Goal: Task Accomplishment & Management: Complete application form

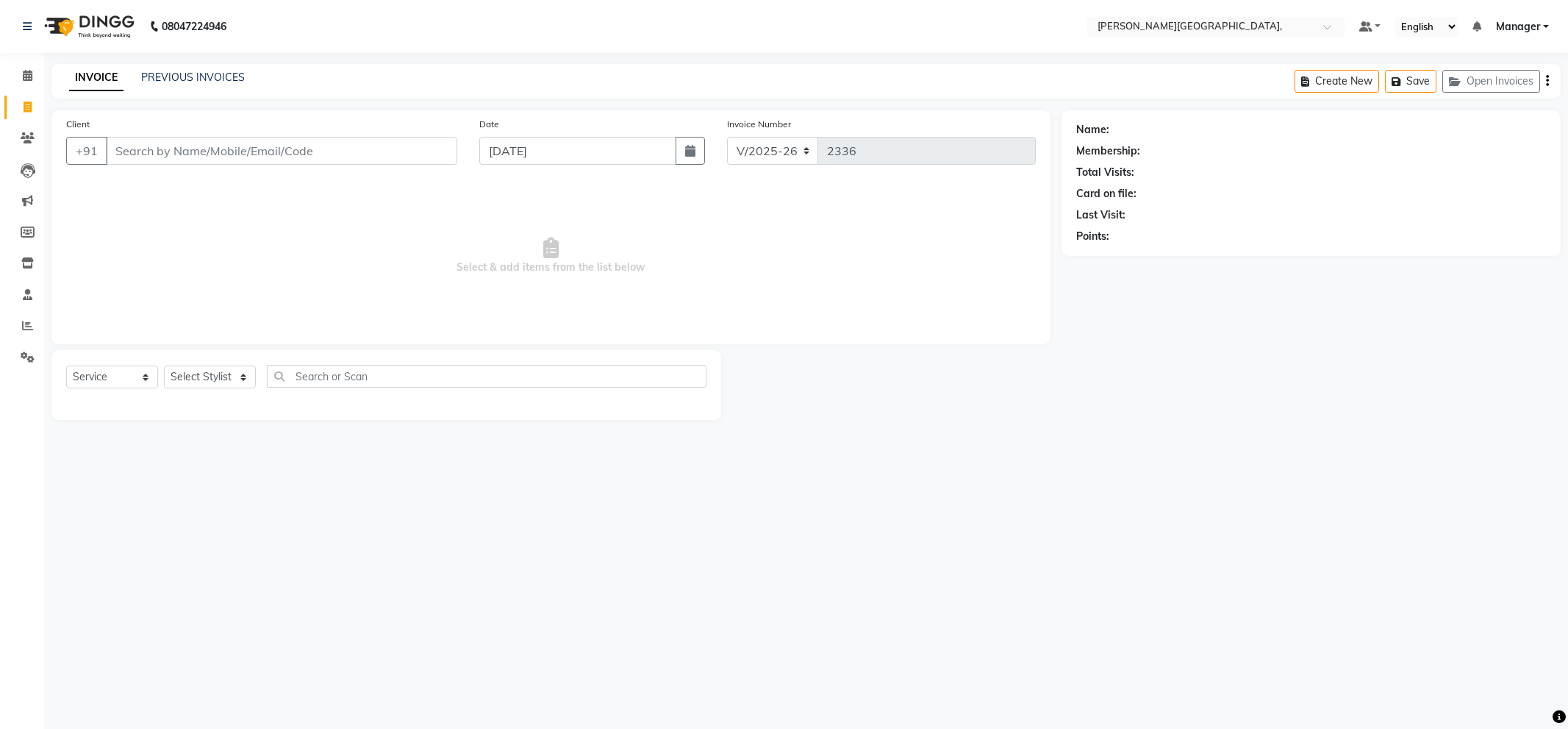
select select "6483"
select select "service"
select select "49451"
click at [164, 366] on select "Select Stylist [PERSON_NAME] [PERSON_NAME] gungun nails Manager [PERSON_NAME]" at bounding box center [210, 376] width 92 height 23
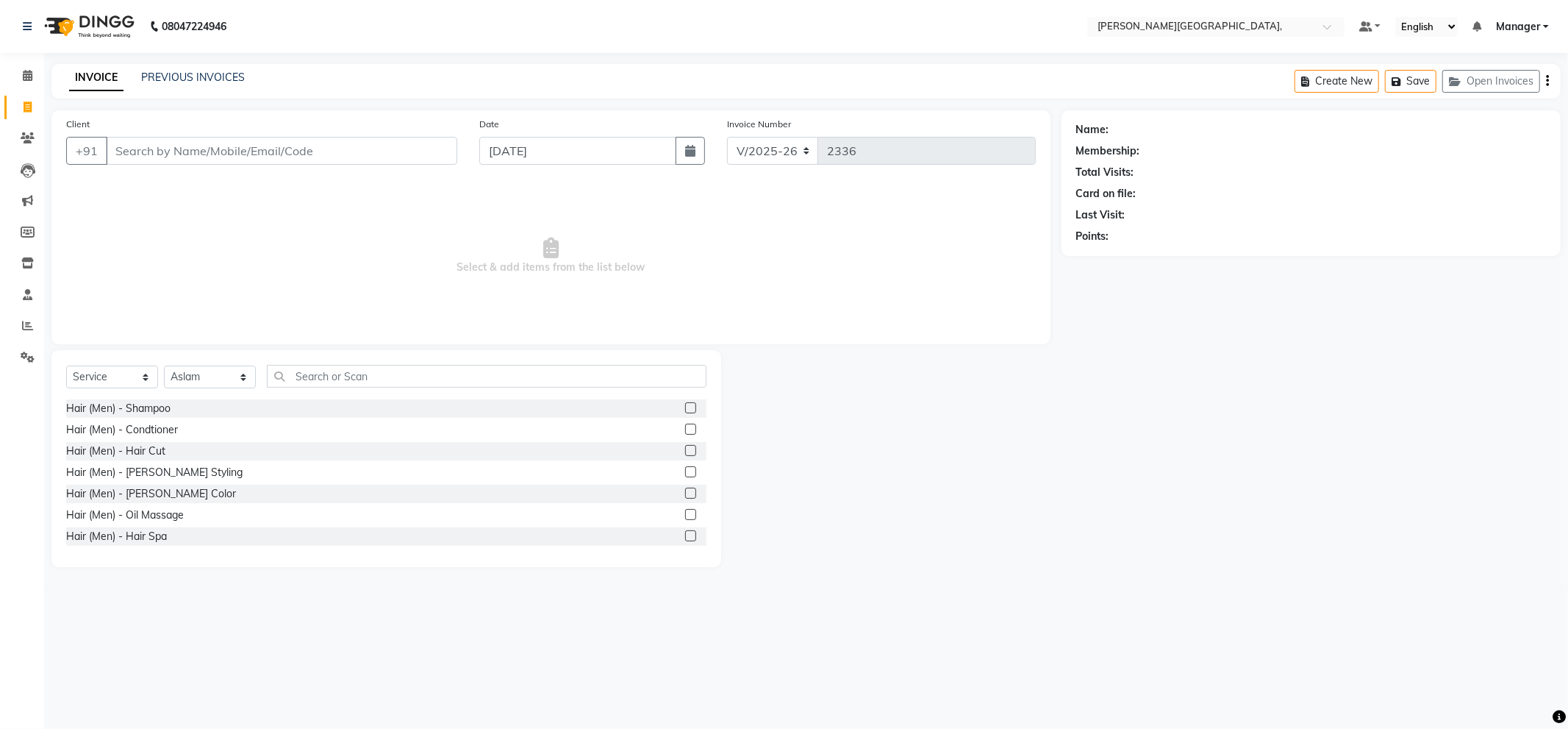
click at [685, 451] on label at bounding box center [691, 450] width 11 height 11
click at [685, 451] on input "checkbox" at bounding box center [690, 451] width 10 height 10
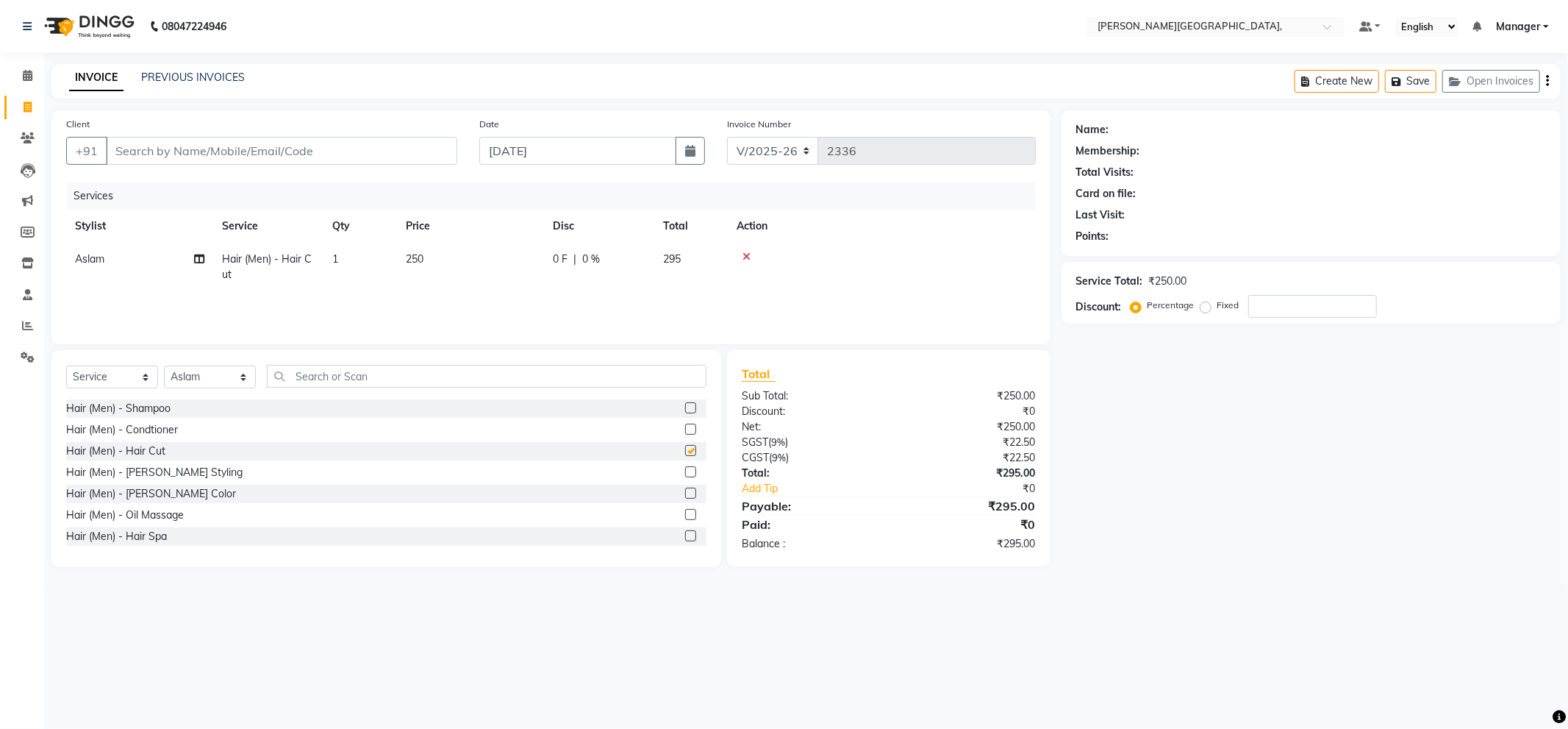
checkbox input "false"
click at [685, 473] on label at bounding box center [691, 472] width 11 height 11
click at [685, 473] on input "checkbox" at bounding box center [690, 473] width 10 height 10
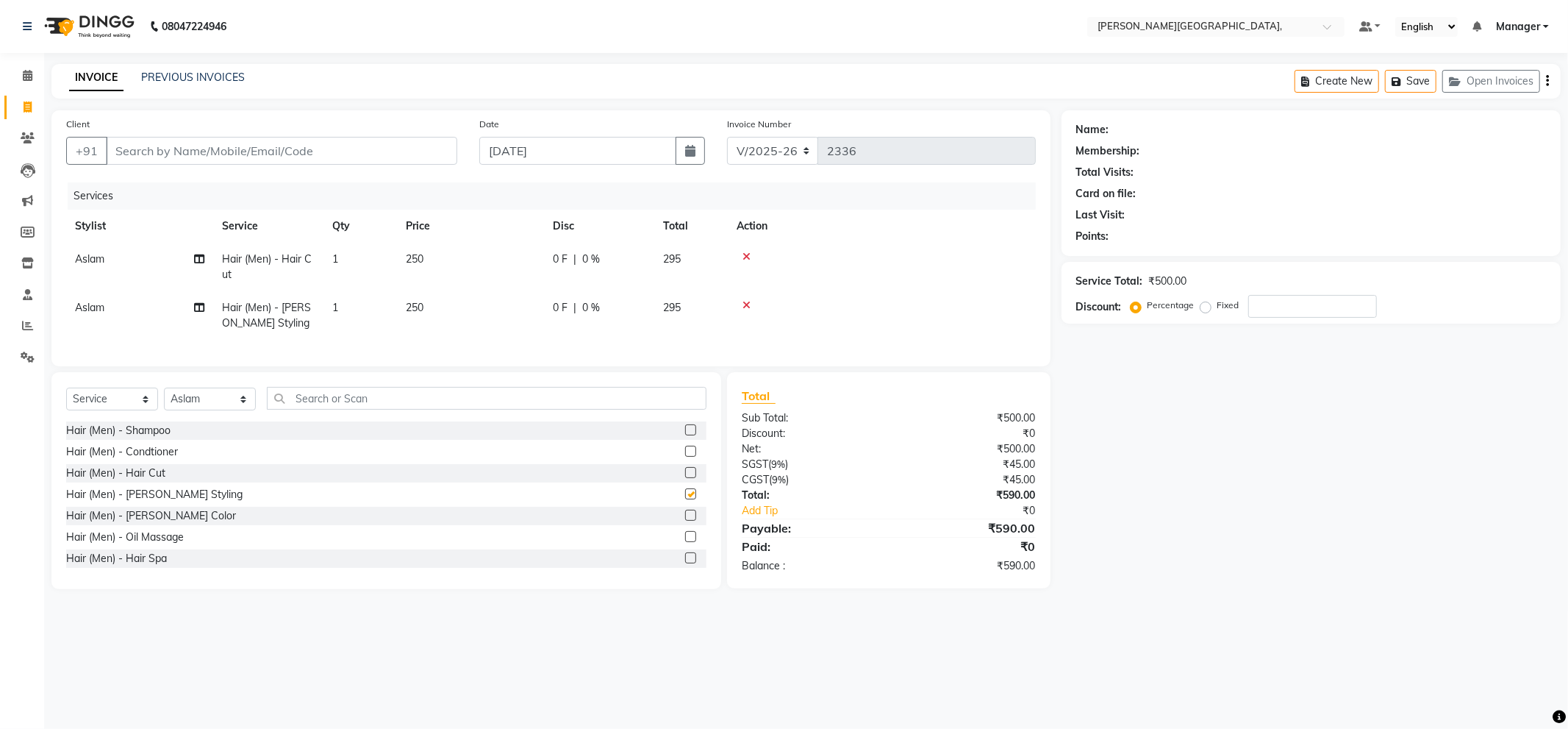
checkbox input "false"
click at [420, 145] on input "Client" at bounding box center [281, 151] width 352 height 28
type input "8"
type input "0"
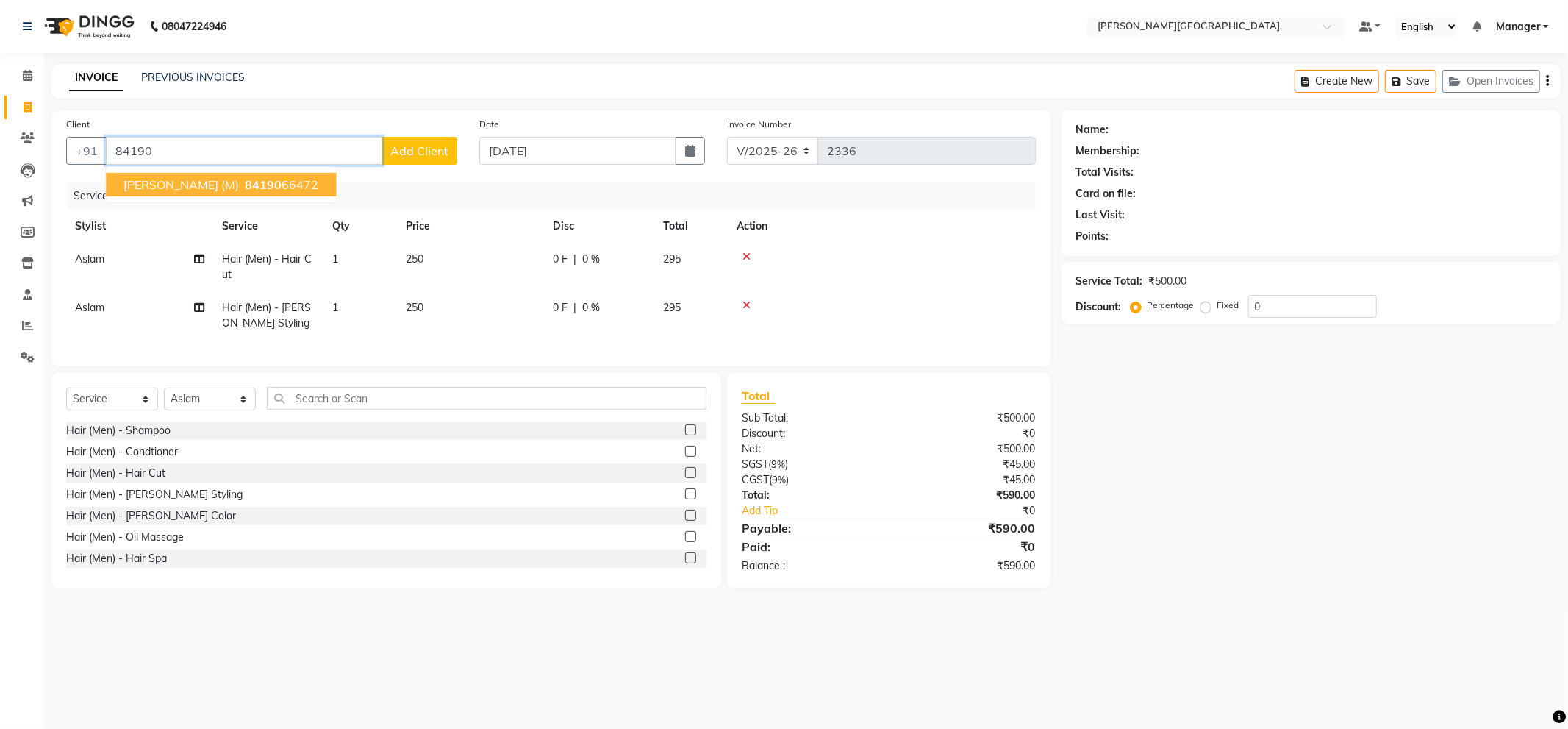
click at [269, 189] on ngb-highlight "84190 66472" at bounding box center [280, 185] width 77 height 14
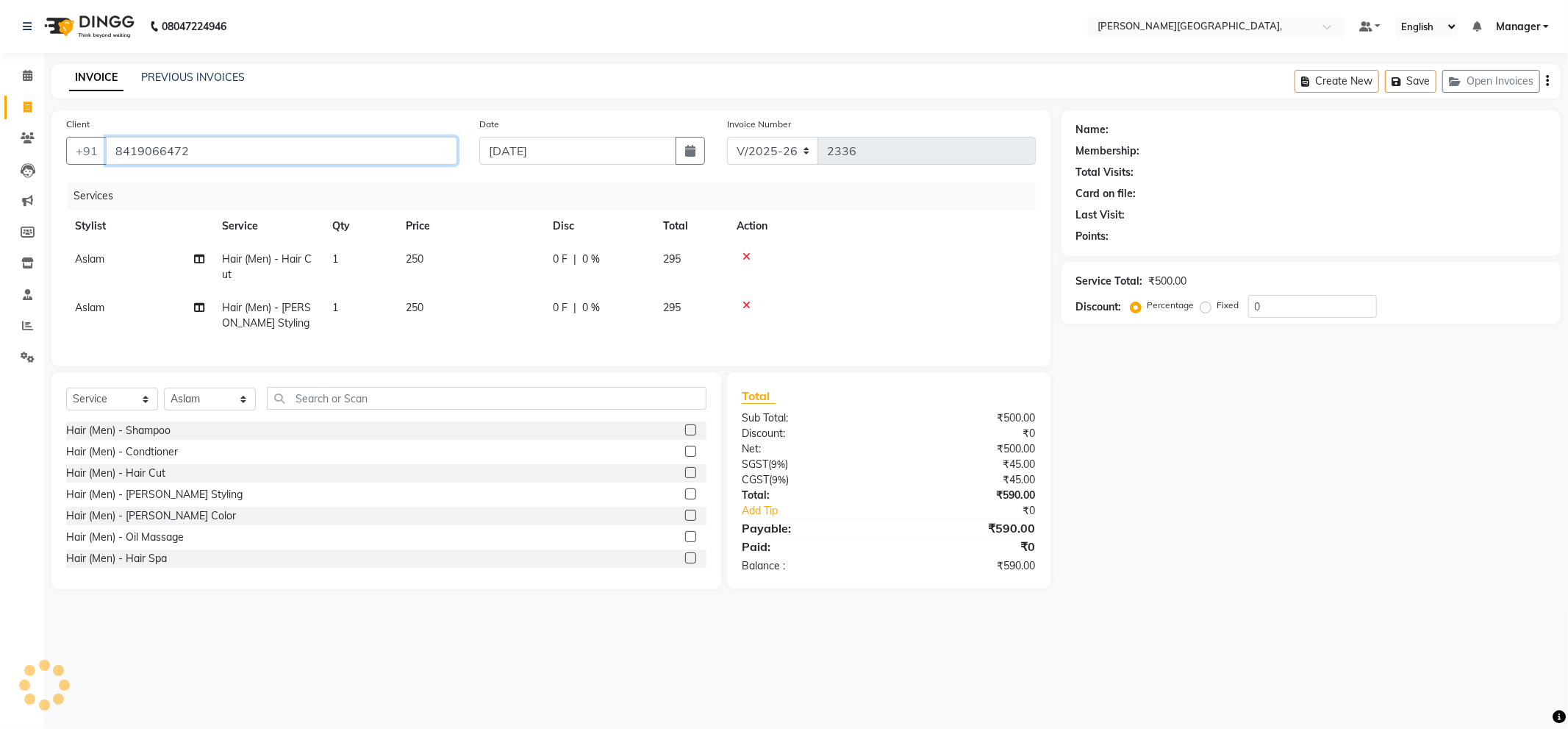
type input "8419066472"
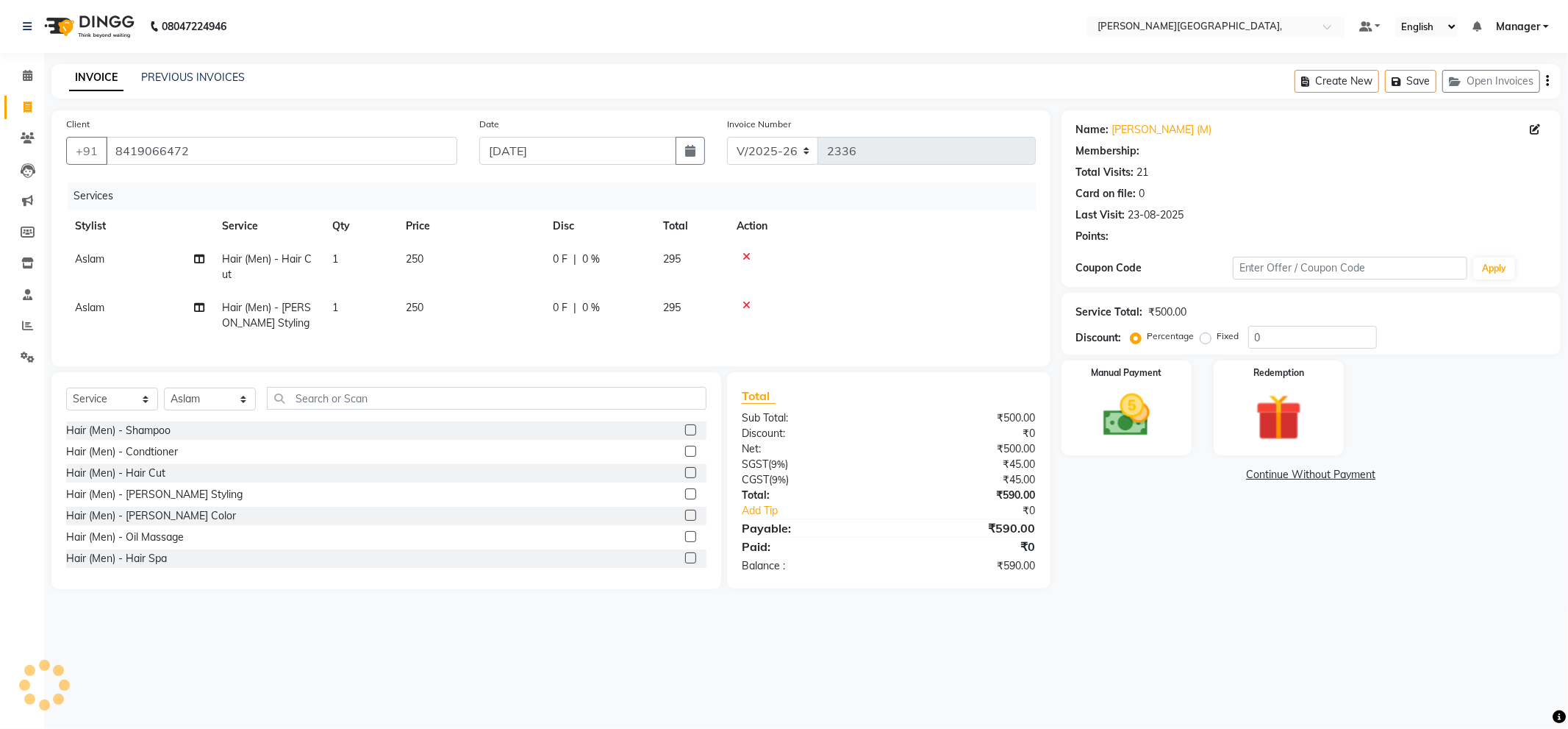
select select "1: Object"
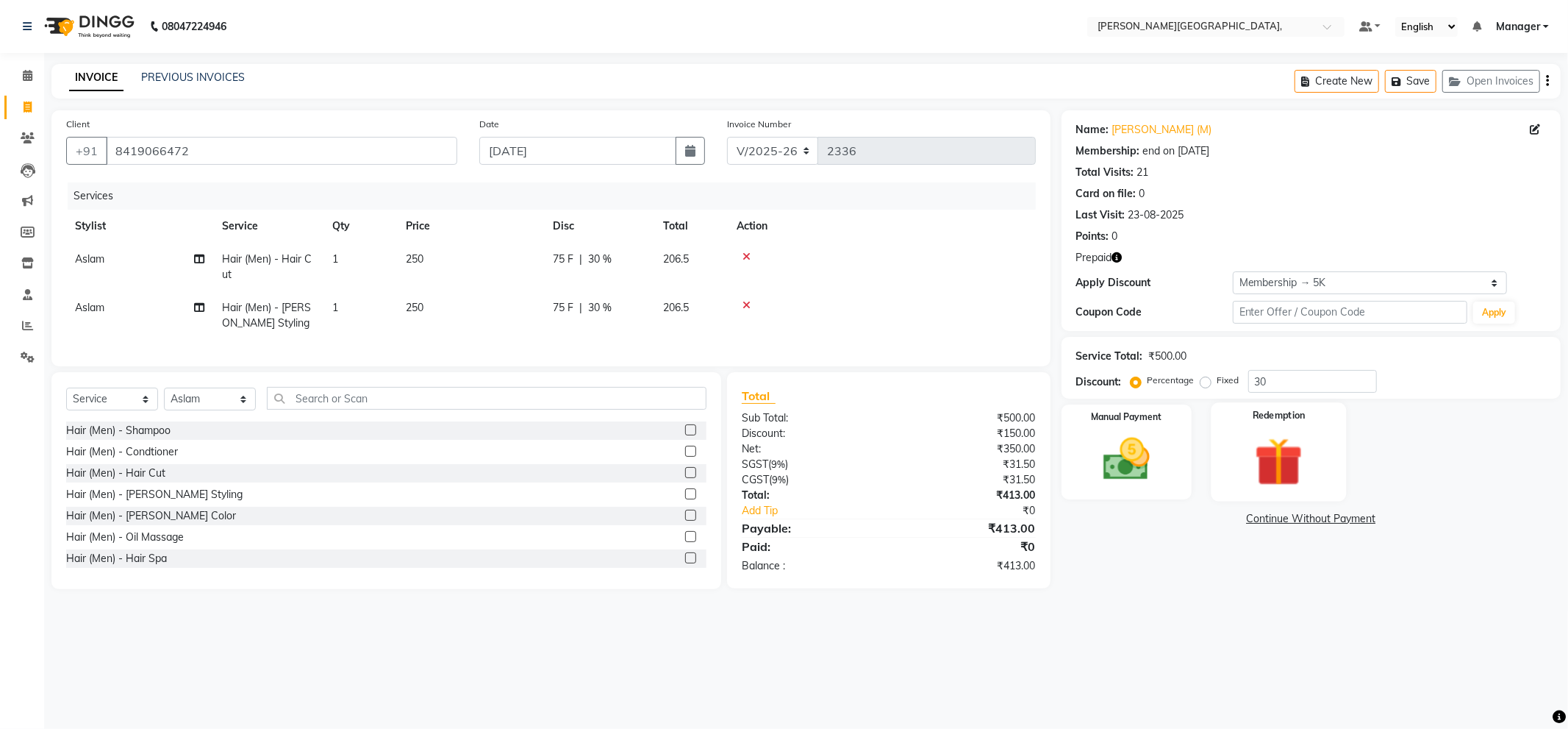
click at [1300, 459] on img at bounding box center [1279, 462] width 78 height 60
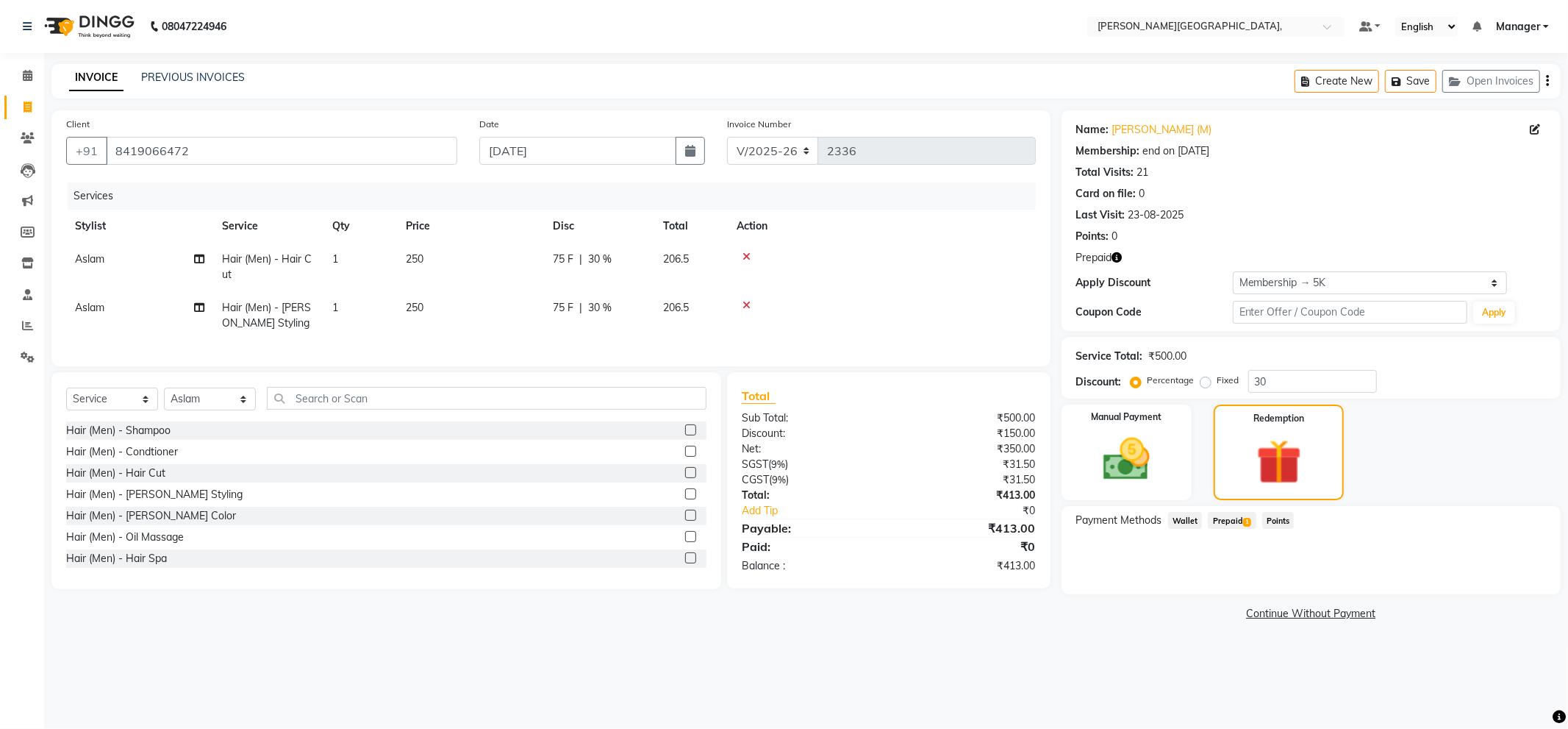
click at [1229, 517] on span "Prepaid 1" at bounding box center [1232, 521] width 48 height 17
click at [1296, 386] on input "30" at bounding box center [1313, 381] width 129 height 23
type input "3"
type input "415.7"
click at [1452, 417] on div "Manual Payment Redemption" at bounding box center [1311, 452] width 521 height 96
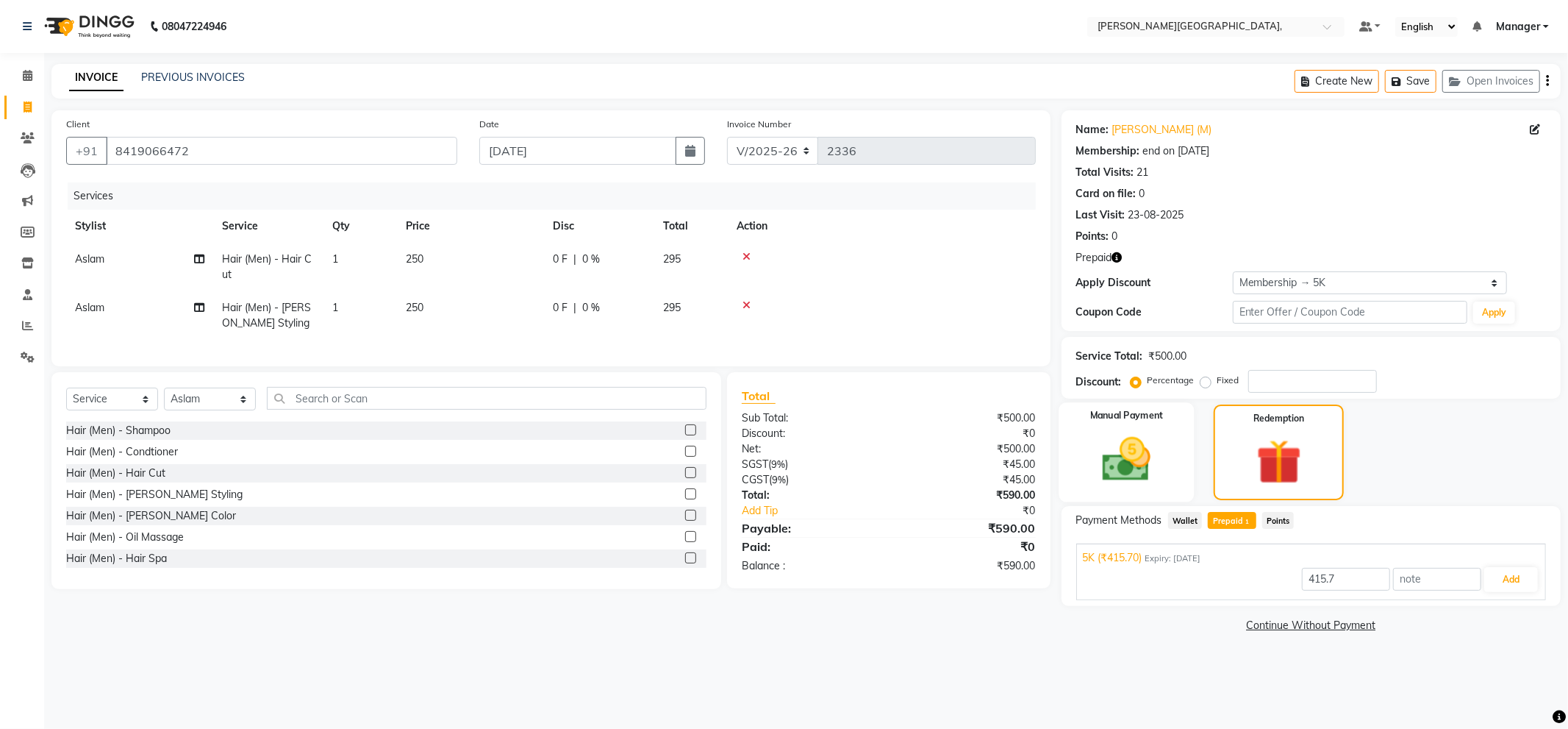
click at [1142, 462] on img at bounding box center [1126, 460] width 78 height 56
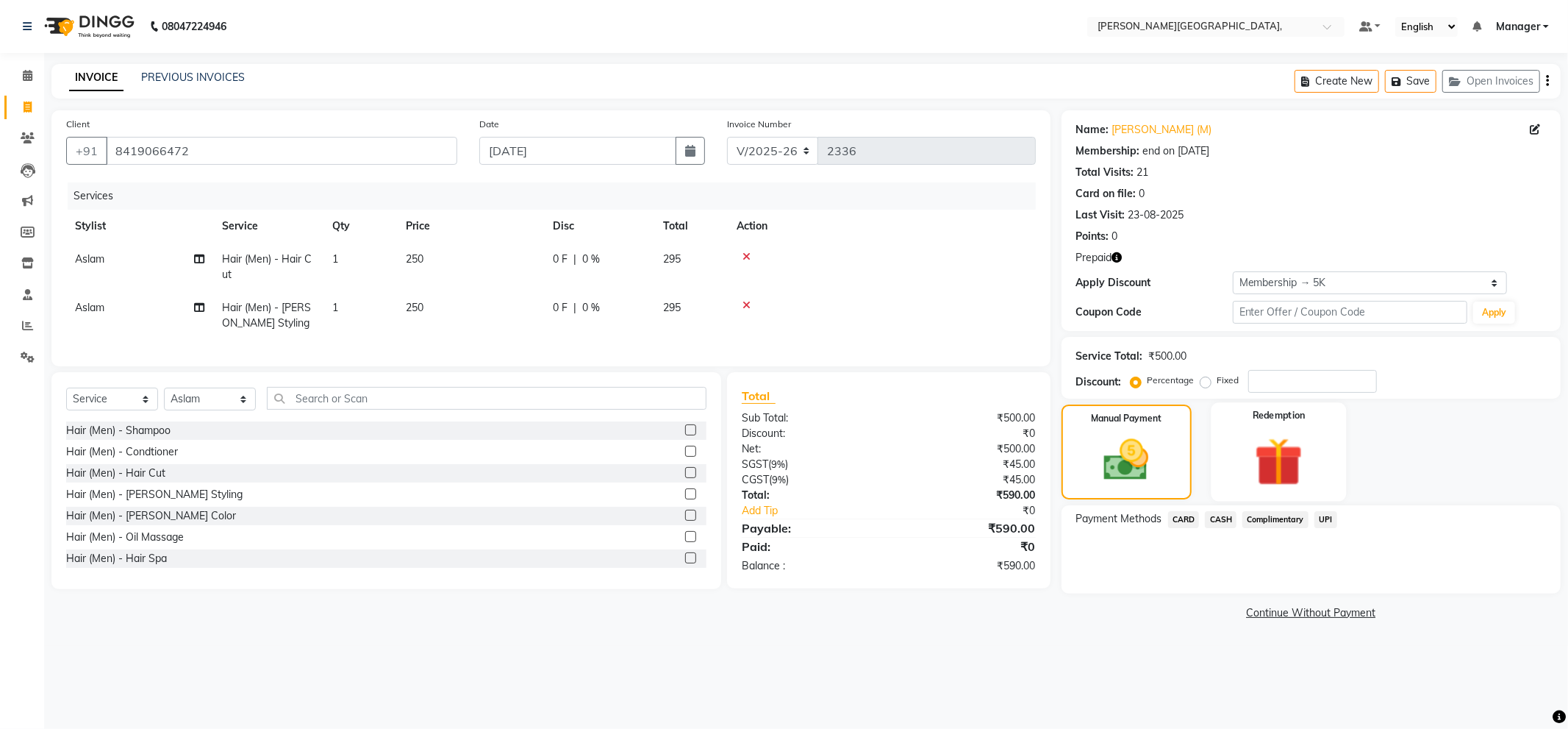
click at [1273, 458] on img at bounding box center [1279, 462] width 78 height 60
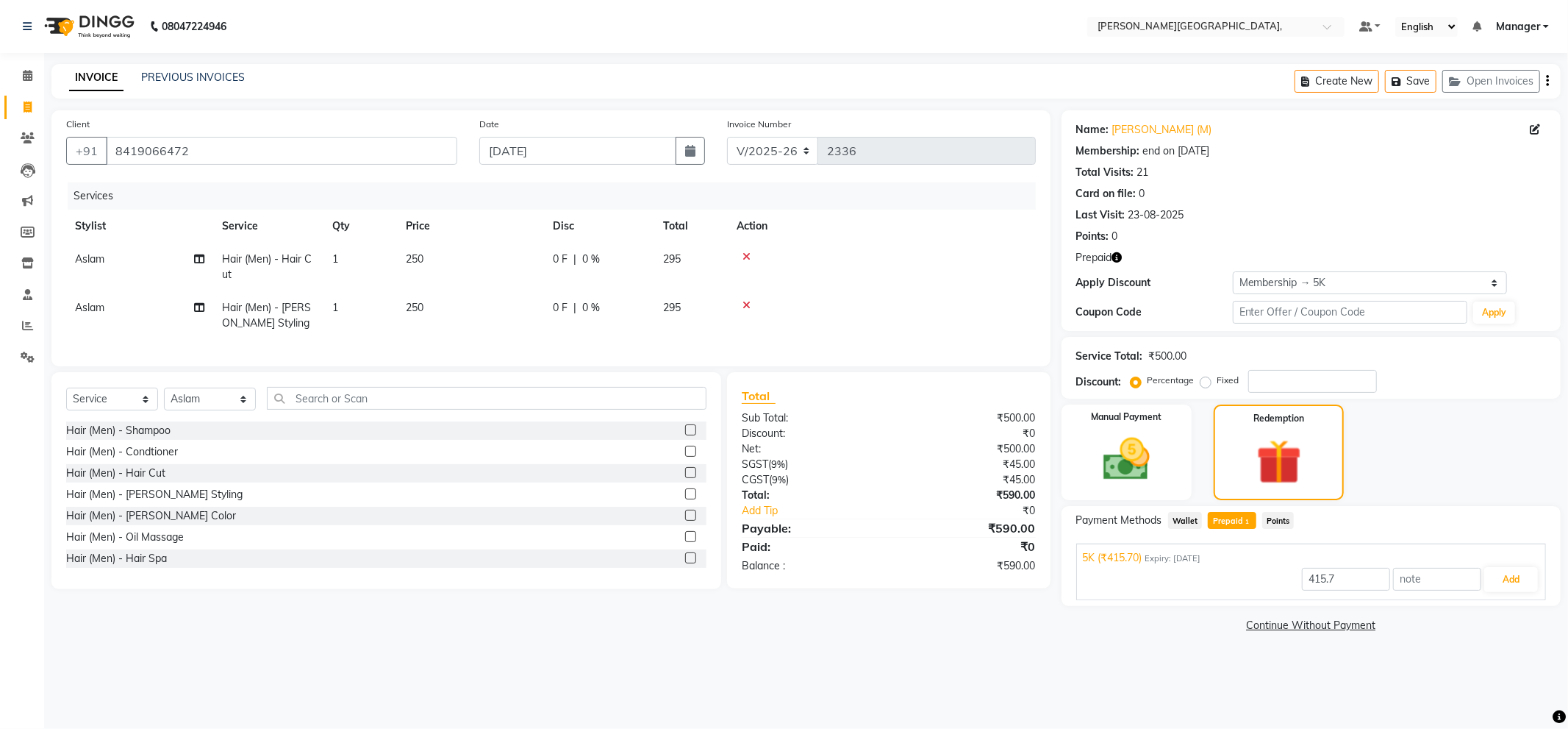
click at [1225, 523] on span "Prepaid 1" at bounding box center [1232, 521] width 48 height 17
click at [1230, 519] on span "Prepaid 1" at bounding box center [1232, 521] width 48 height 17
click at [1137, 462] on img at bounding box center [1126, 460] width 78 height 56
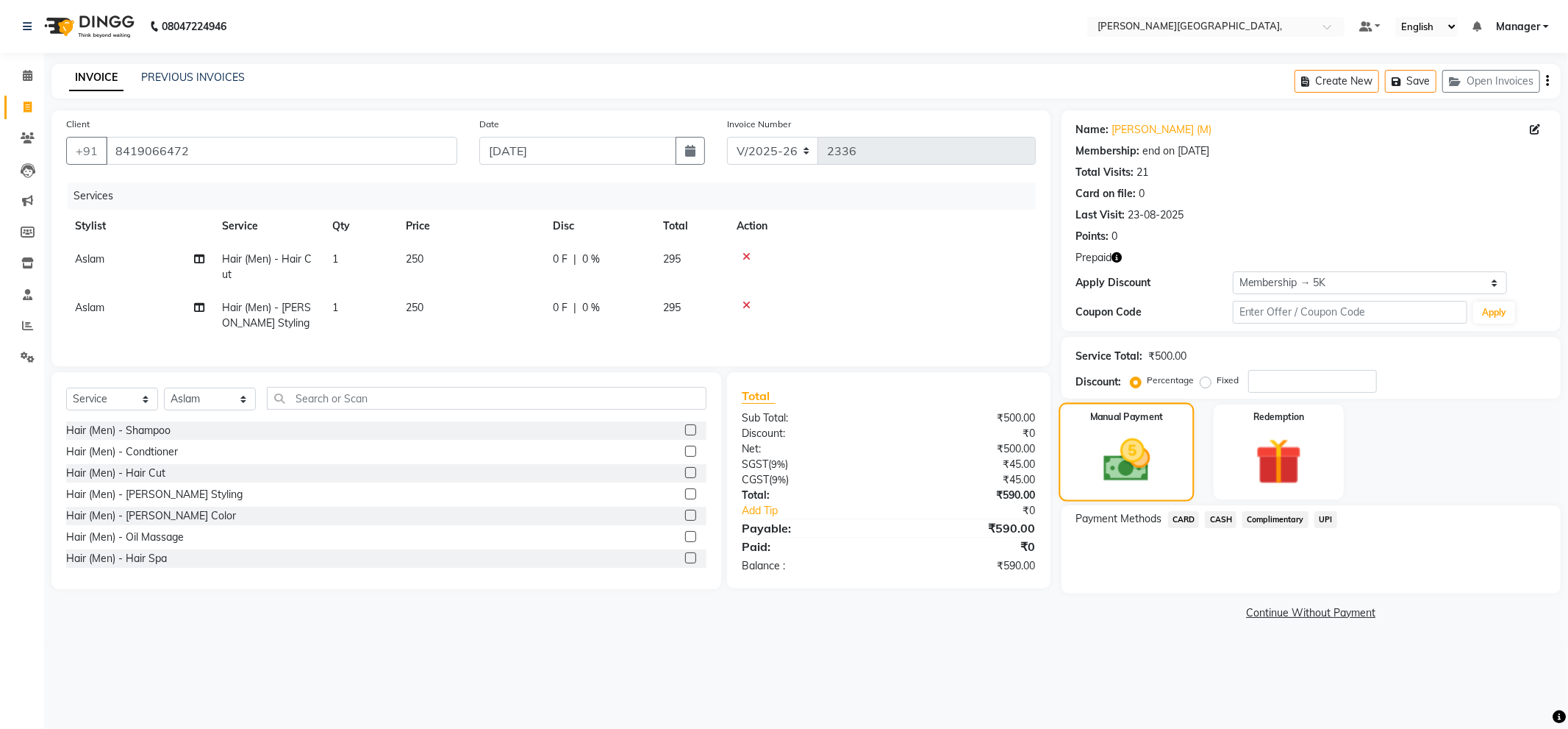
click at [1140, 464] on img at bounding box center [1126, 460] width 77 height 54
click at [1327, 519] on span "UPI" at bounding box center [1325, 520] width 23 height 17
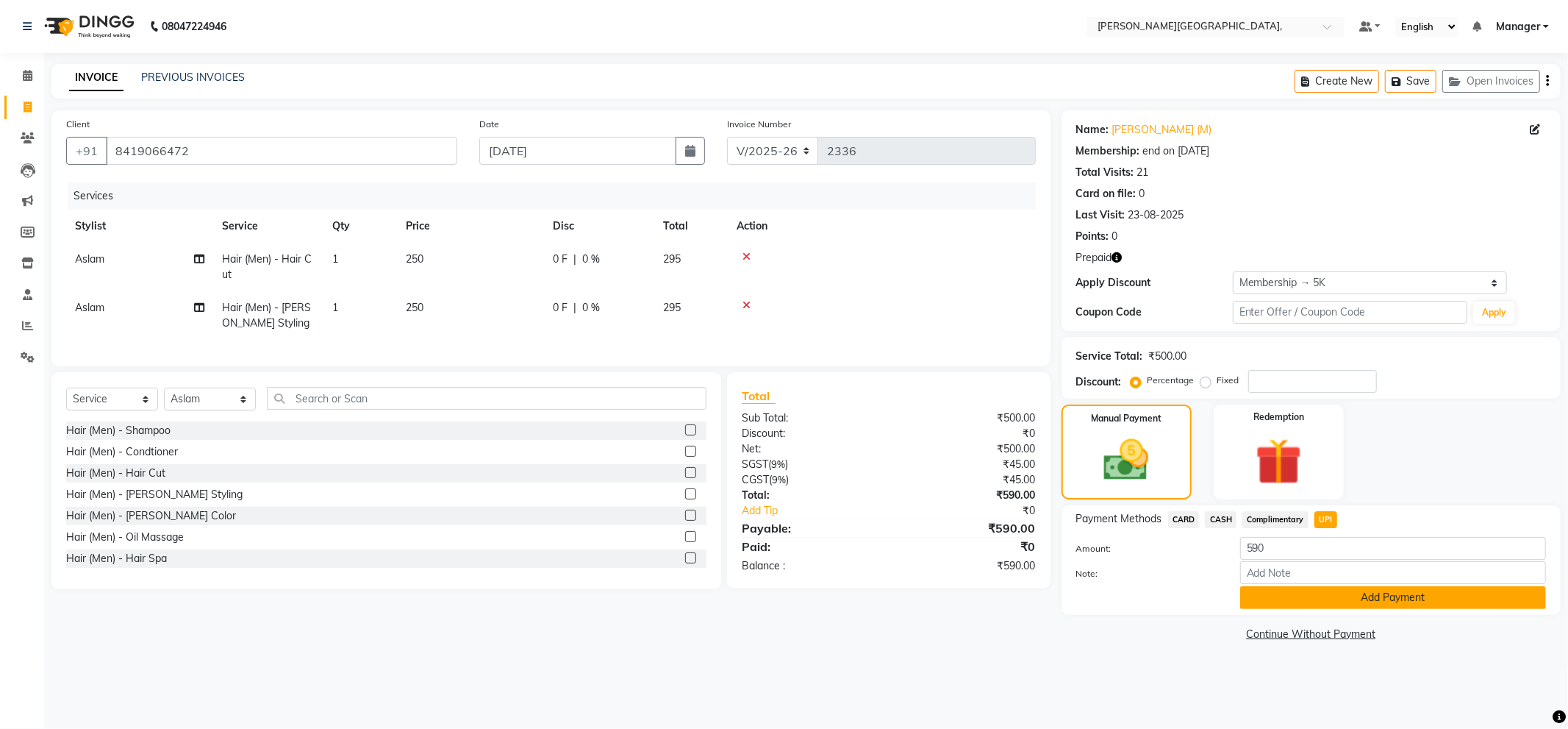
click at [1408, 597] on button "Add Payment" at bounding box center [1393, 597] width 306 height 23
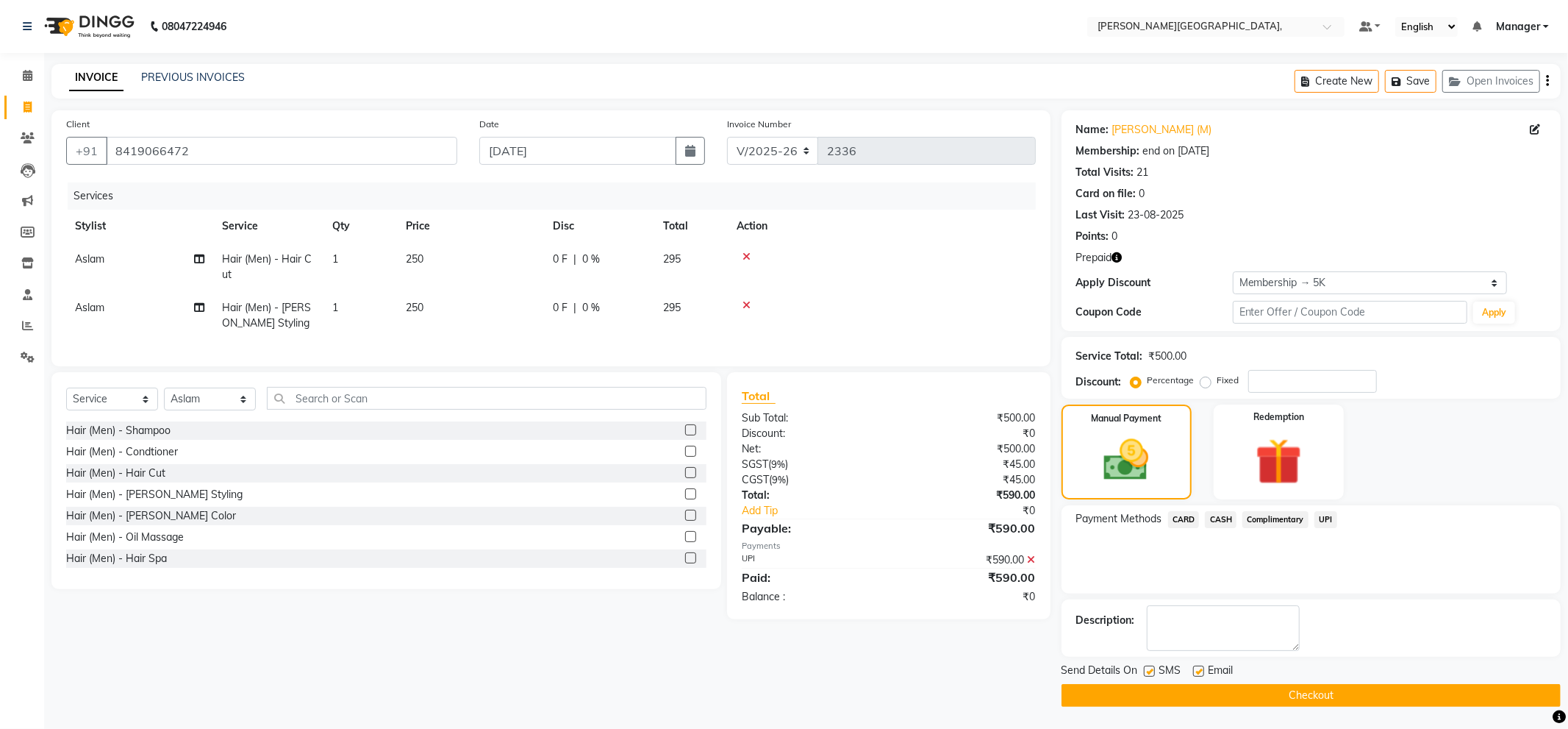
click at [1348, 696] on button "Checkout" at bounding box center [1311, 695] width 500 height 23
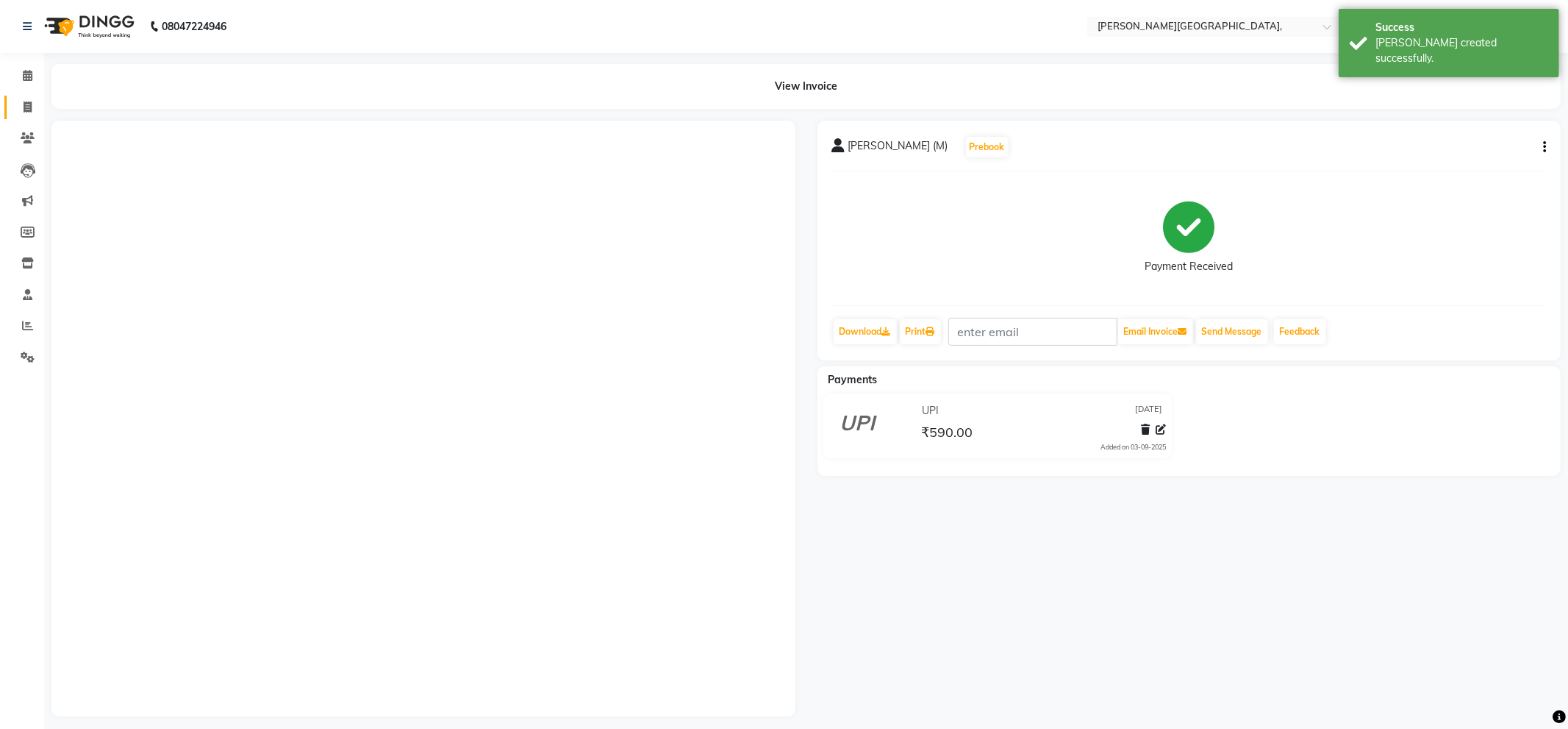
click at [27, 109] on icon at bounding box center [27, 107] width 8 height 11
select select "service"
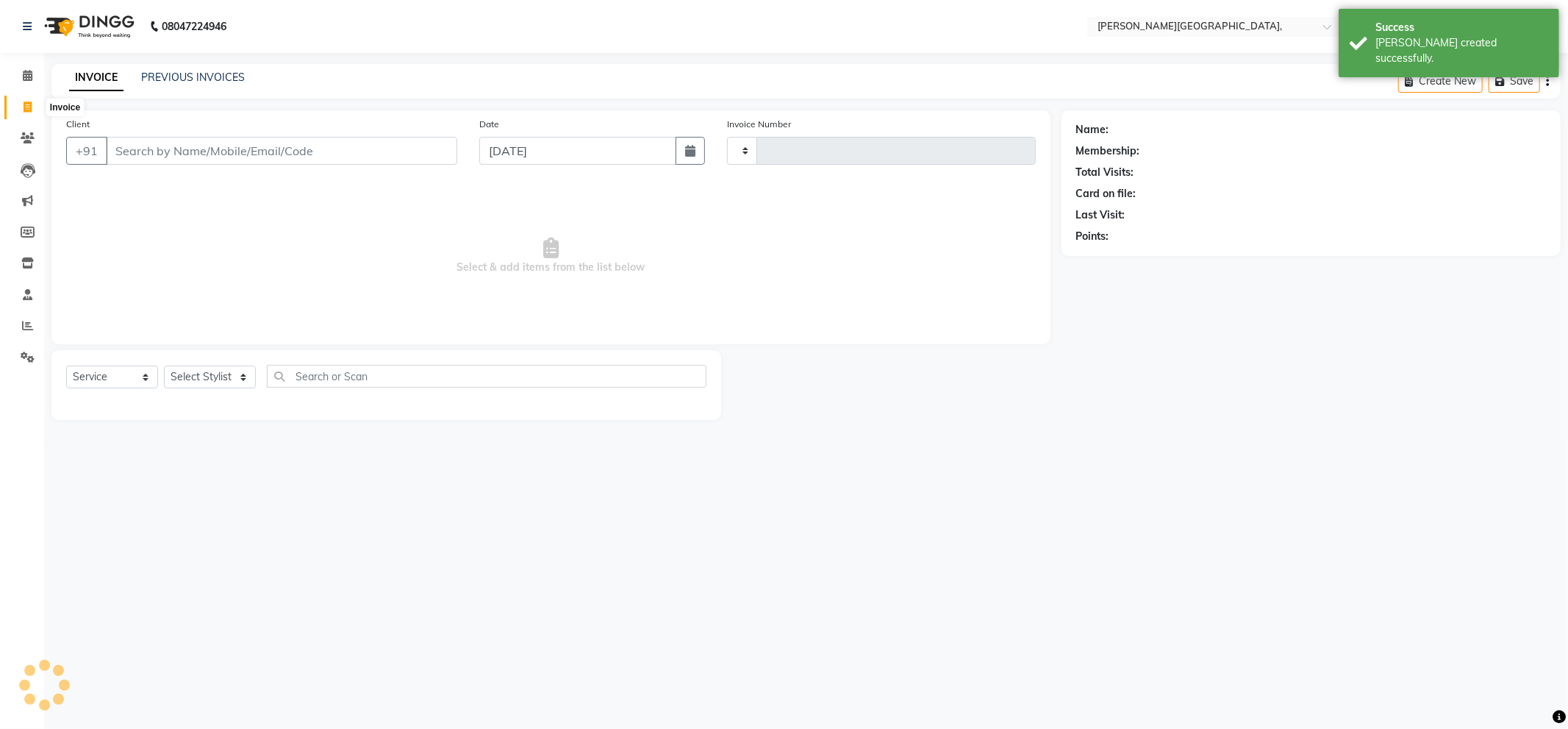
click at [27, 108] on icon at bounding box center [27, 107] width 8 height 11
select select "service"
type input "2337"
select select "6483"
click at [197, 373] on select "Select Stylist [PERSON_NAME] [PERSON_NAME] gungun nails Manager [PERSON_NAME]" at bounding box center [210, 376] width 92 height 23
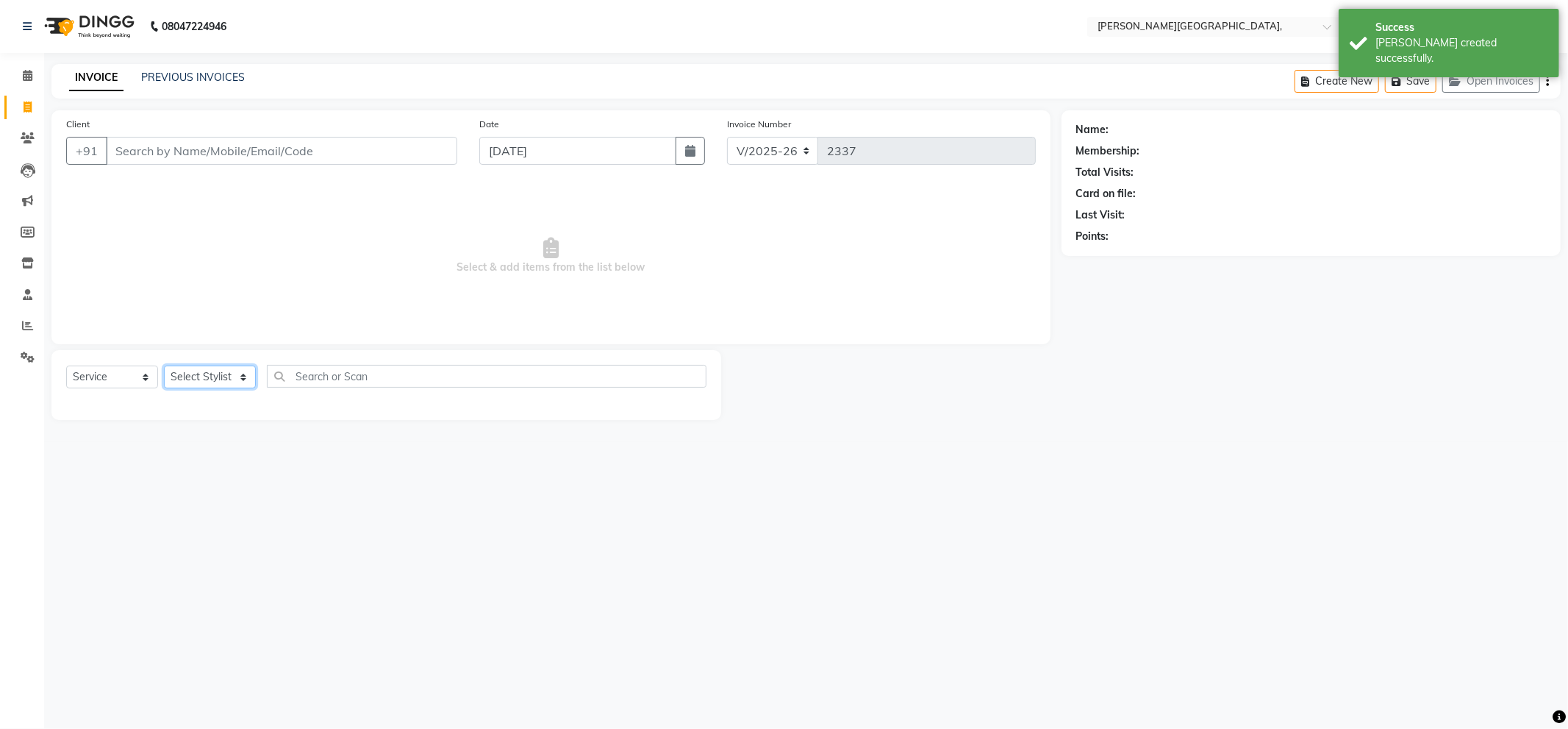
select select "49451"
click at [164, 366] on select "Select Stylist [PERSON_NAME] [PERSON_NAME] gungun nails Manager [PERSON_NAME]" at bounding box center [210, 376] width 92 height 23
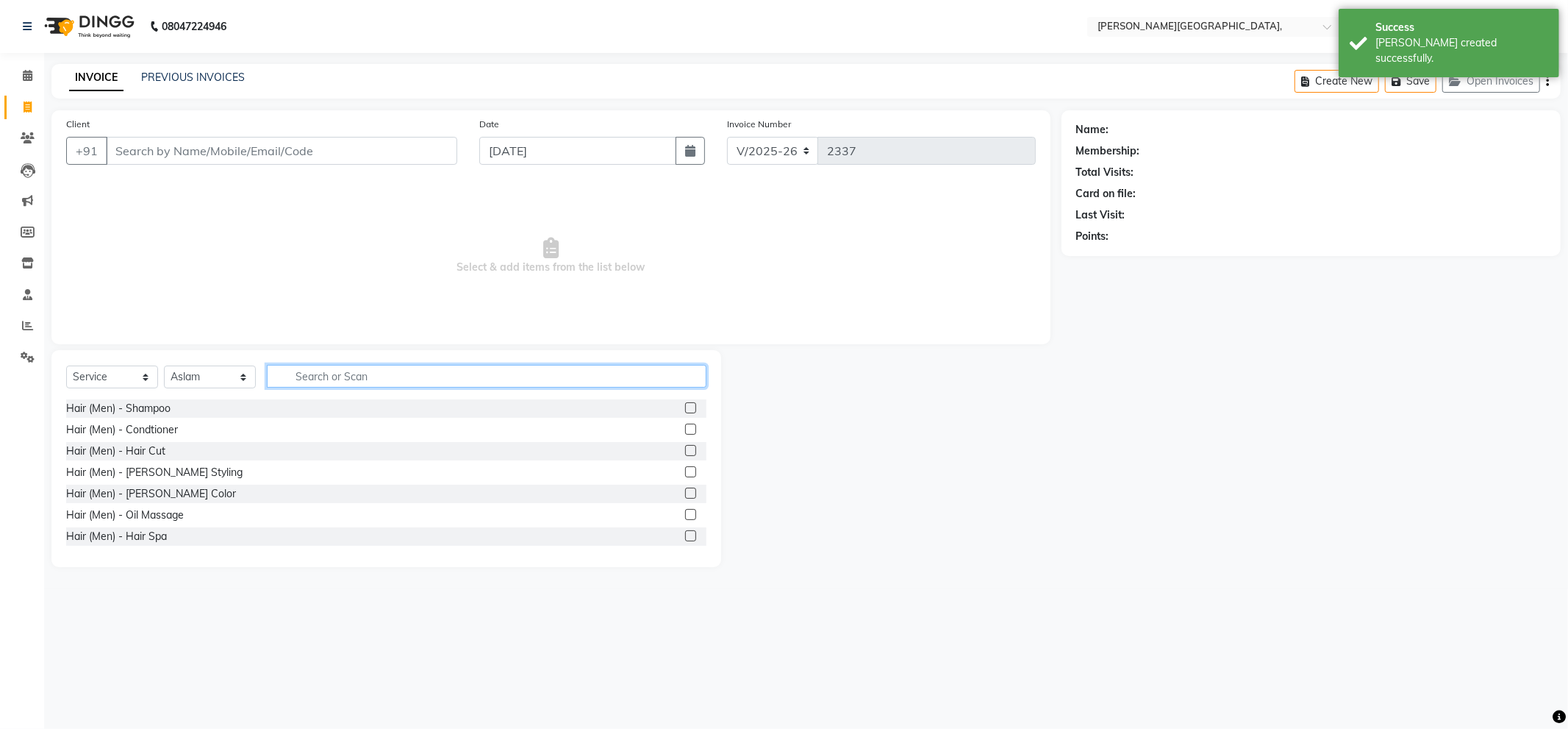
click at [326, 380] on input "text" at bounding box center [487, 375] width 440 height 23
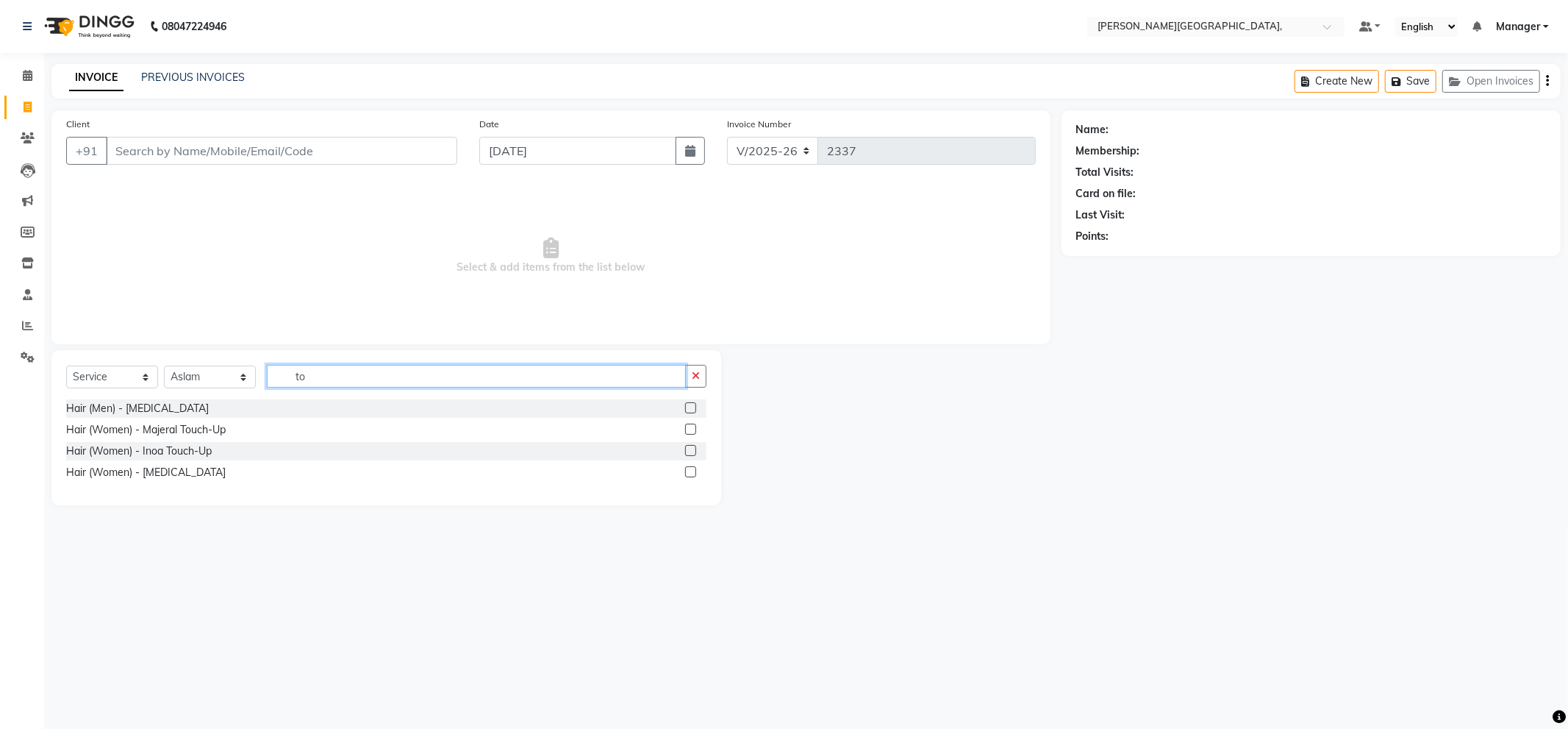
type input "to"
click at [683, 448] on div "Hair (Women) - Inoa Touch-Up" at bounding box center [386, 451] width 640 height 18
click at [688, 450] on label at bounding box center [691, 450] width 11 height 11
click at [688, 450] on input "checkbox" at bounding box center [690, 451] width 10 height 10
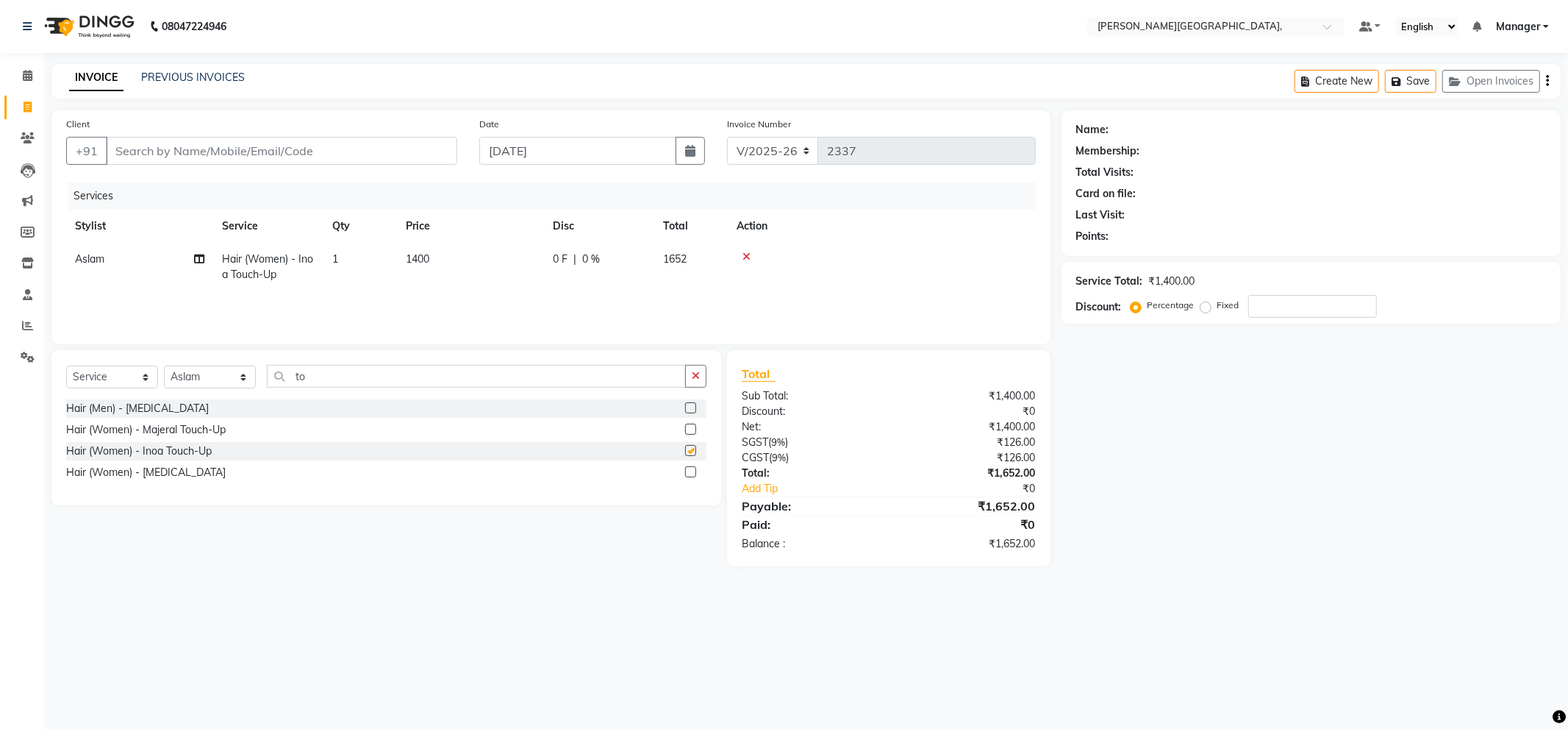
checkbox input "false"
click at [215, 375] on select "Select Stylist [PERSON_NAME] [PERSON_NAME] gungun nails Manager [PERSON_NAME]" at bounding box center [210, 376] width 92 height 23
select select "84516"
click at [164, 366] on select "Select Stylist [PERSON_NAME] [PERSON_NAME] gungun nails Manager [PERSON_NAME]" at bounding box center [210, 376] width 92 height 23
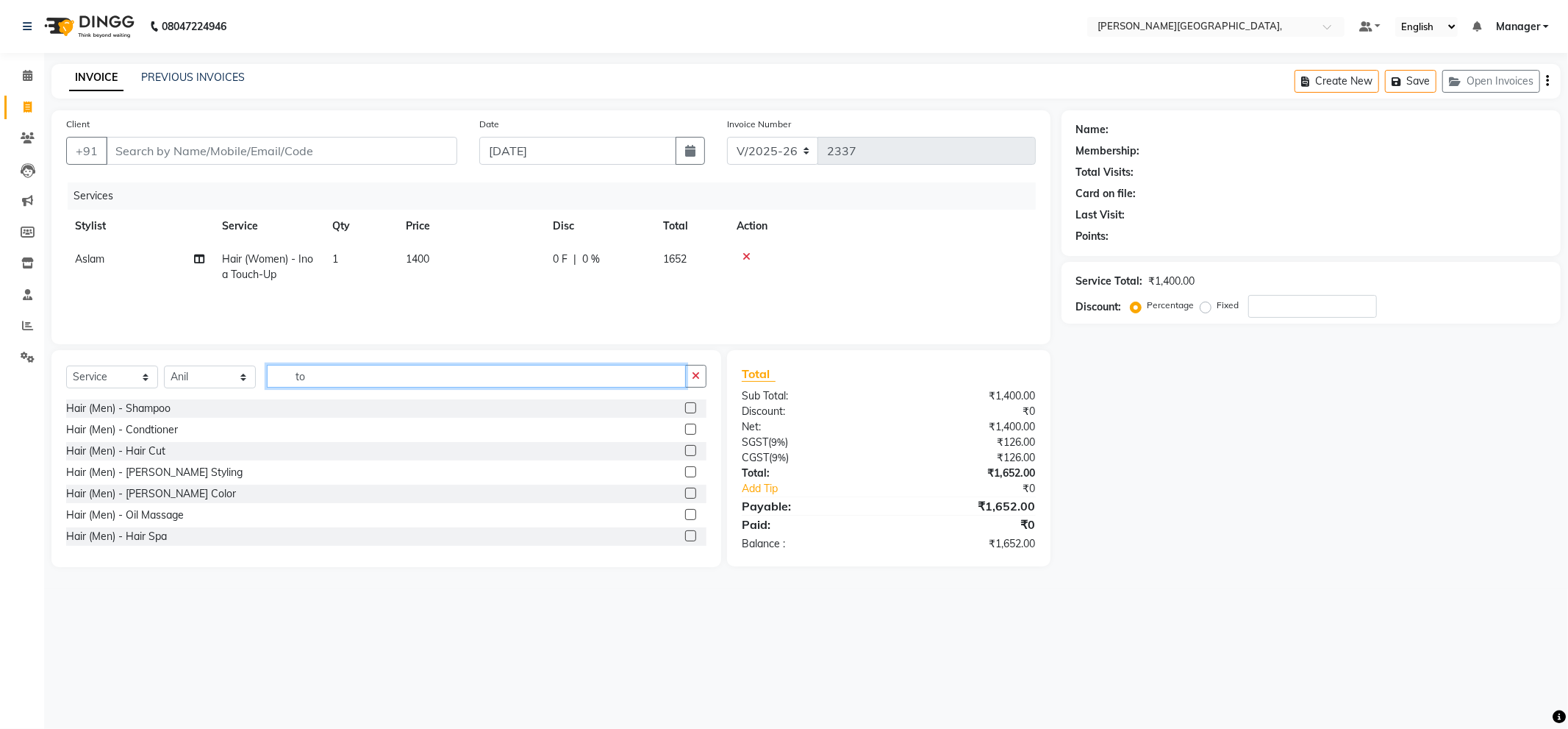
click at [352, 380] on input "to" at bounding box center [476, 375] width 419 height 23
type input "t"
type input "pe"
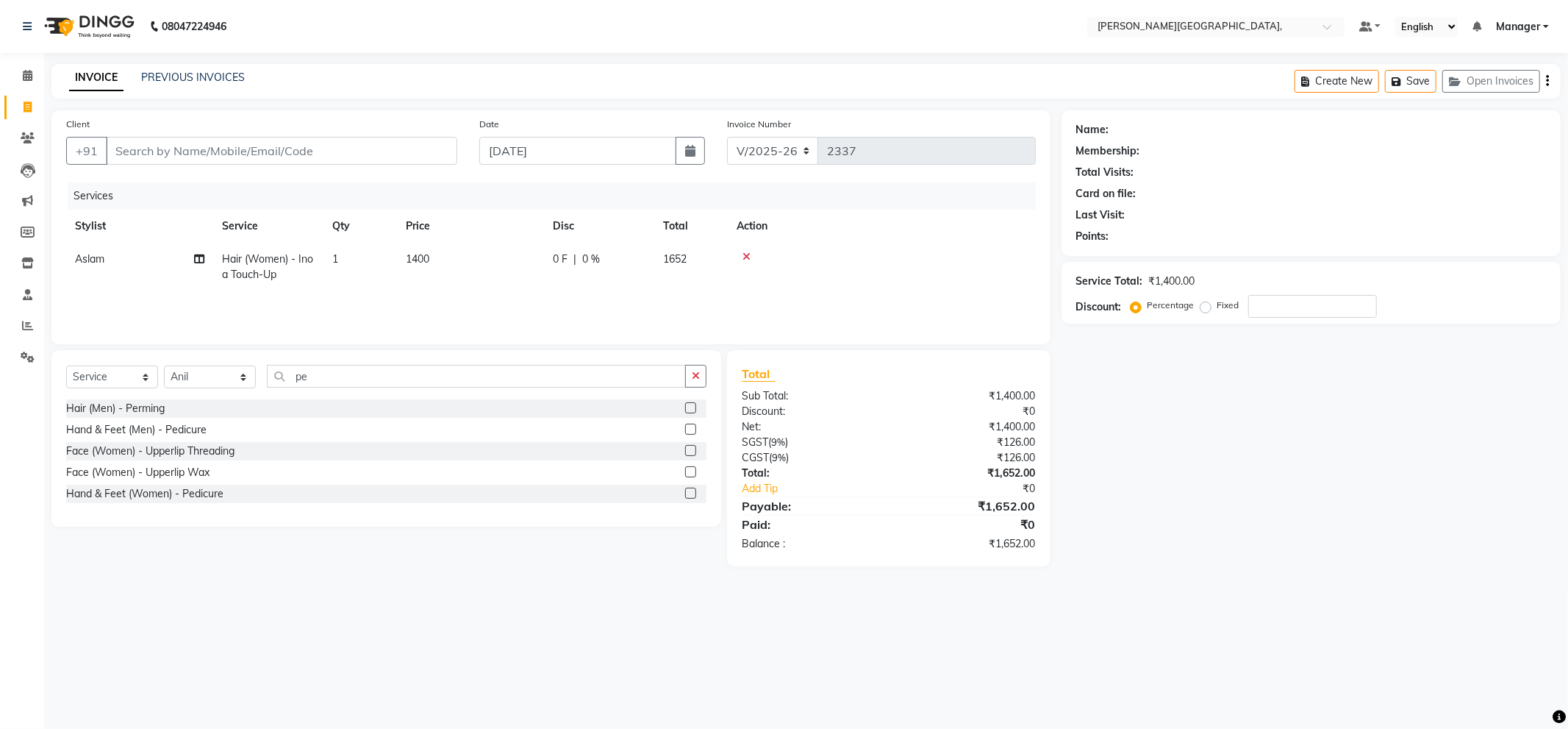
click at [690, 494] on label at bounding box center [691, 494] width 11 height 11
click at [690, 494] on input "checkbox" at bounding box center [690, 494] width 10 height 10
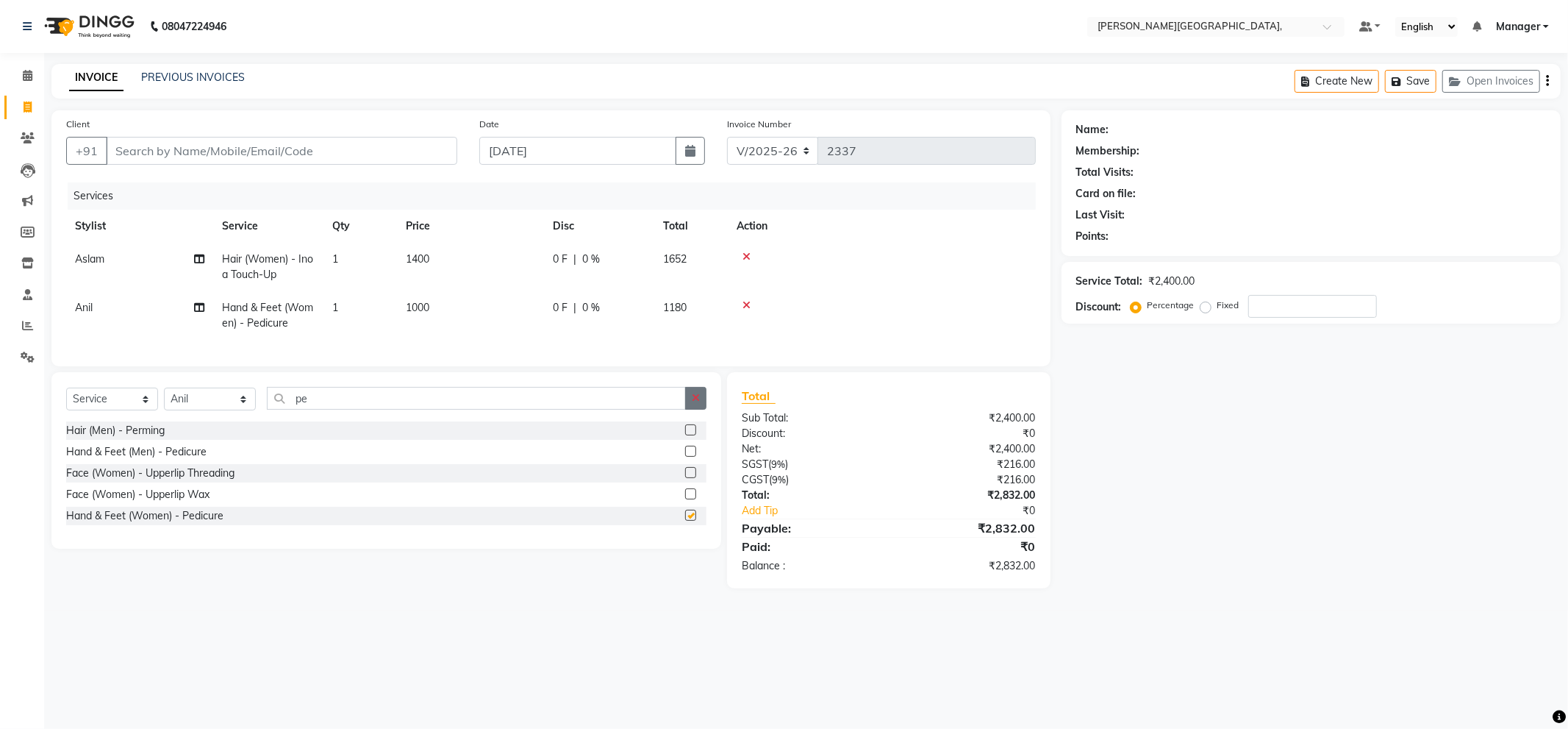
checkbox input "false"
click at [695, 403] on icon "button" at bounding box center [695, 397] width 8 height 10
drag, startPoint x: 436, startPoint y: 309, endPoint x: 459, endPoint y: 307, distance: 23.1
click at [436, 309] on td "1000" at bounding box center [470, 316] width 147 height 49
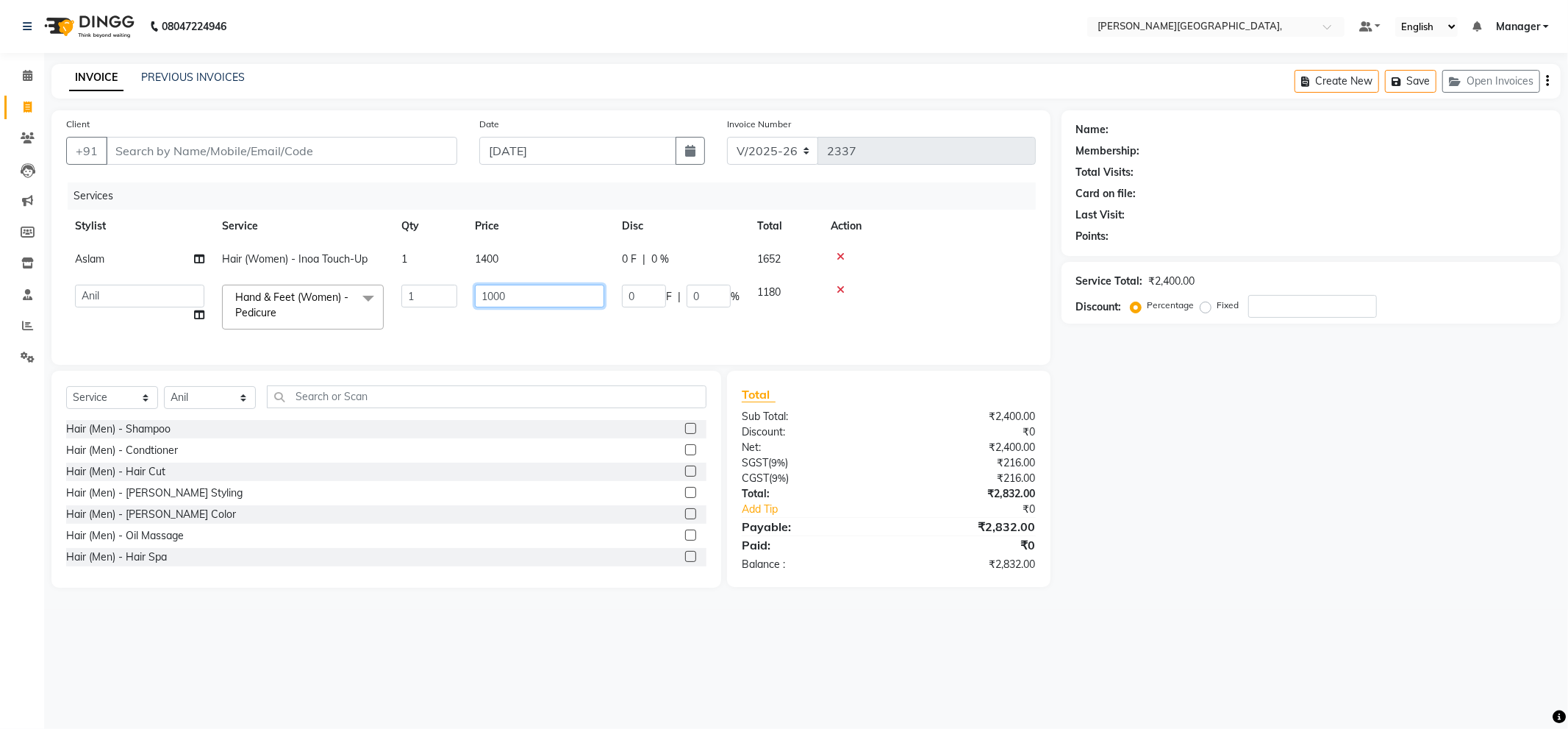
click at [525, 297] on input "1000" at bounding box center [540, 296] width 130 height 23
type input "1"
type input "700"
click at [942, 254] on div at bounding box center [929, 256] width 197 height 10
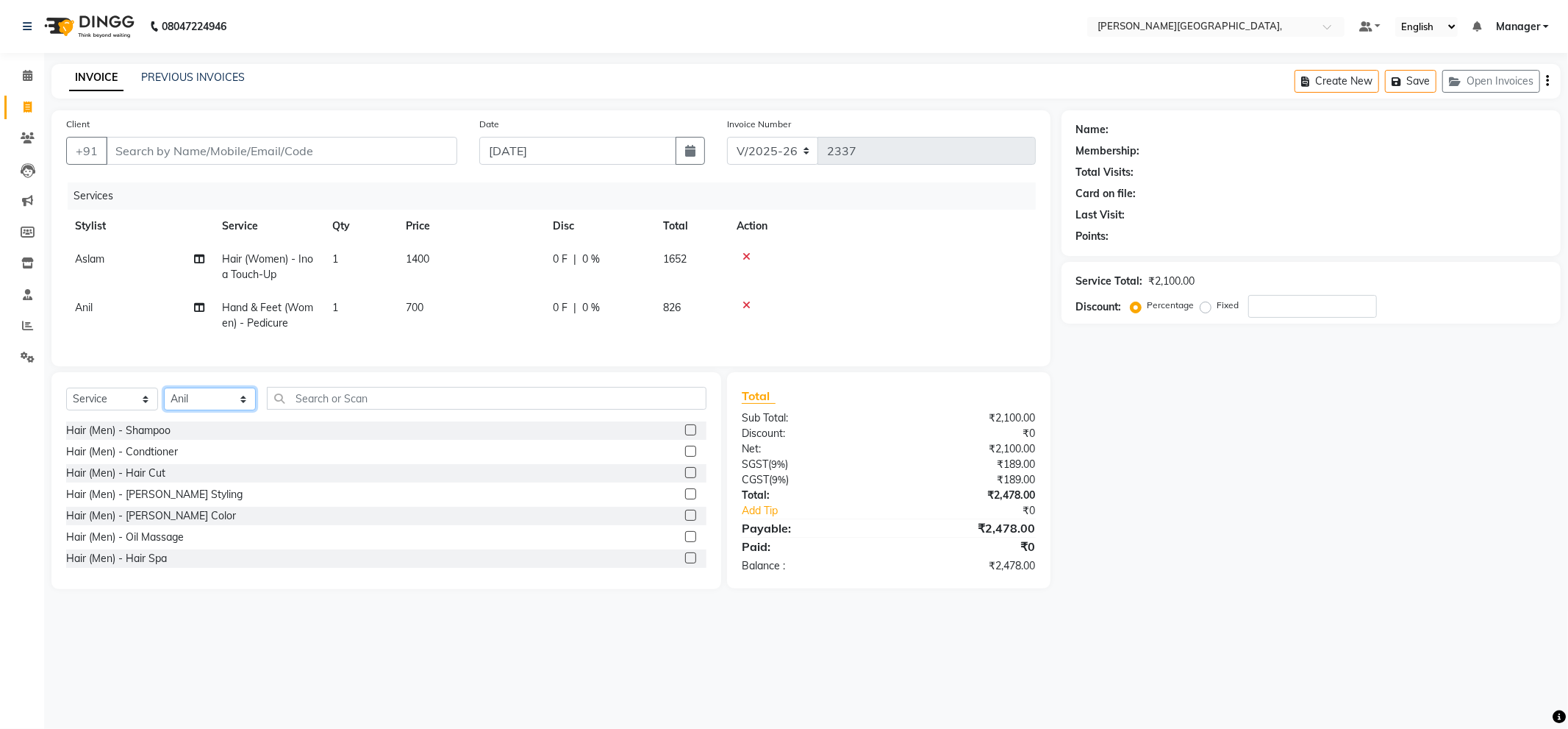
click at [203, 411] on select "Select Stylist [PERSON_NAME] [PERSON_NAME] gungun nails Manager [PERSON_NAME]" at bounding box center [210, 399] width 92 height 23
select select "83621"
click at [164, 401] on select "Select Stylist [PERSON_NAME] [PERSON_NAME] gungun nails Manager [PERSON_NAME]" at bounding box center [210, 399] width 92 height 23
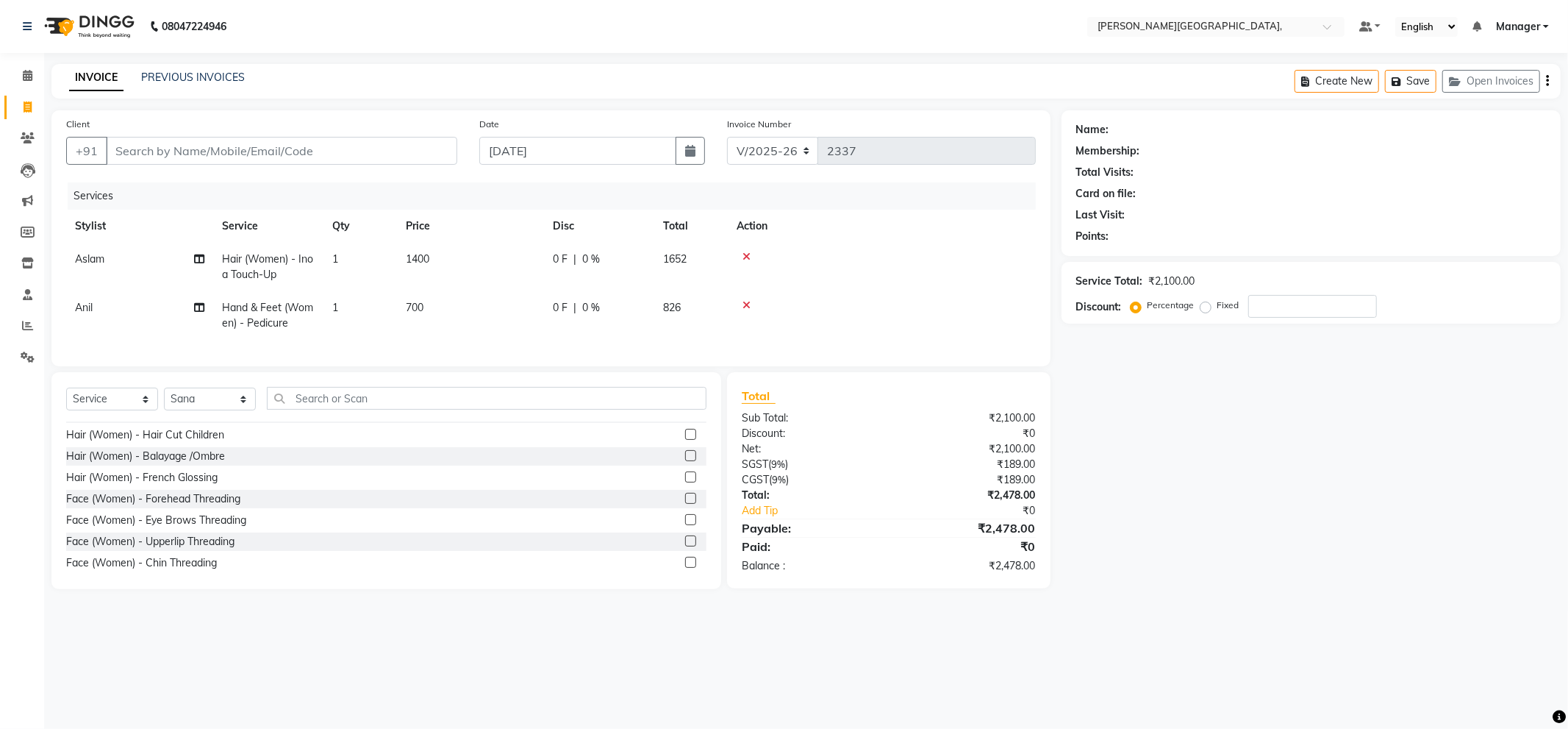
click at [685, 525] on label at bounding box center [691, 520] width 11 height 11
click at [685, 525] on input "checkbox" at bounding box center [690, 521] width 10 height 10
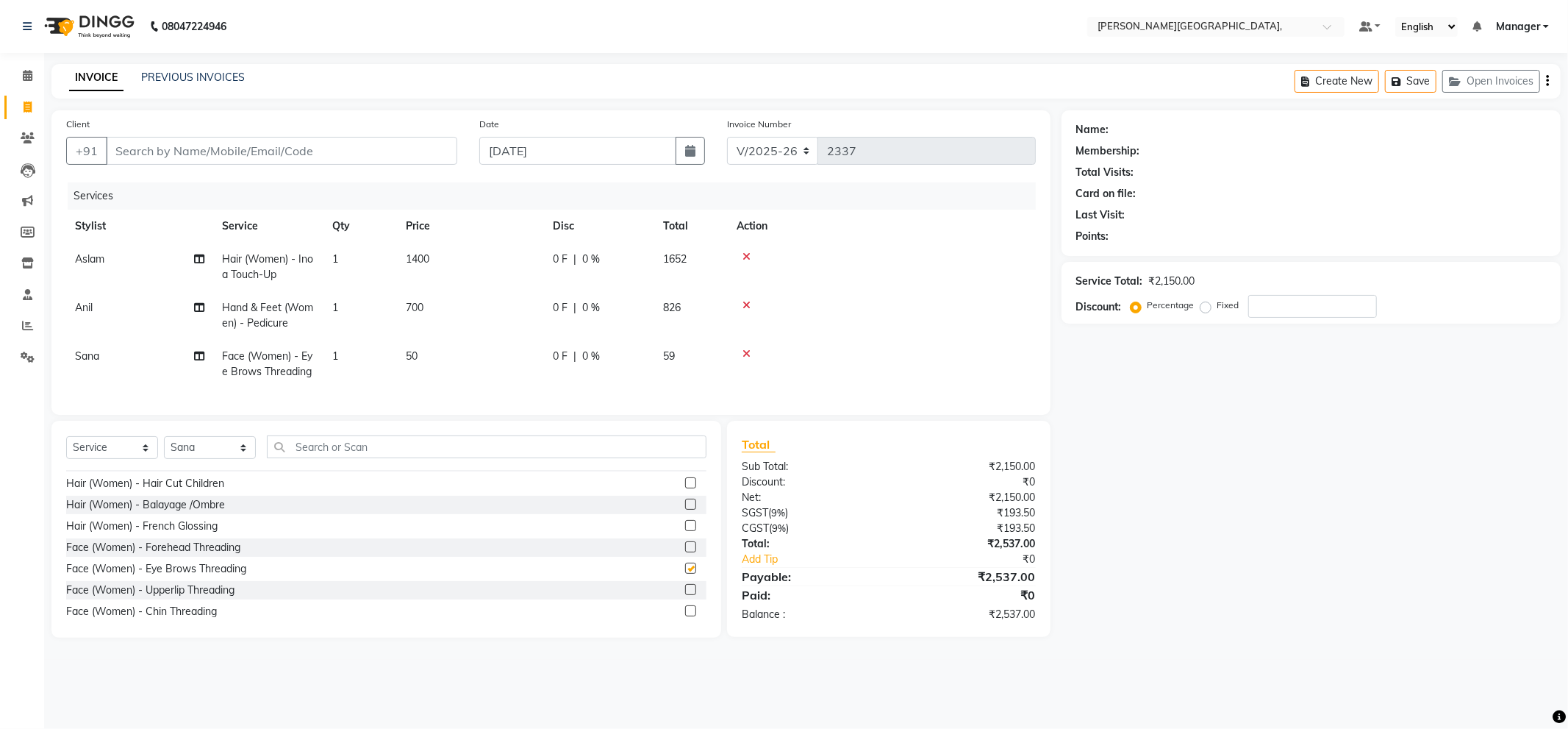
checkbox input "false"
click at [685, 620] on label at bounding box center [691, 614] width 11 height 11
click at [685, 620] on input "checkbox" at bounding box center [690, 615] width 10 height 10
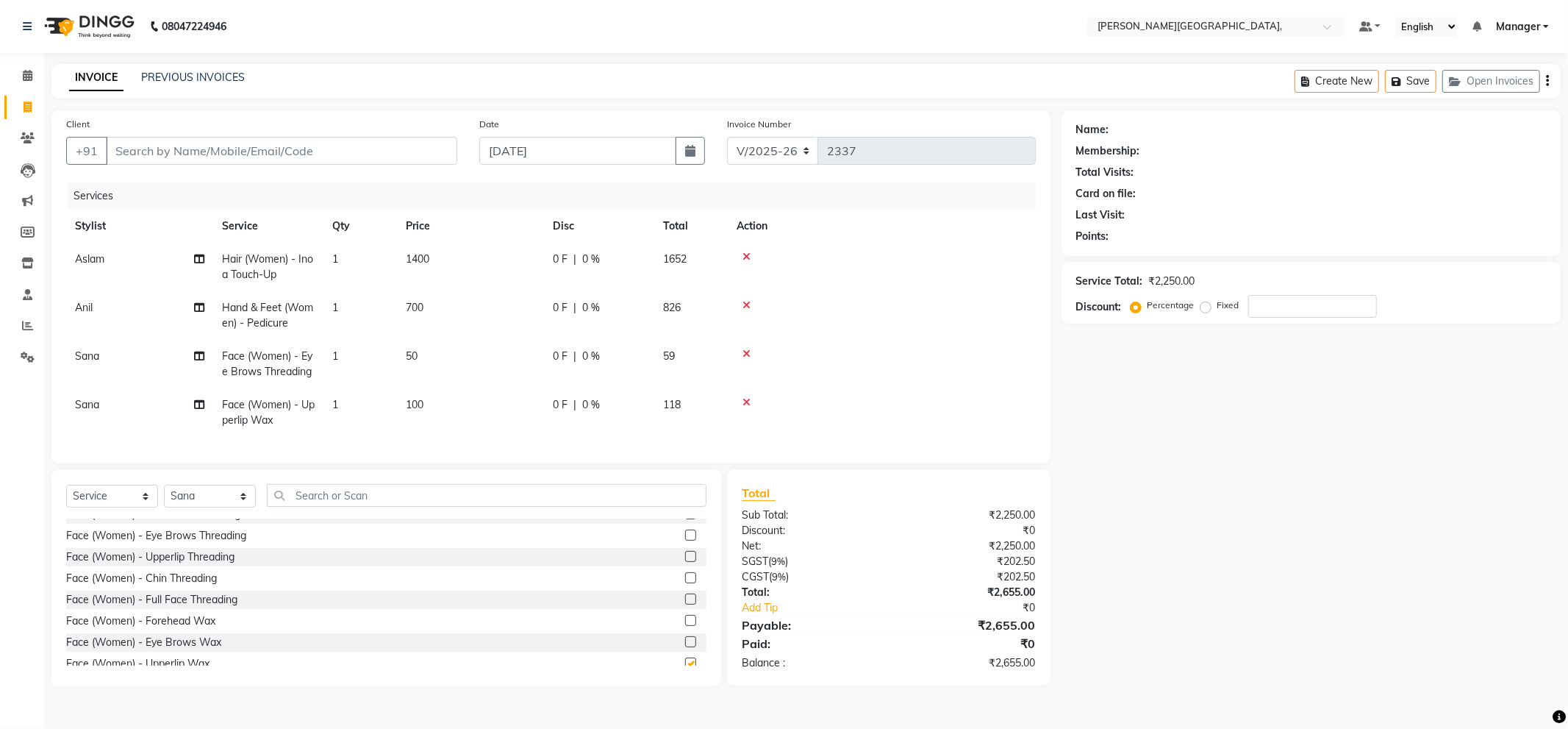
checkbox input "false"
click at [747, 349] on icon at bounding box center [747, 354] width 8 height 10
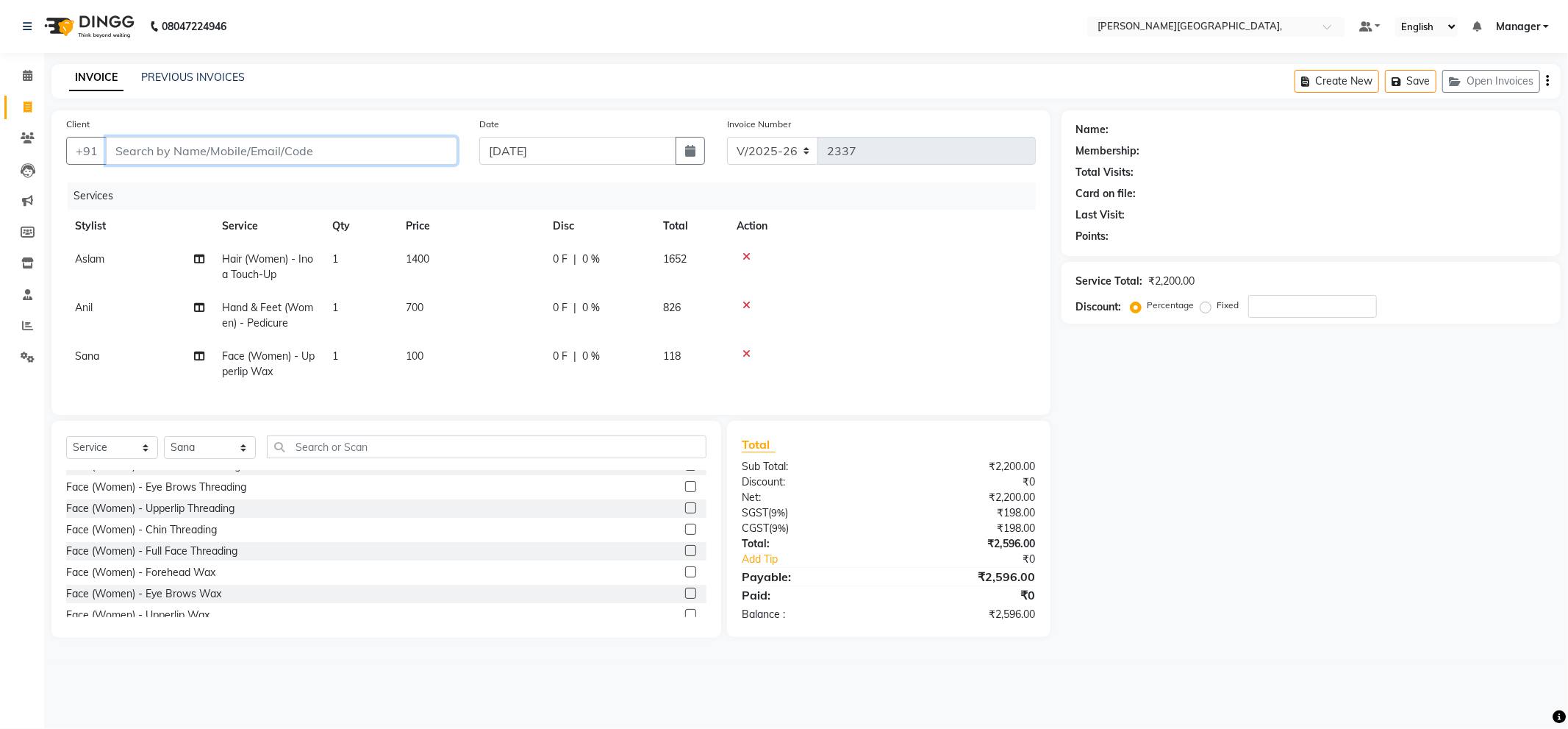
click at [394, 150] on input "Client" at bounding box center [281, 151] width 352 height 28
type input "9"
type input "0"
click at [243, 182] on button "mamta 9599425 991" at bounding box center [182, 185] width 154 height 23
type input "9599425991"
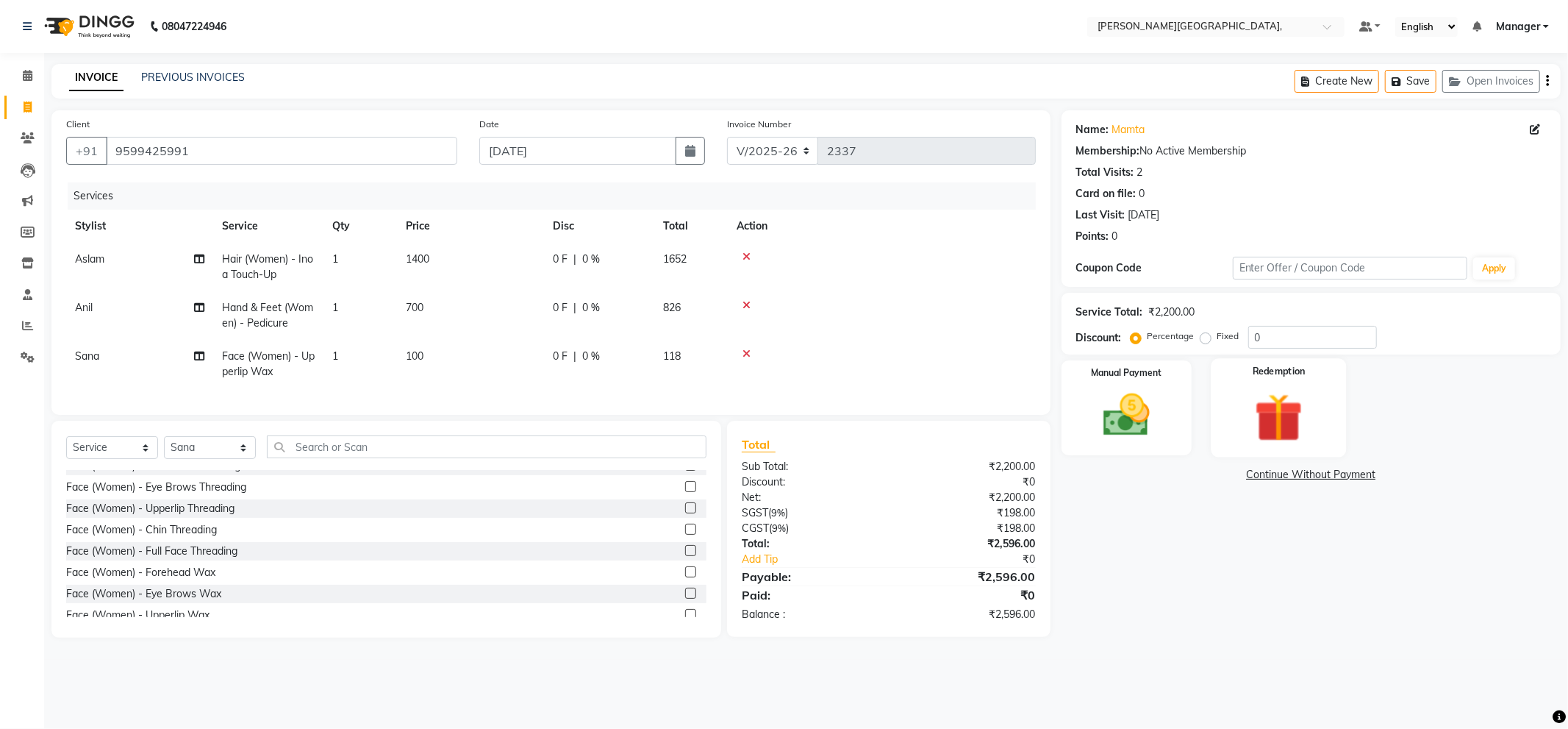
click at [1276, 416] on img at bounding box center [1279, 418] width 78 height 60
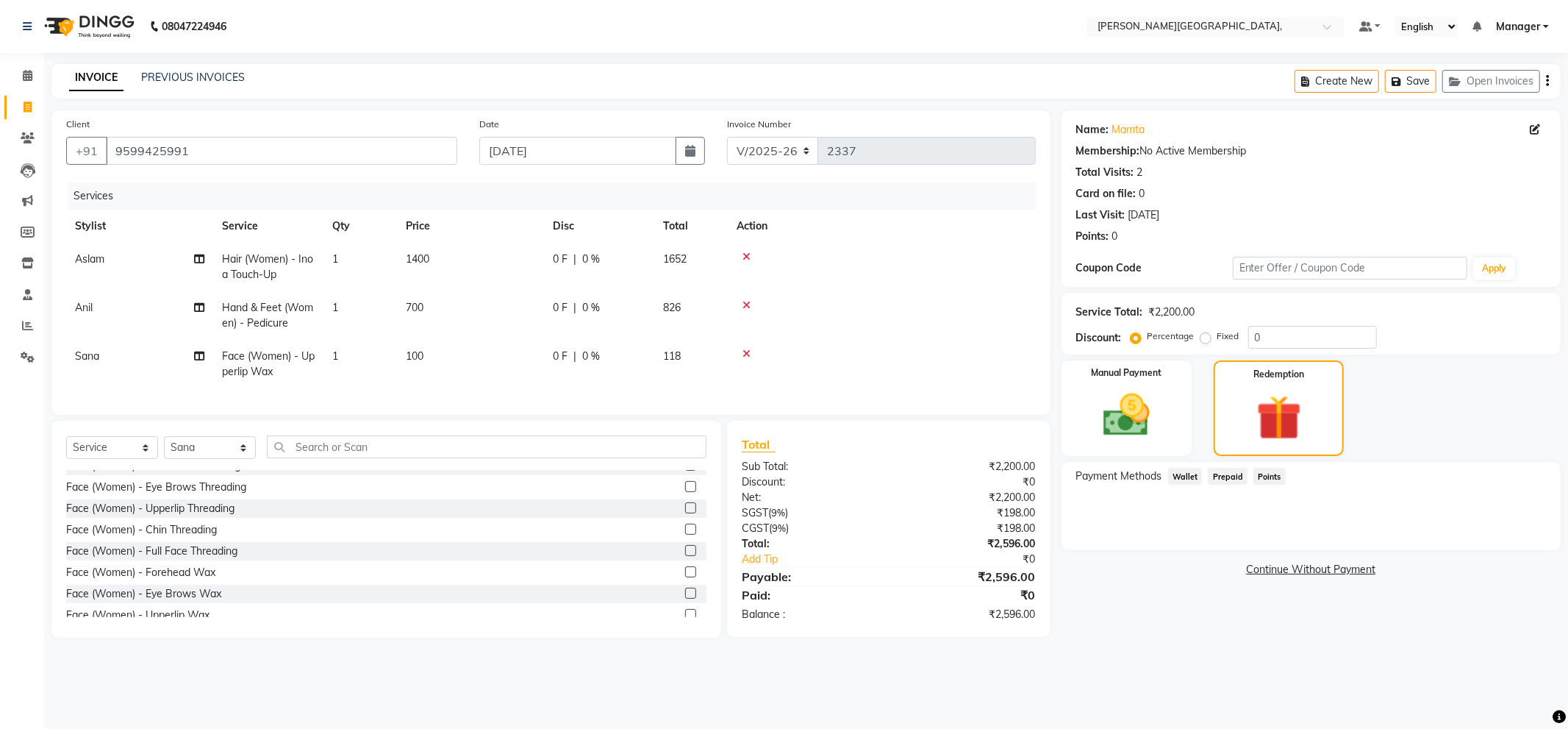
click at [1225, 476] on span "Prepaid" at bounding box center [1228, 476] width 40 height 17
click at [1142, 401] on img at bounding box center [1126, 416] width 78 height 56
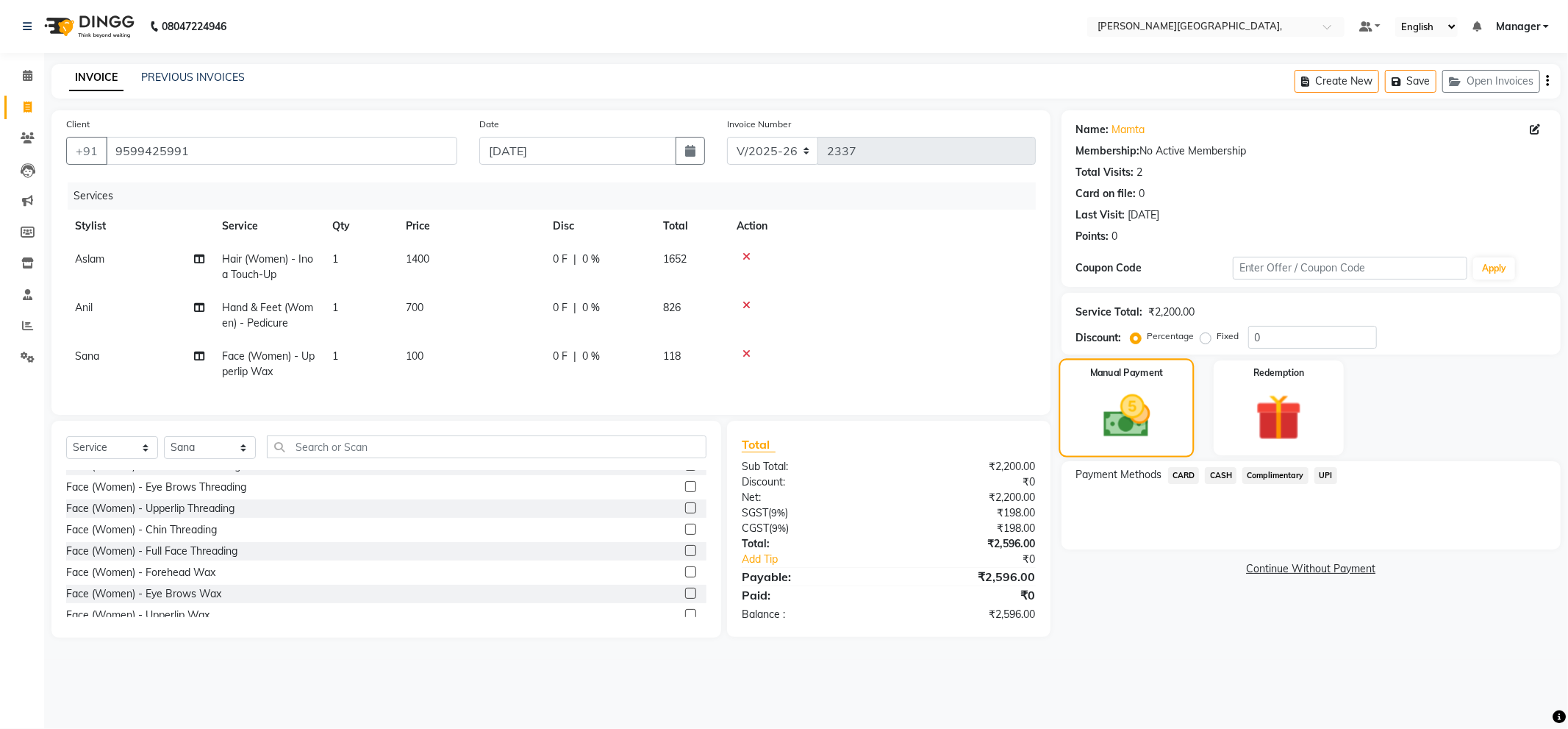
click at [1143, 413] on img at bounding box center [1126, 416] width 77 height 54
click at [1185, 474] on span "CARD" at bounding box center [1184, 475] width 32 height 17
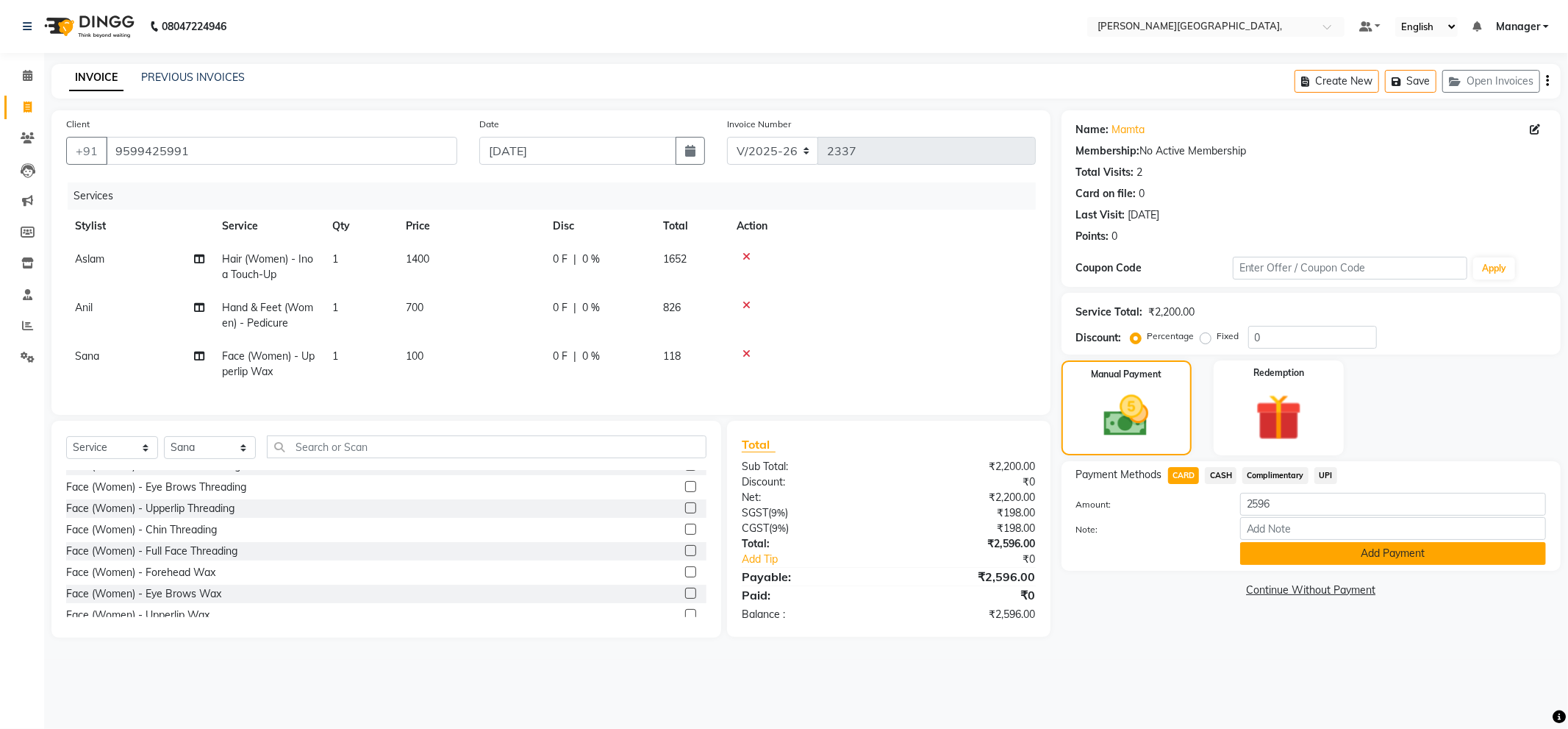
click at [1382, 552] on button "Add Payment" at bounding box center [1393, 553] width 306 height 23
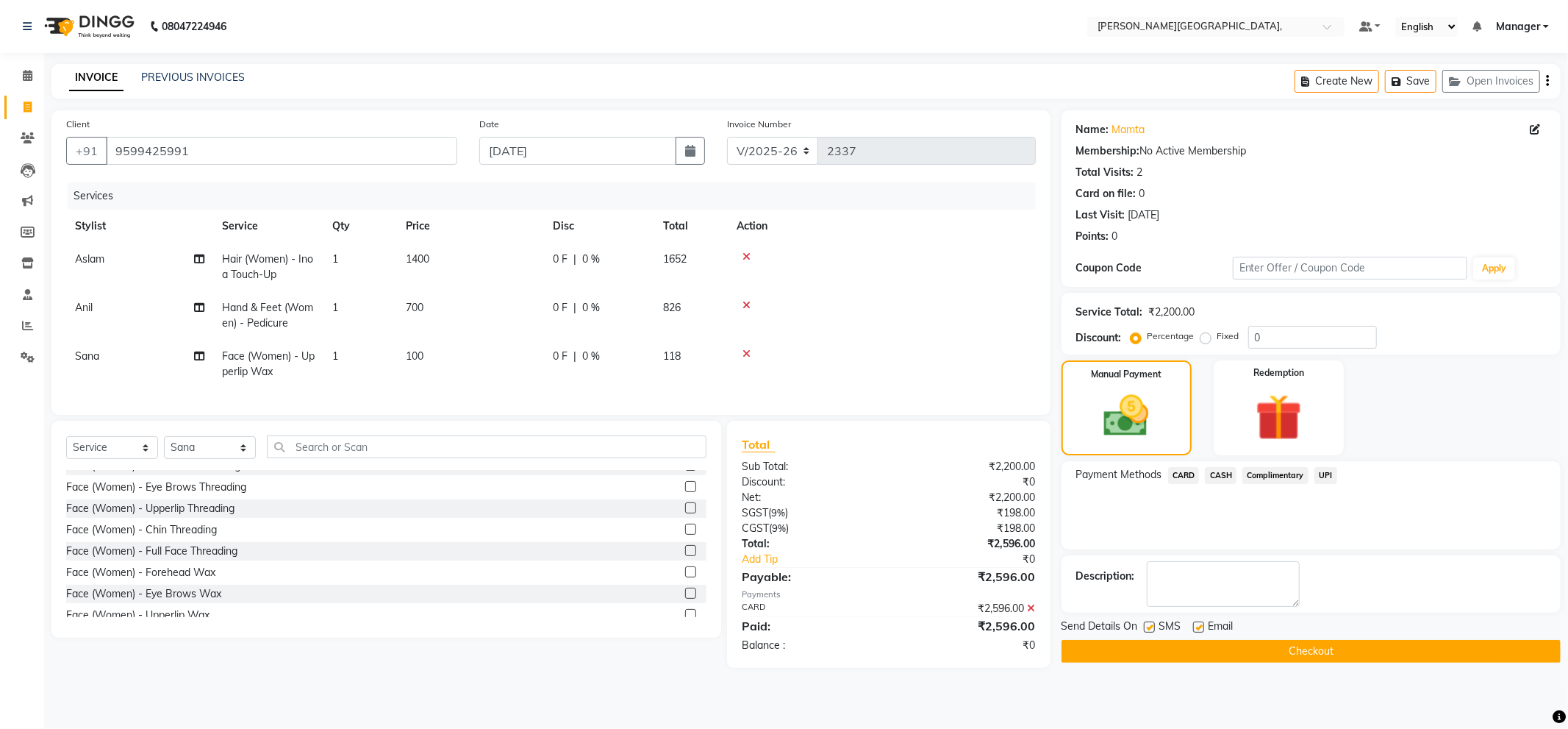
click at [1344, 649] on button "Checkout" at bounding box center [1311, 651] width 500 height 23
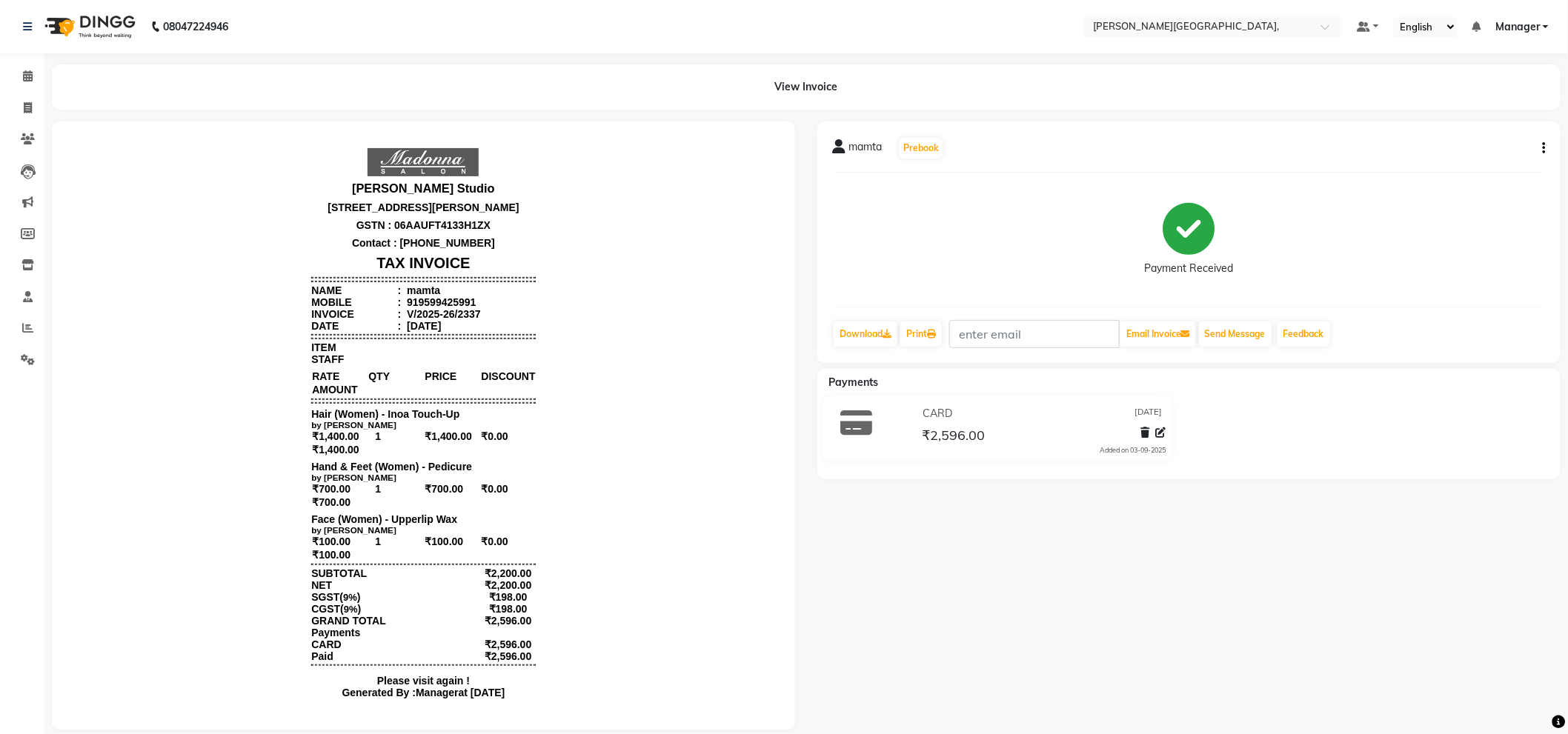
drag, startPoint x: 1360, startPoint y: 654, endPoint x: 1295, endPoint y: 558, distance: 115.9
click at [1319, 617] on div "mamta Prebook Payment Received Download Print Email Invoice Send Message Feedba…" at bounding box center [1189, 425] width 765 height 608
click at [26, 104] on icon at bounding box center [27, 108] width 8 height 11
select select "service"
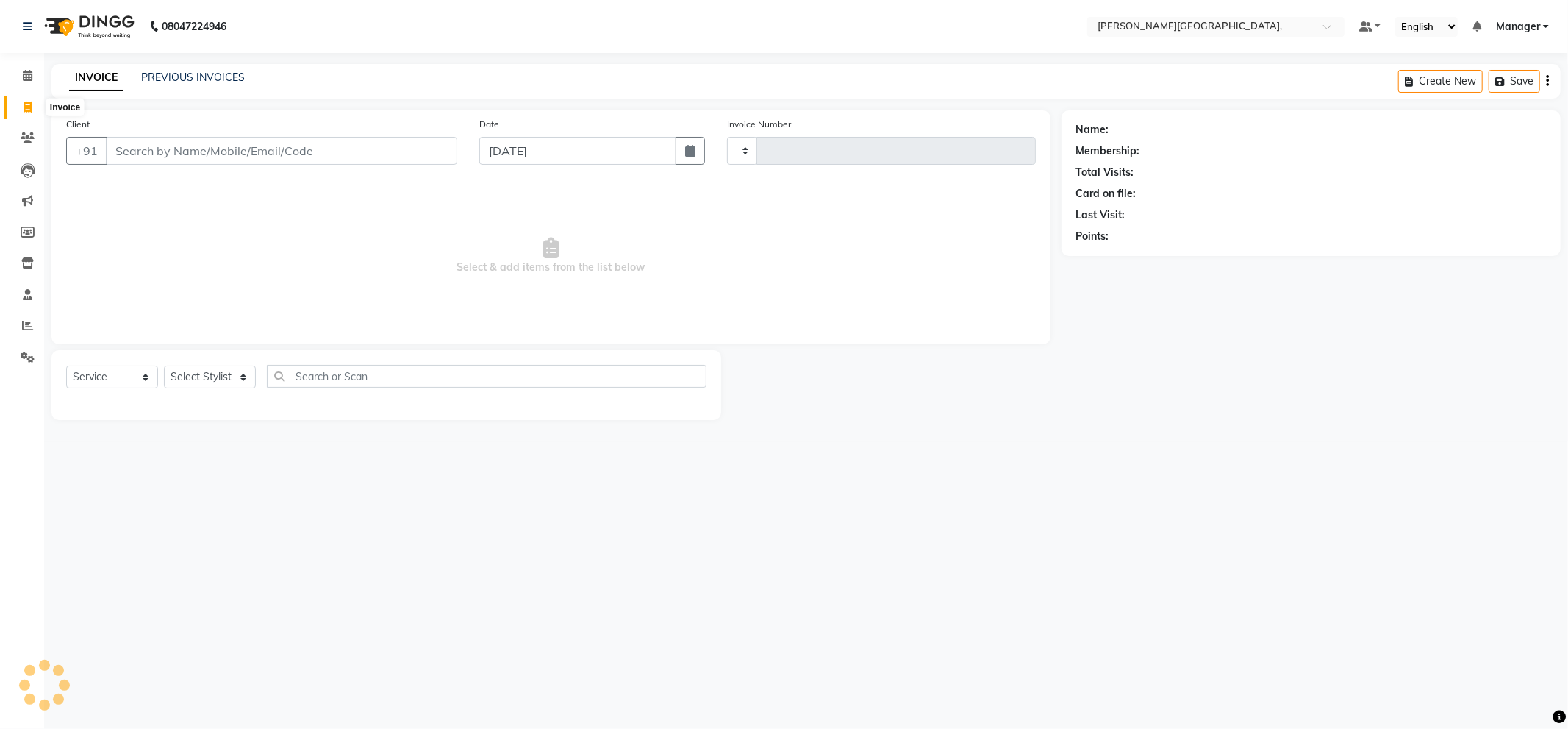
type input "2338"
select select "6483"
click at [207, 372] on select "Select Stylist [PERSON_NAME] [PERSON_NAME] gungun nails Manager [PERSON_NAME]" at bounding box center [210, 376] width 92 height 23
select select "49451"
click at [164, 366] on select "Select Stylist [PERSON_NAME] [PERSON_NAME] gungun nails Manager [PERSON_NAME]" at bounding box center [210, 376] width 92 height 23
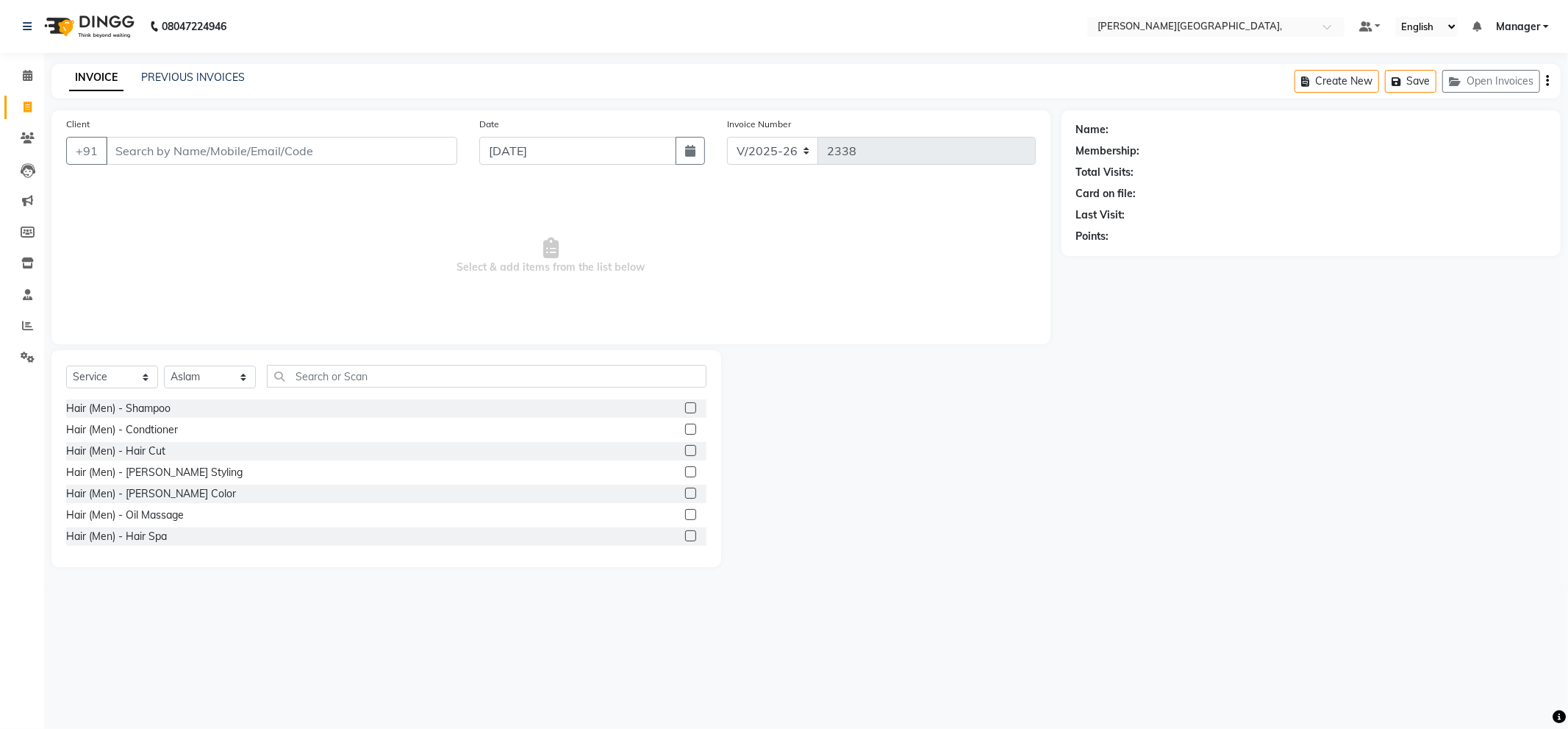
click at [685, 449] on label at bounding box center [691, 450] width 11 height 11
click at [685, 449] on input "checkbox" at bounding box center [690, 451] width 10 height 10
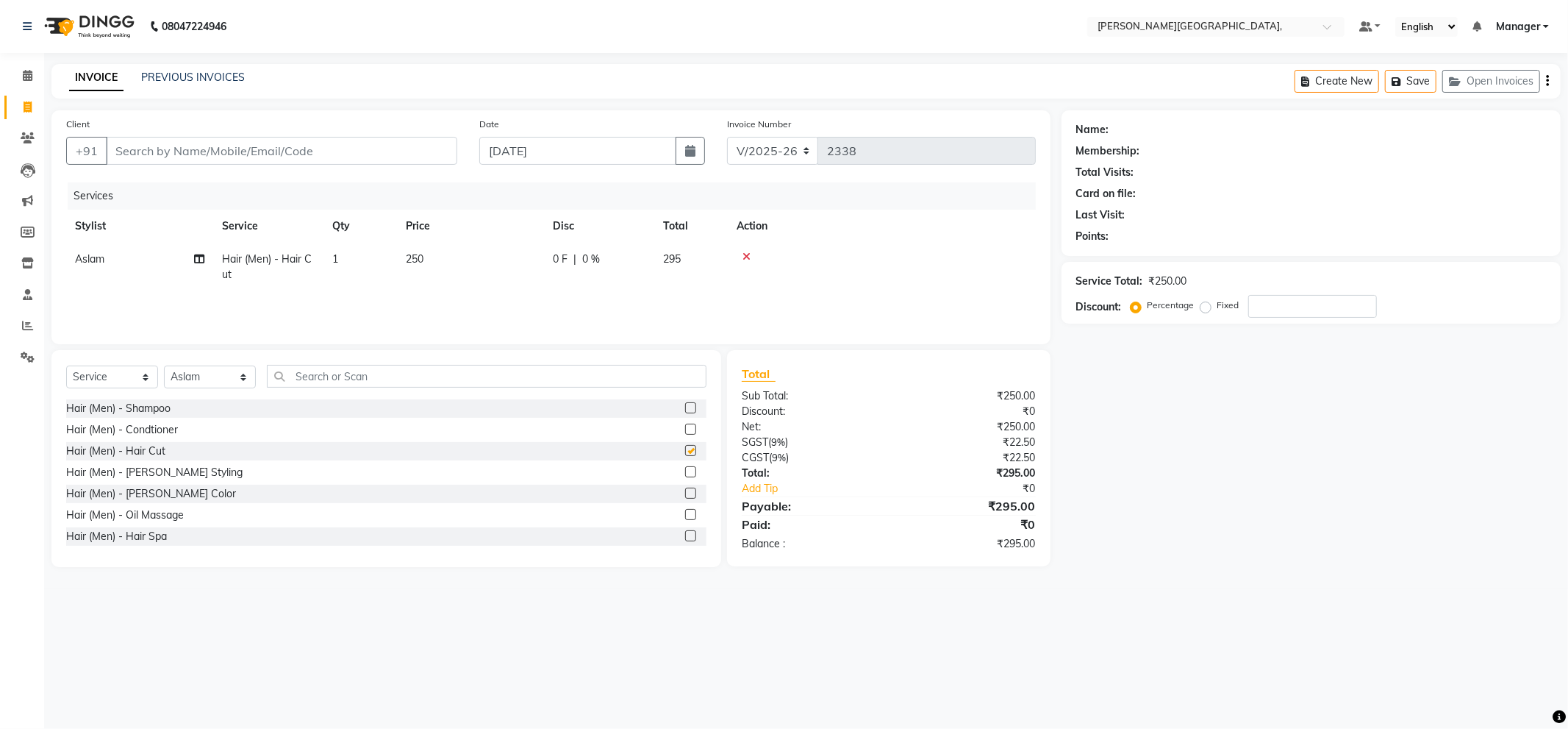
checkbox input "false"
click at [685, 468] on label at bounding box center [691, 472] width 11 height 11
click at [685, 468] on input "checkbox" at bounding box center [690, 473] width 10 height 10
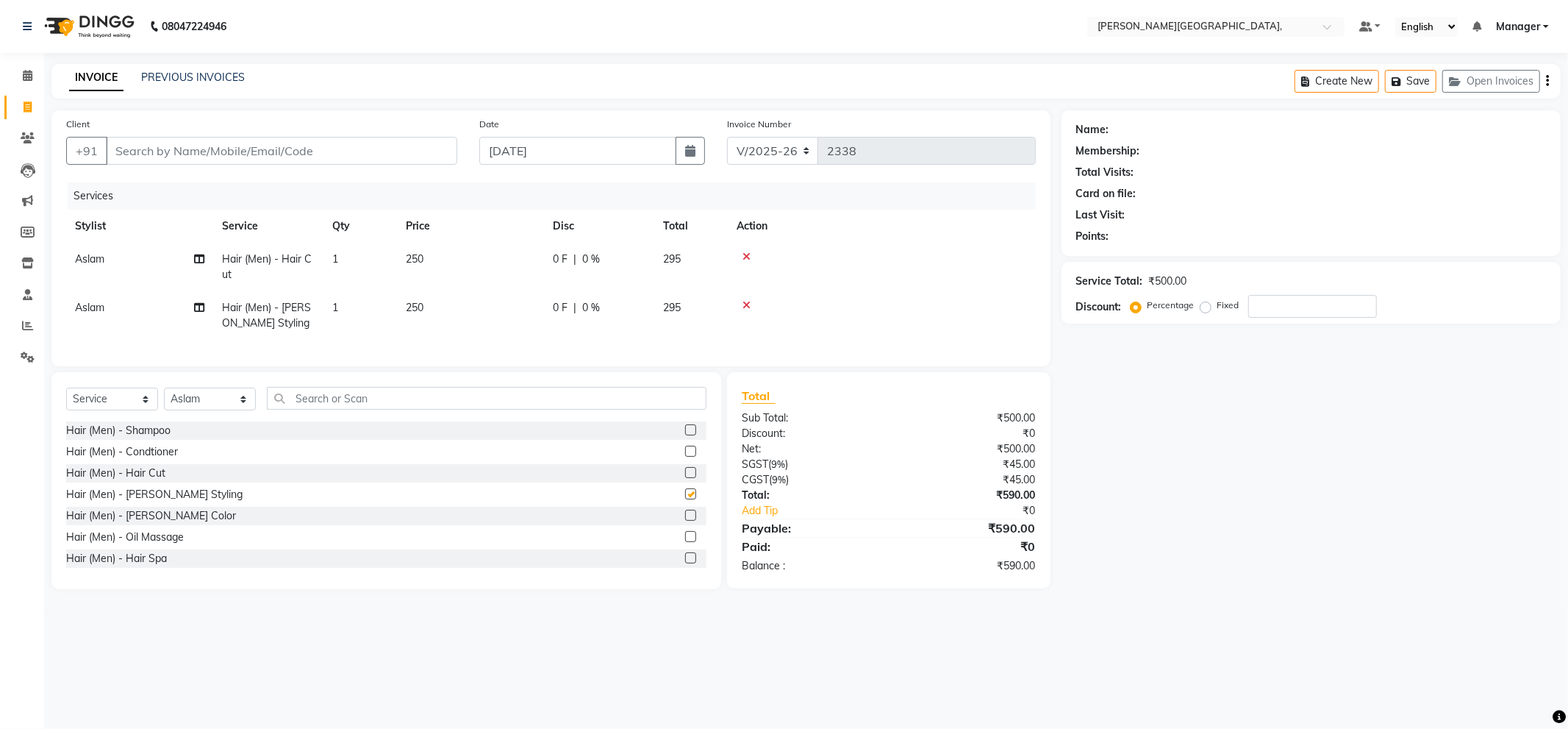
checkbox input "false"
click at [426, 306] on td "250" at bounding box center [470, 316] width 147 height 49
select select "49451"
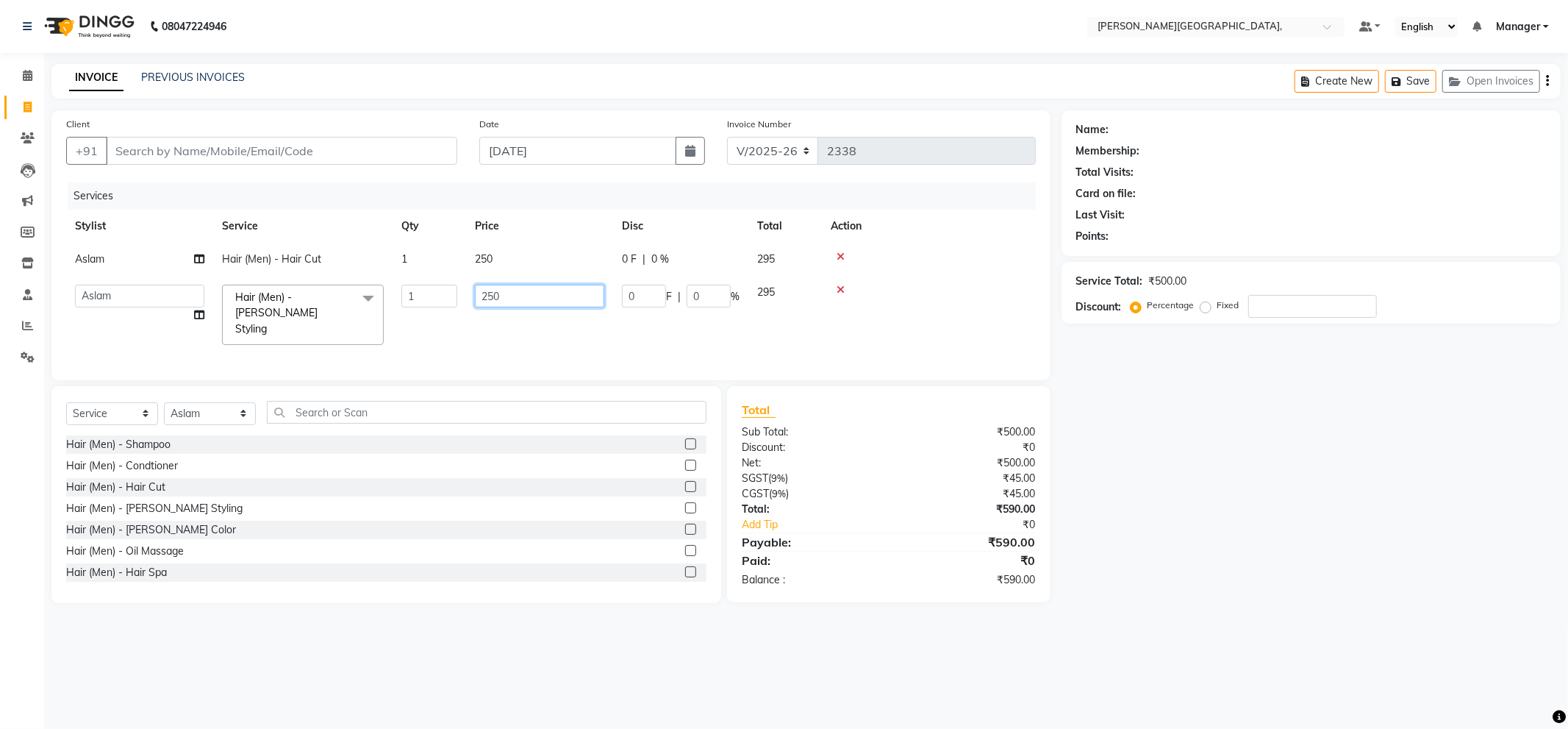
click at [518, 300] on input "250" at bounding box center [540, 296] width 130 height 23
type input "2"
type input "150"
click at [439, 147] on input "Client" at bounding box center [281, 151] width 352 height 28
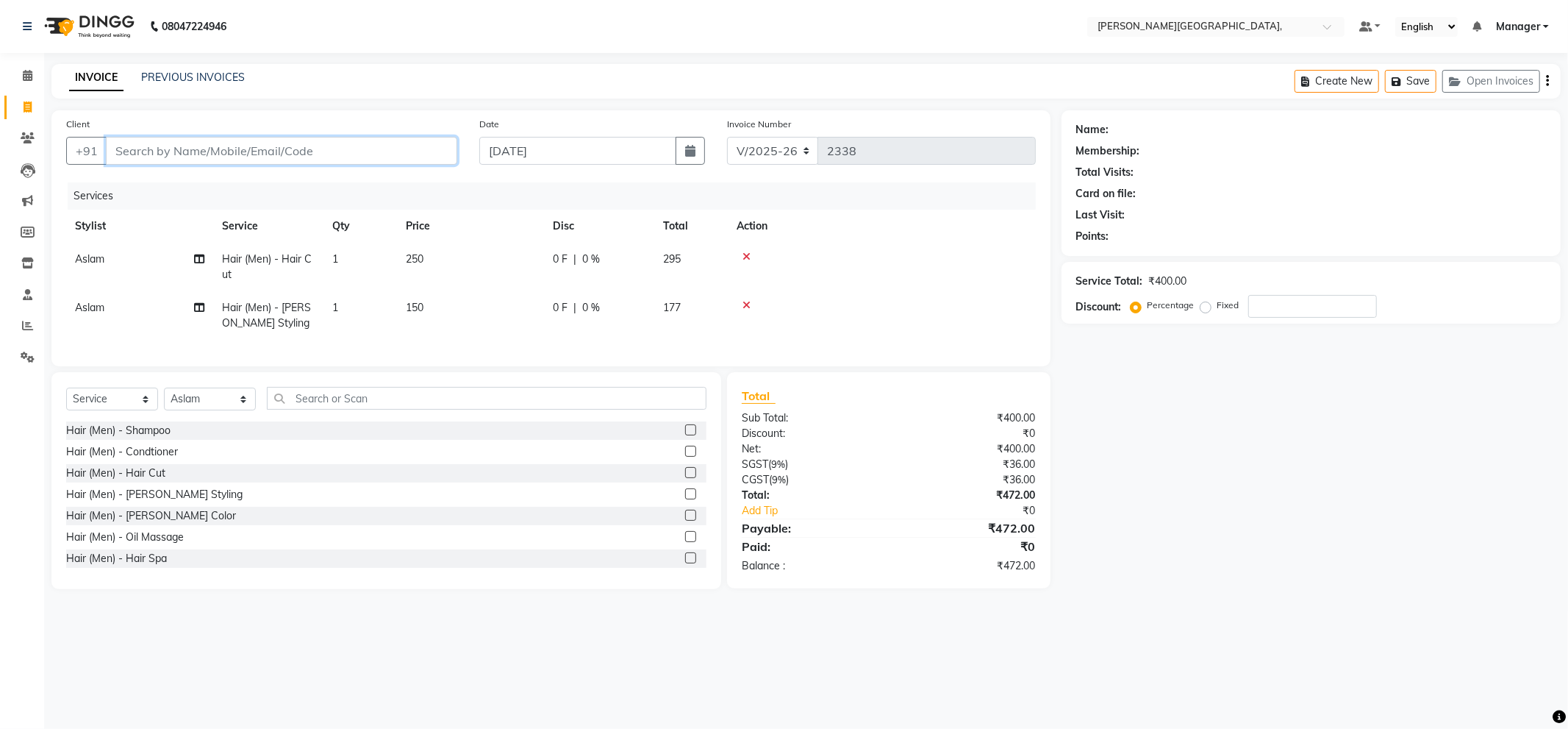
type input "9"
type input "0"
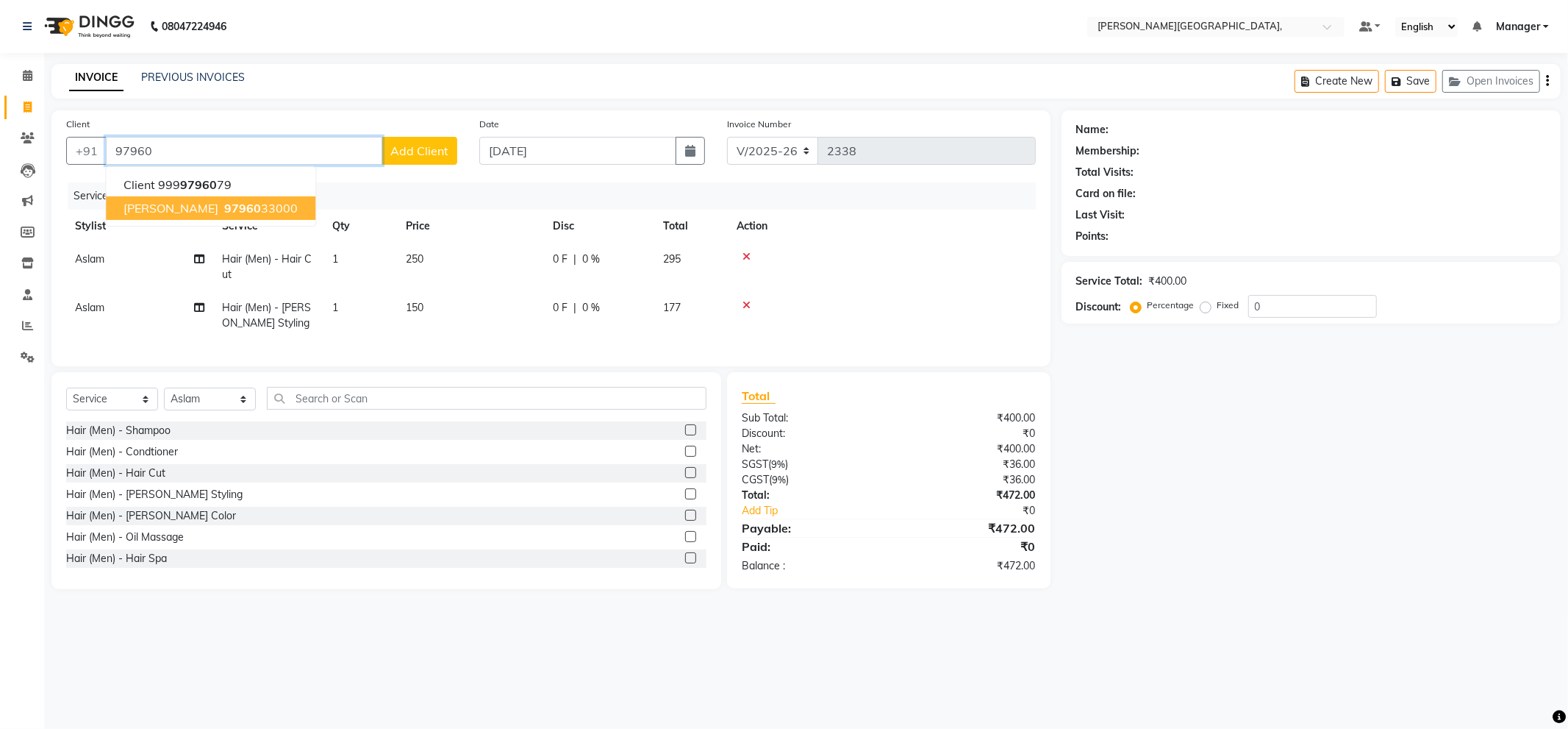
click at [203, 201] on button "aman sharma 97960 33000" at bounding box center [210, 208] width 209 height 23
type input "9796033000"
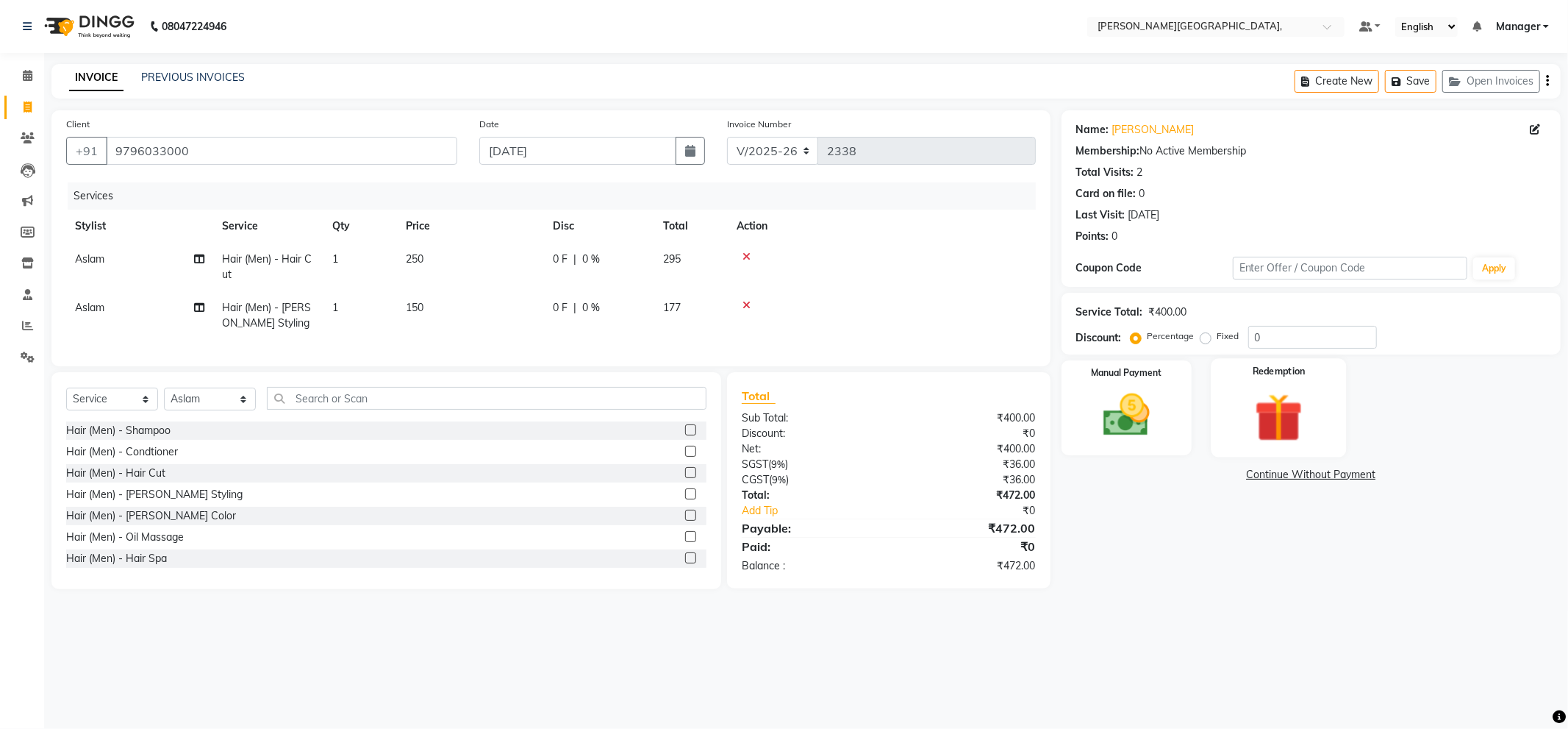
click at [1284, 421] on img at bounding box center [1279, 418] width 78 height 60
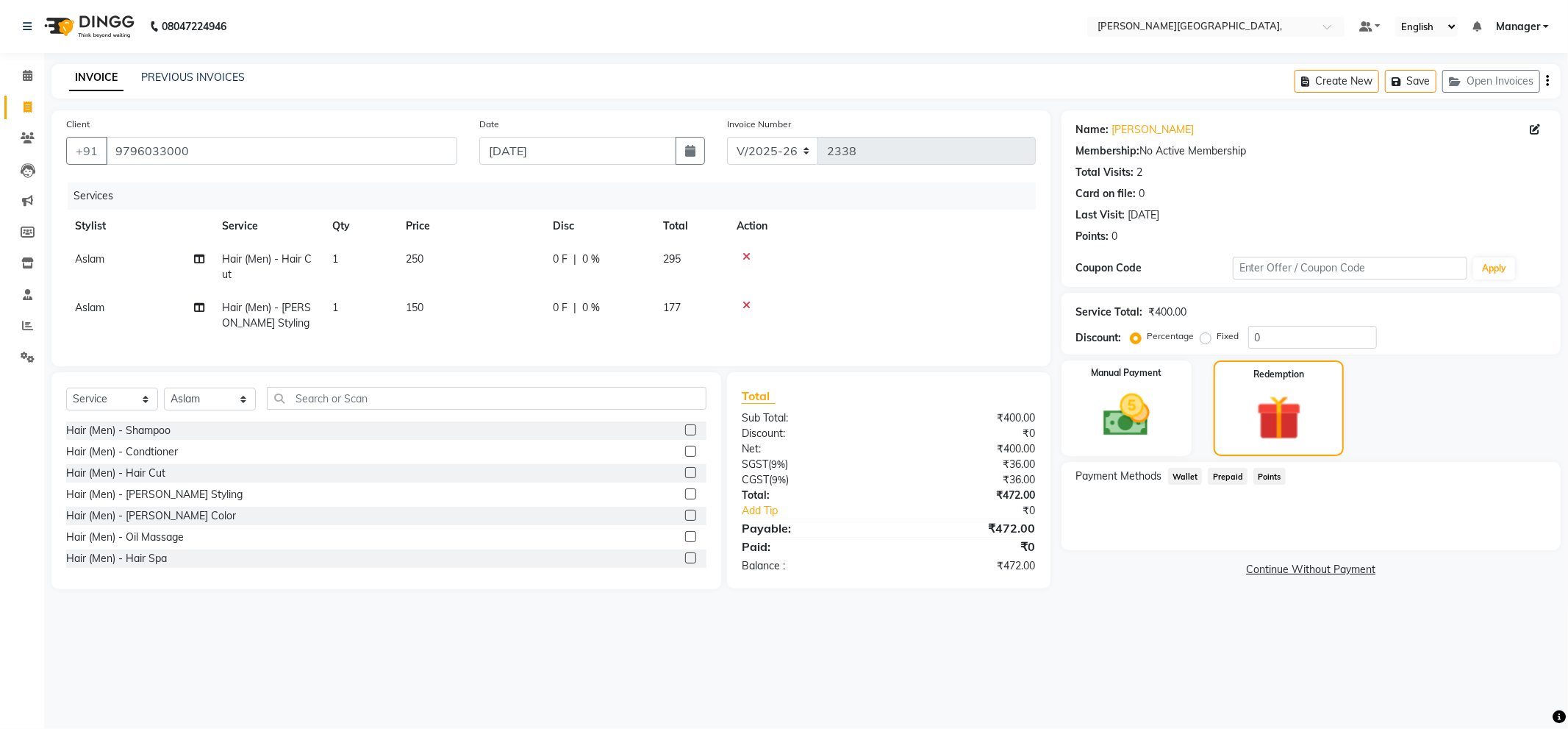
click at [1233, 473] on span "Prepaid" at bounding box center [1228, 476] width 40 height 17
click at [1134, 392] on img at bounding box center [1126, 416] width 78 height 56
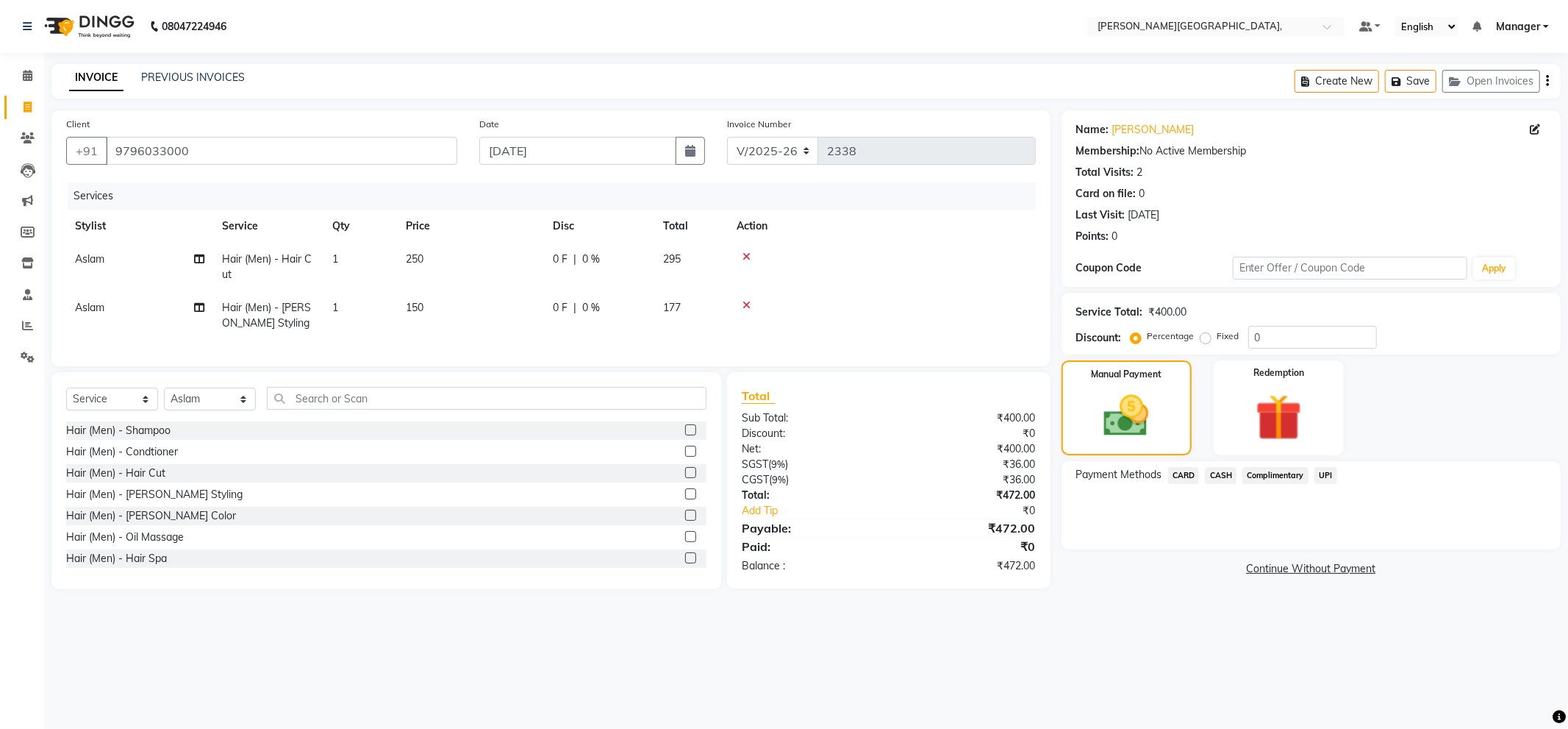
click at [1219, 474] on span "CASH" at bounding box center [1220, 475] width 32 height 17
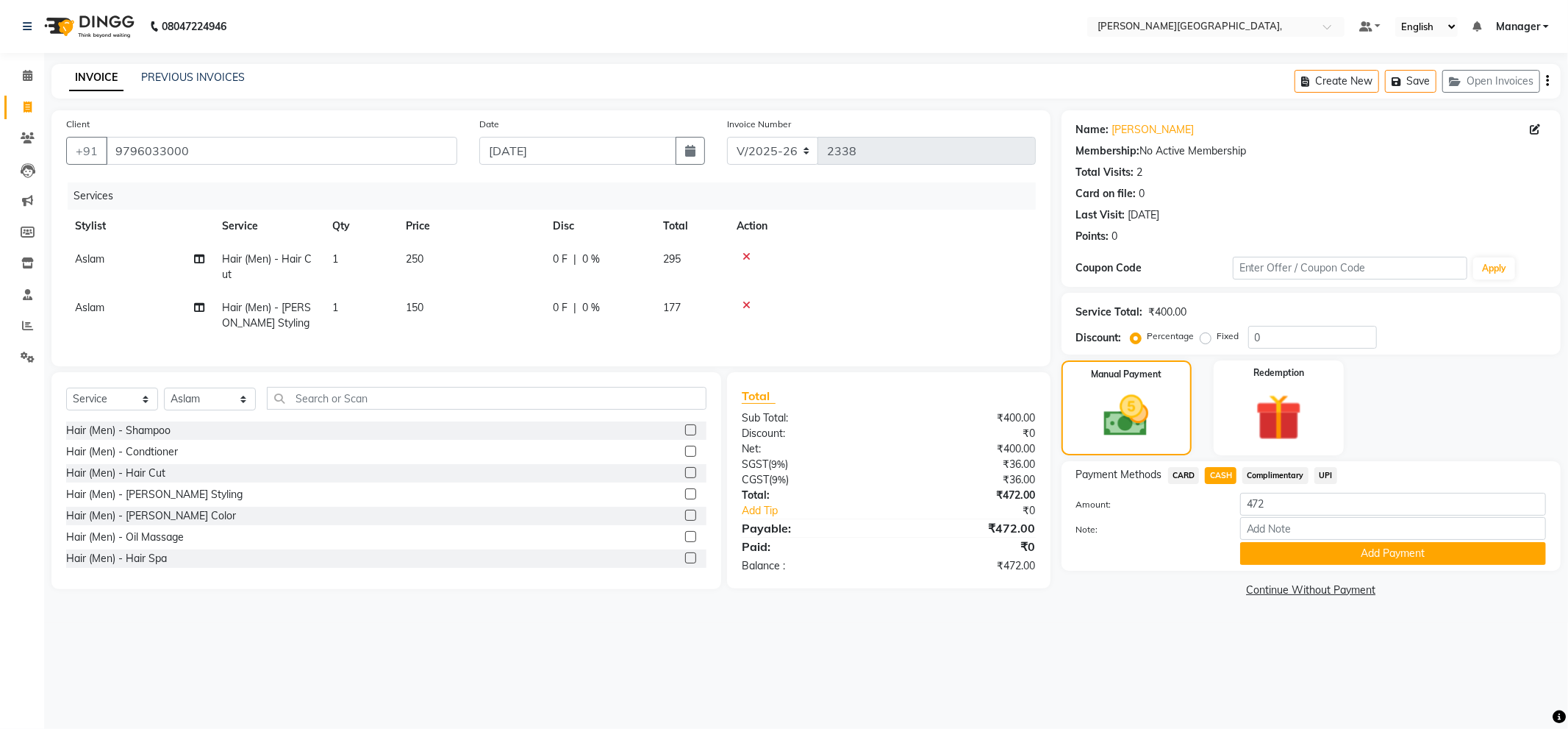
click at [1322, 552] on button "Add Payment" at bounding box center [1393, 553] width 306 height 23
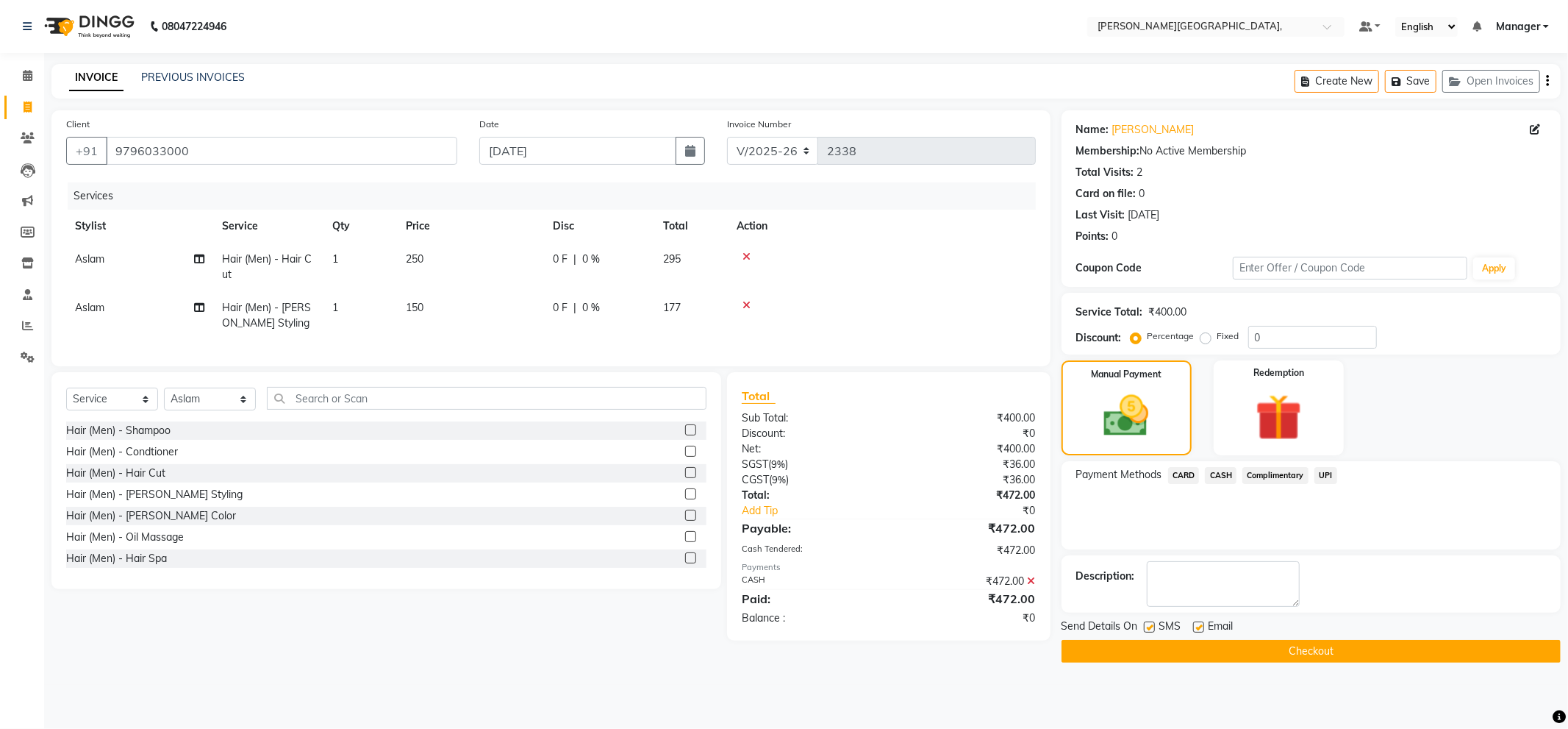
click at [1325, 646] on button "Checkout" at bounding box center [1311, 651] width 500 height 23
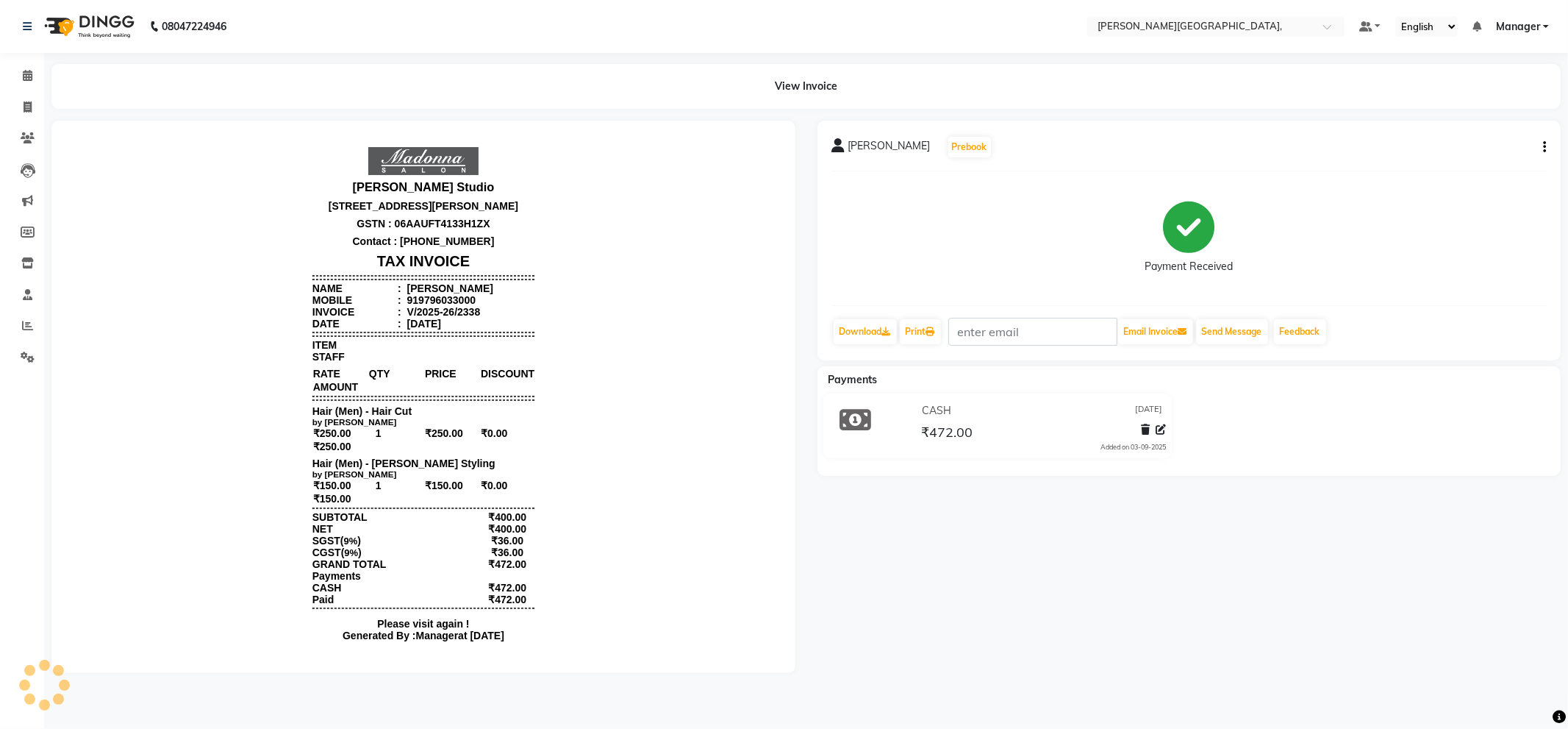
drag, startPoint x: 535, startPoint y: 731, endPoint x: 1, endPoint y: 643, distance: 541.2
click at [285, 728] on html "08047224946 Select Location × Madonna Studio, Fazilpur Road, Default Panel My P…" at bounding box center [784, 364] width 1568 height 729
drag, startPoint x: 1, startPoint y: 671, endPoint x: 8, endPoint y: 636, distance: 35.7
click at [1, 660] on div "Calendar Invoice Clients Leads Marketing Members Inventory Staff Reports Settin…" at bounding box center [99, 374] width 198 height 665
click at [27, 328] on icon at bounding box center [27, 326] width 11 height 11
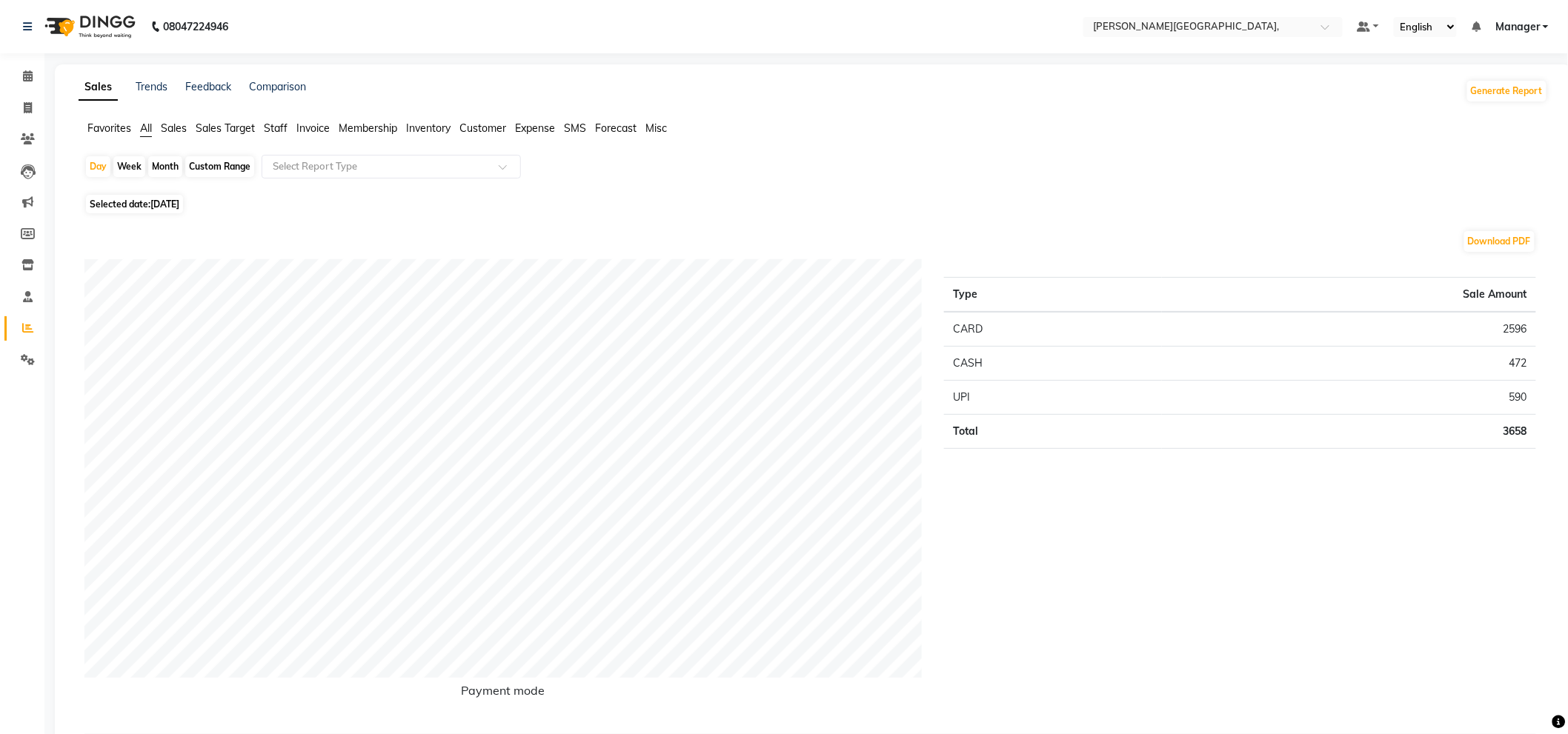
click at [279, 124] on span "Staff" at bounding box center [275, 128] width 24 height 14
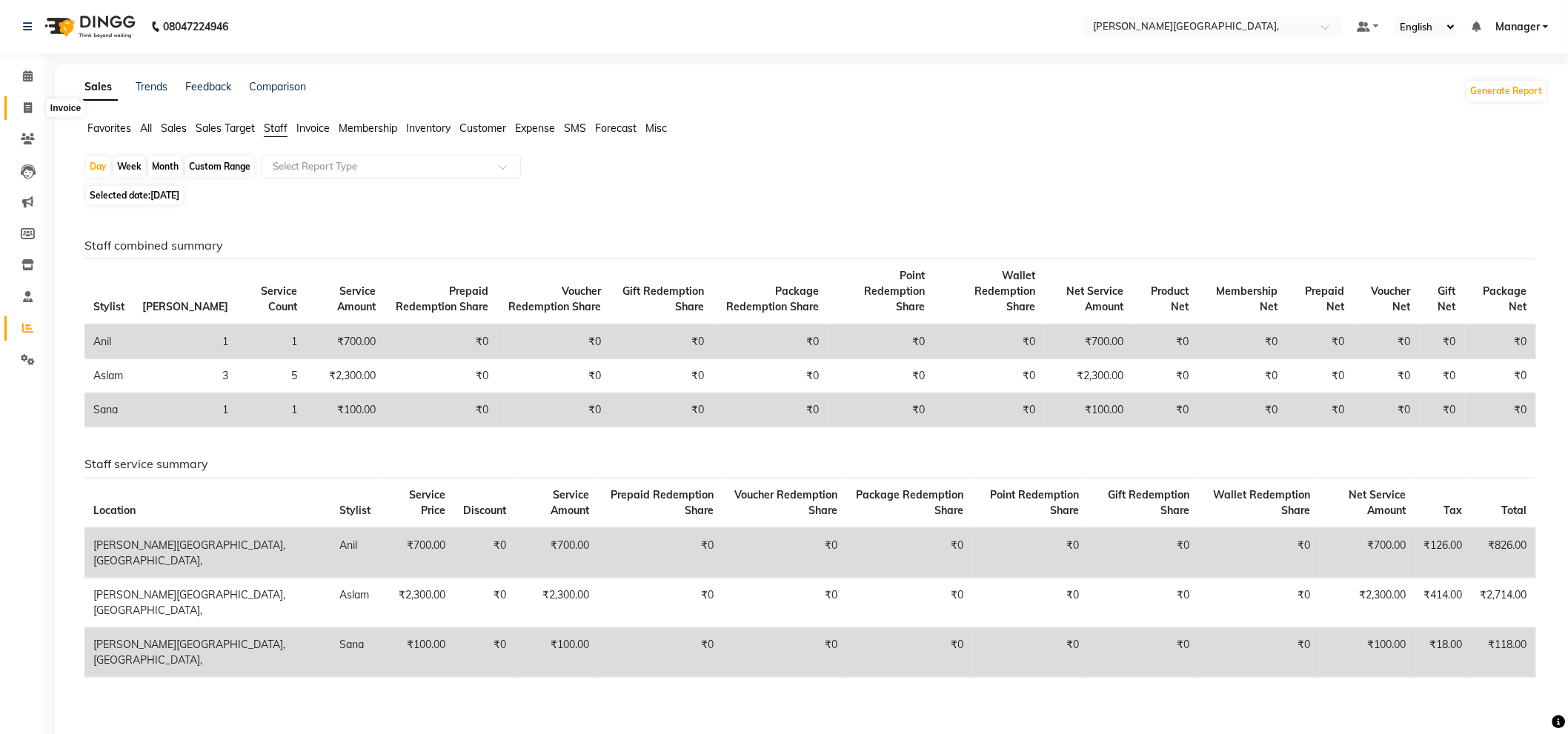
click at [30, 103] on span at bounding box center [27, 108] width 26 height 17
select select "service"
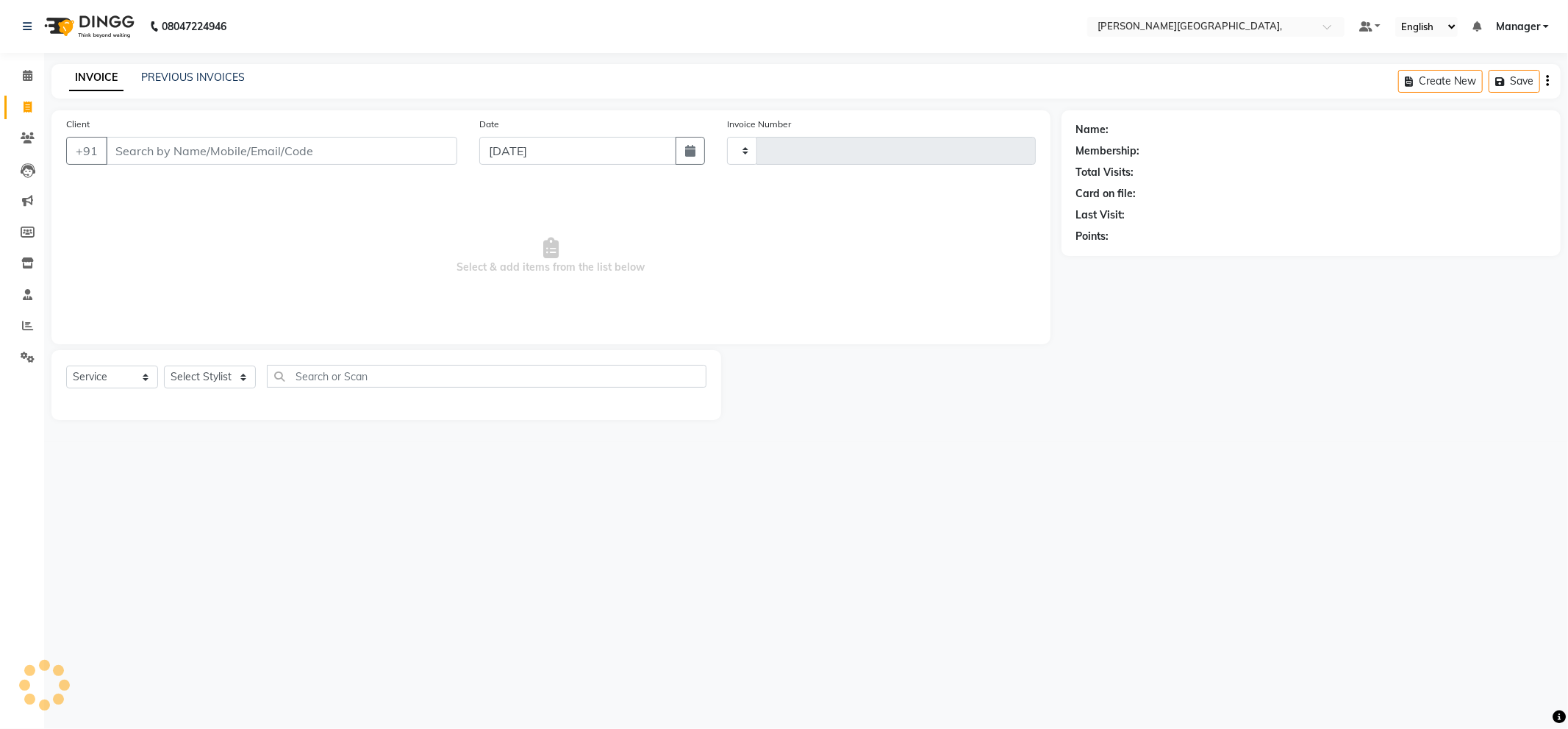
type input "2339"
select select "6483"
click at [207, 379] on select "Select Stylist [PERSON_NAME] [PERSON_NAME] gungun nails Manager [PERSON_NAME]" at bounding box center [210, 376] width 92 height 23
select select "89498"
click at [164, 366] on select "Select Stylist [PERSON_NAME] [PERSON_NAME] gungun nails Manager [PERSON_NAME]" at bounding box center [210, 376] width 92 height 23
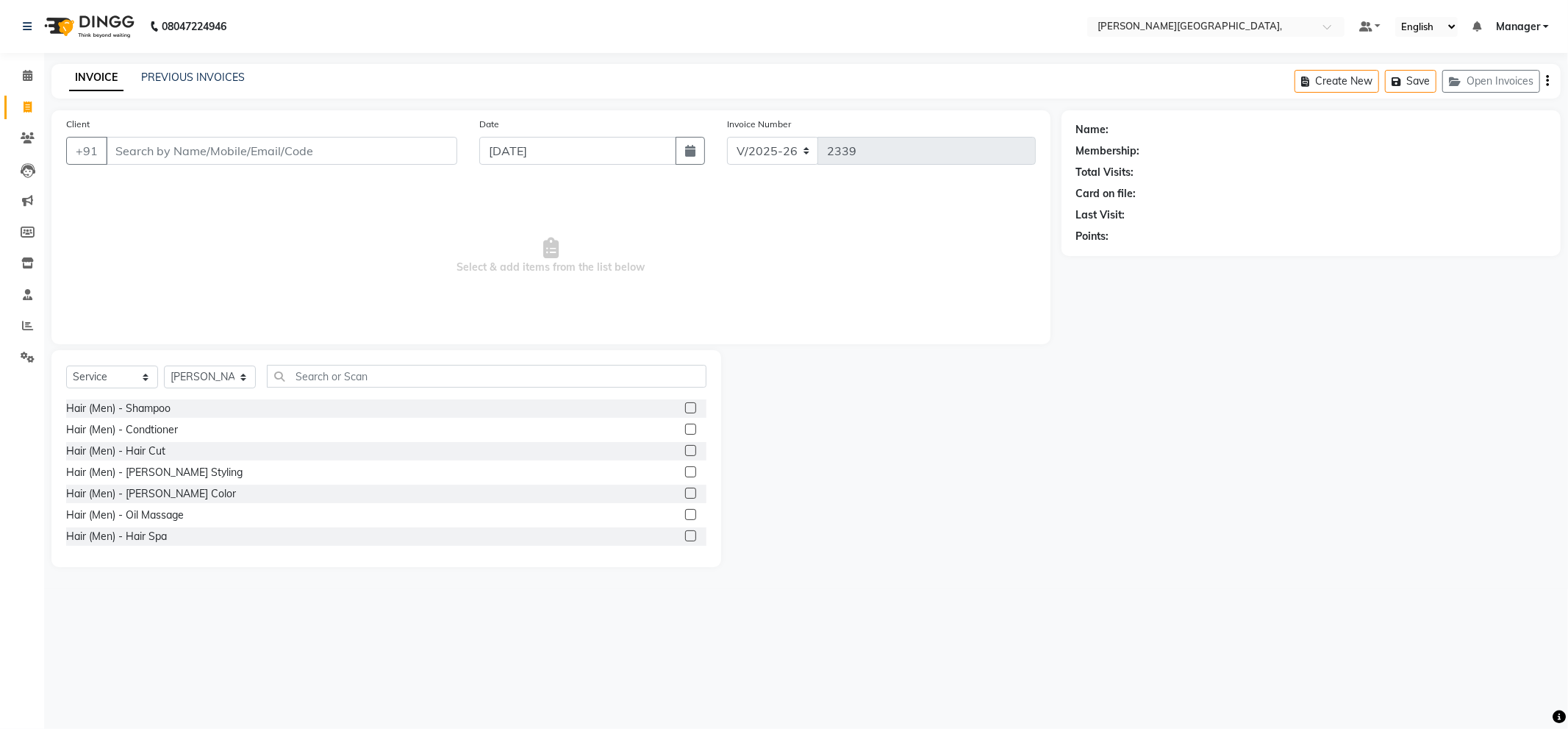
click at [685, 449] on label at bounding box center [691, 450] width 11 height 11
click at [685, 449] on input "checkbox" at bounding box center [690, 451] width 10 height 10
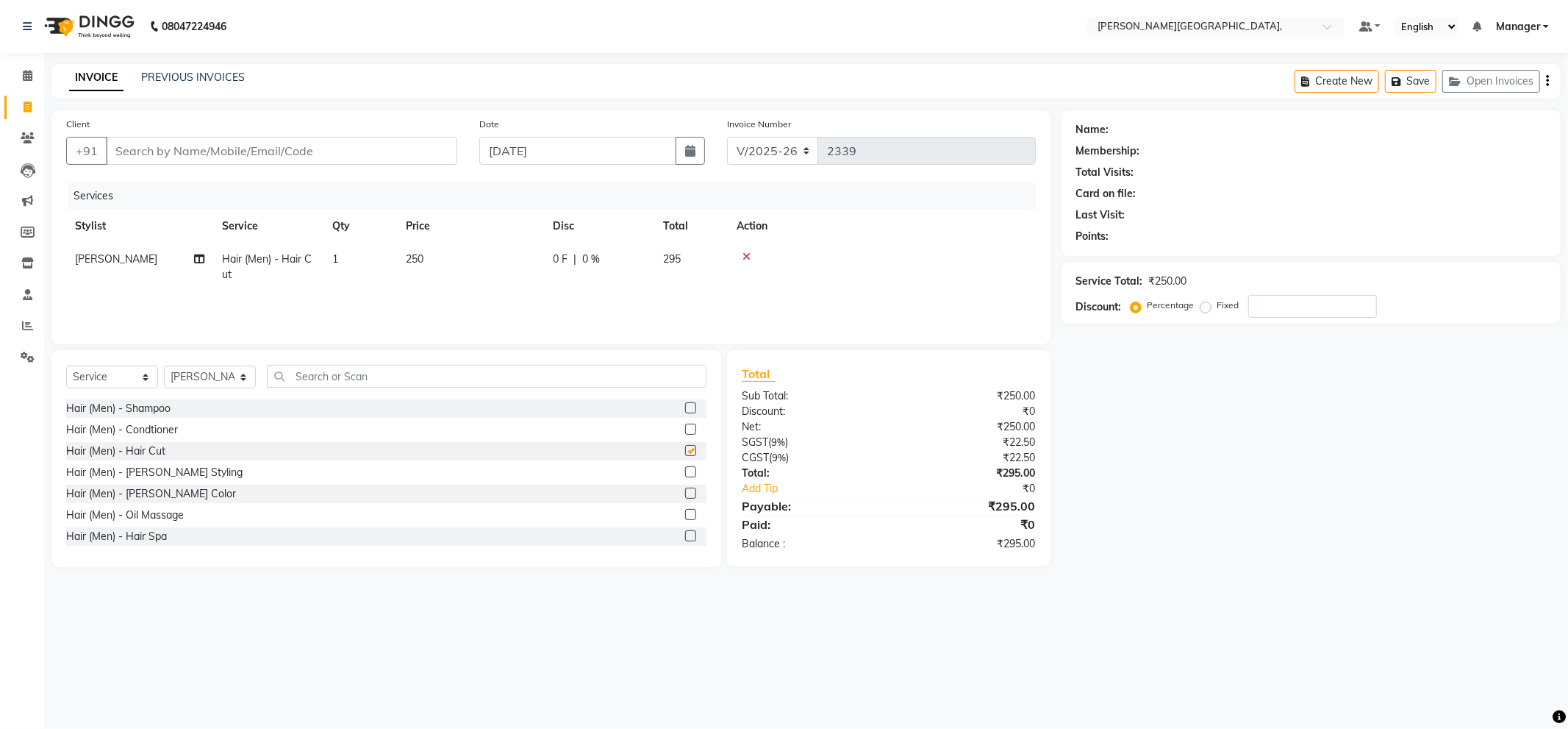
checkbox input "false"
click at [685, 469] on label at bounding box center [691, 472] width 11 height 11
click at [685, 469] on input "checkbox" at bounding box center [690, 473] width 10 height 10
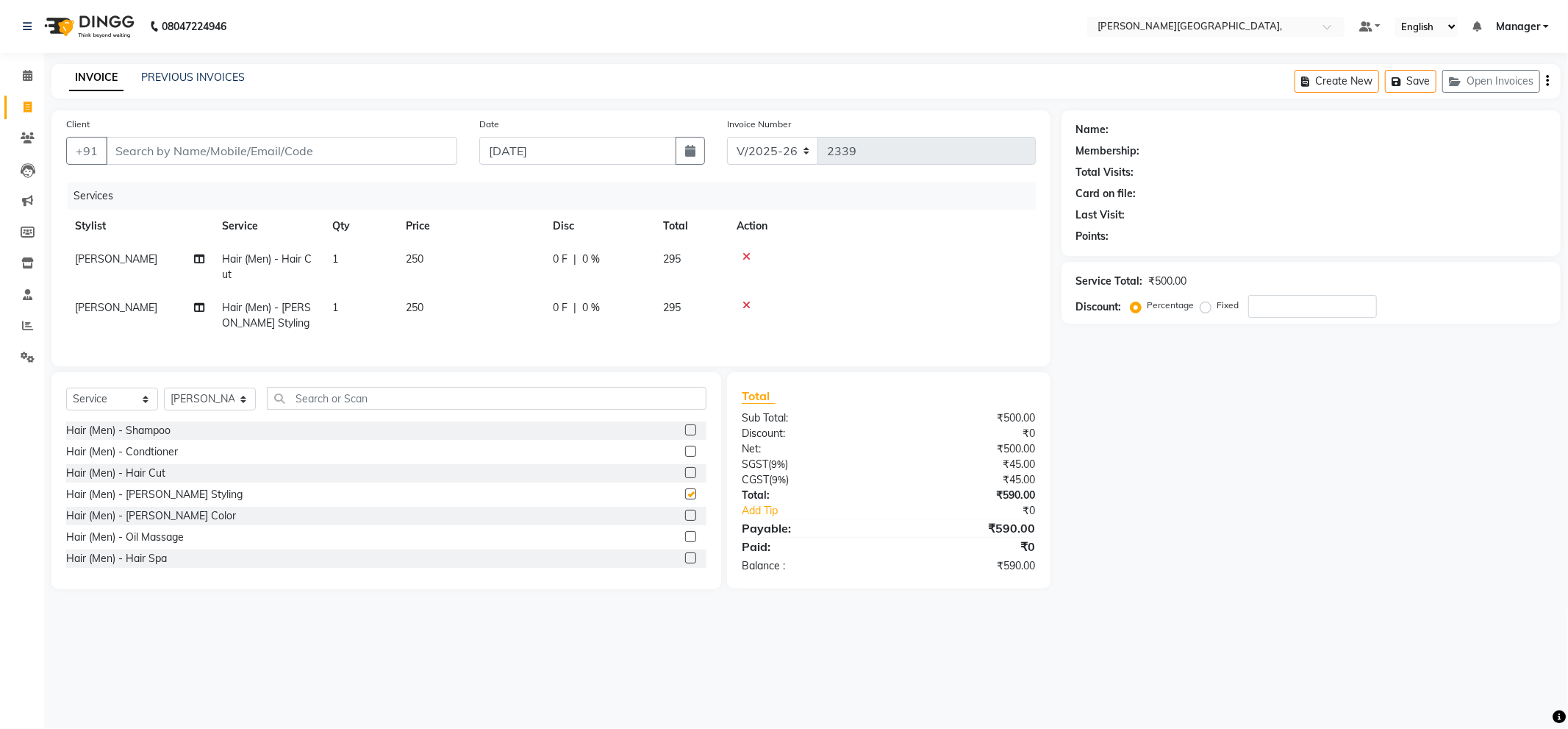
checkbox input "false"
click at [429, 304] on td "250" at bounding box center [470, 316] width 147 height 49
select select "89498"
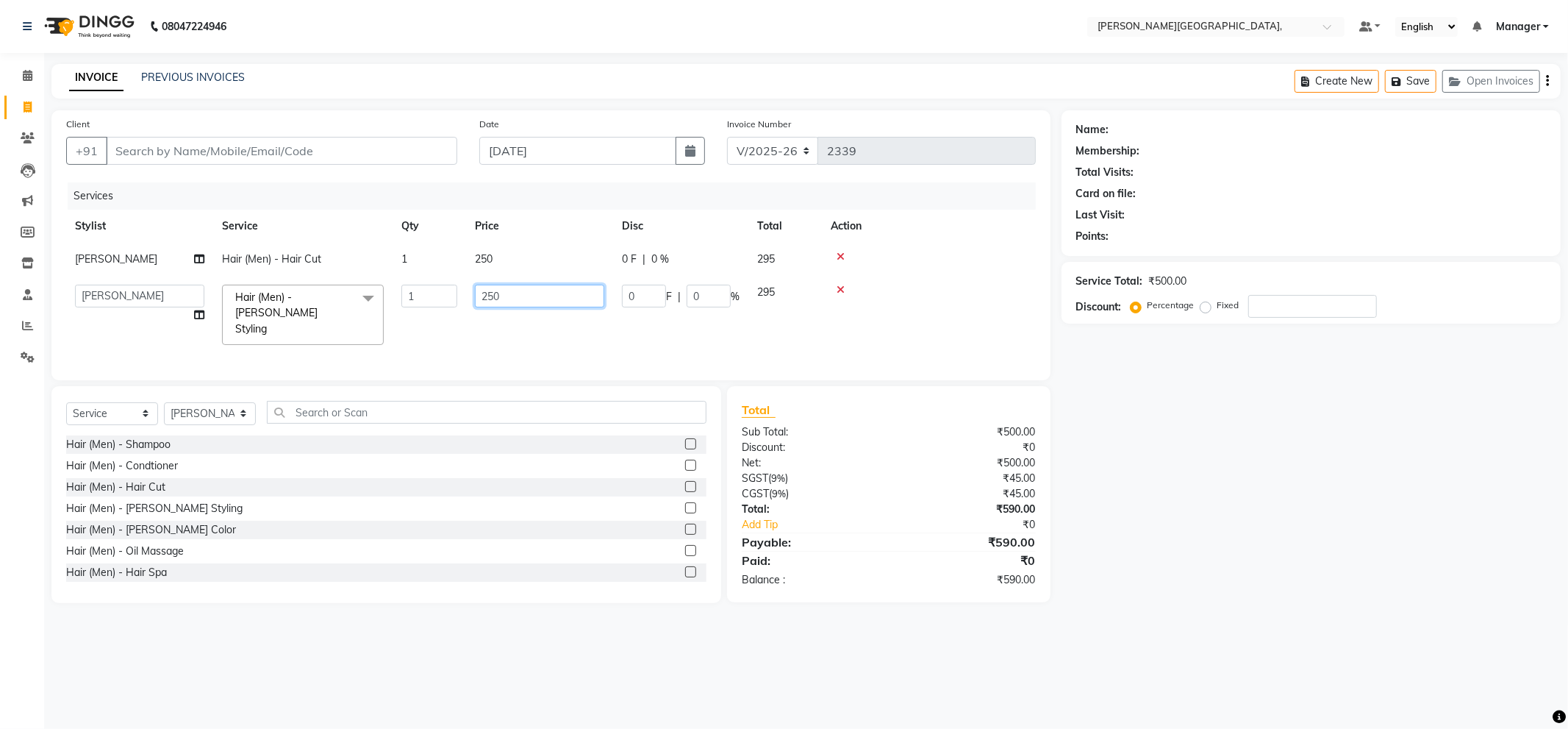
click at [540, 302] on input "250" at bounding box center [540, 296] width 130 height 23
type input "2"
type input "150"
click at [380, 192] on div "Services" at bounding box center [557, 196] width 979 height 27
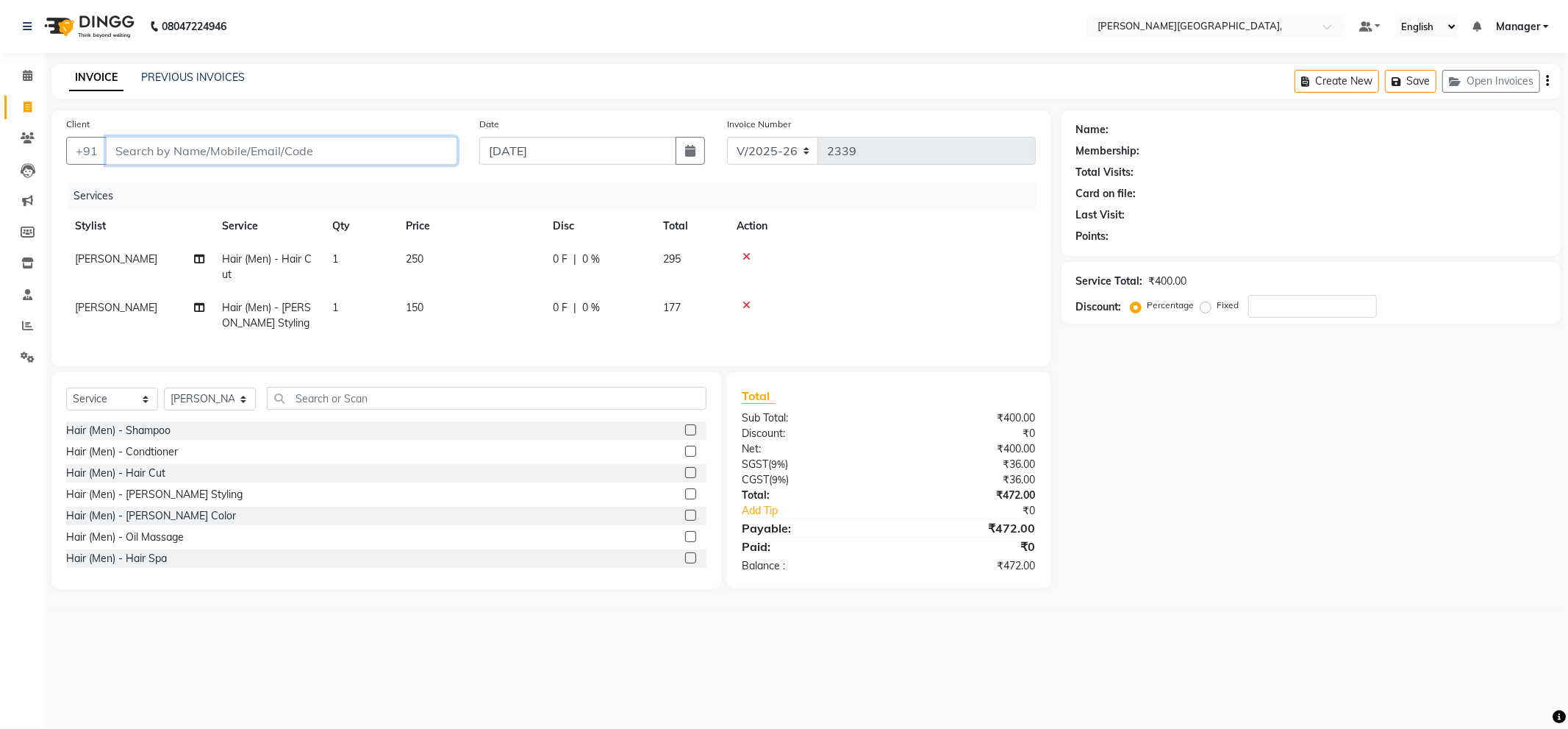
click at [446, 150] on input "Client" at bounding box center [281, 151] width 352 height 28
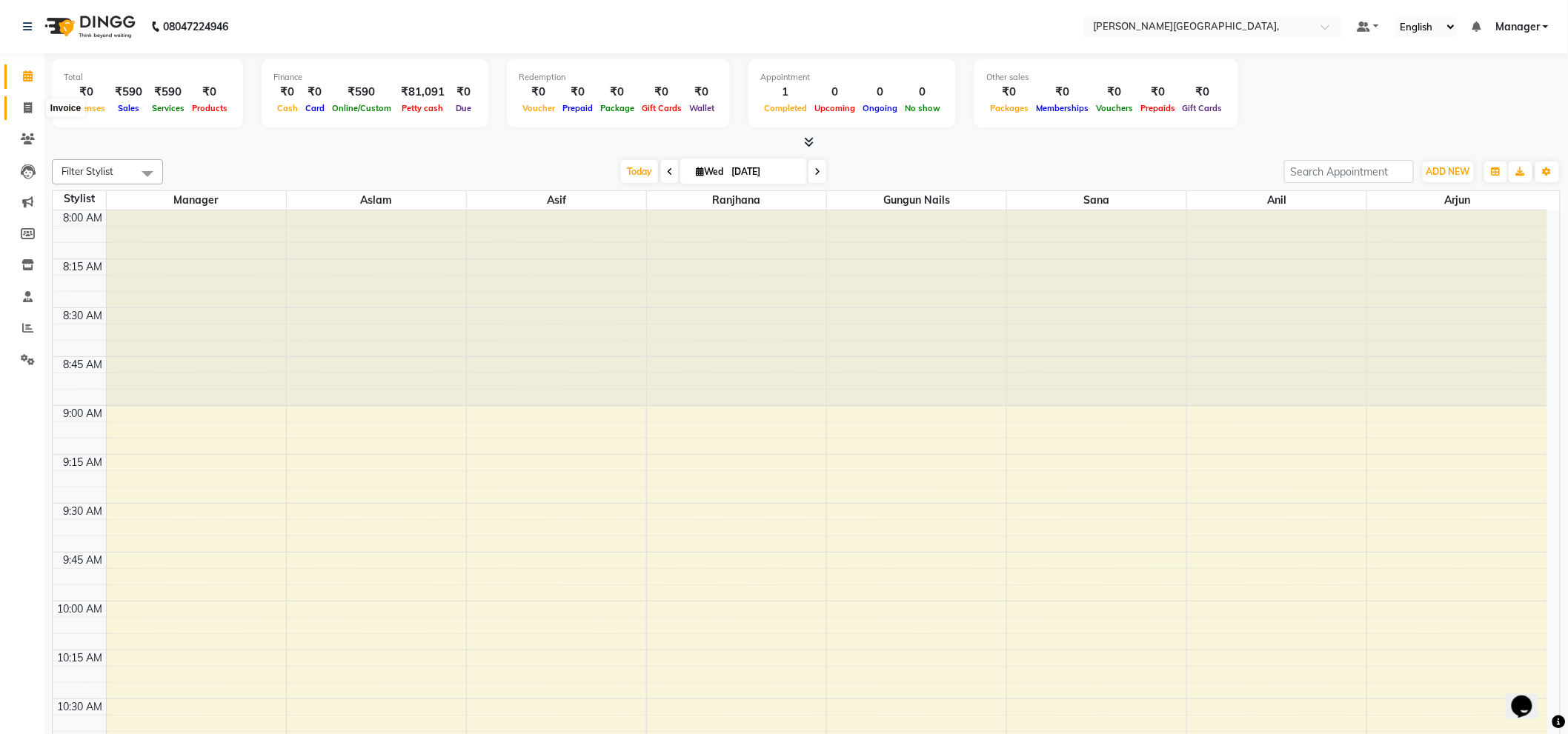
click at [26, 104] on icon at bounding box center [27, 108] width 8 height 11
select select "6483"
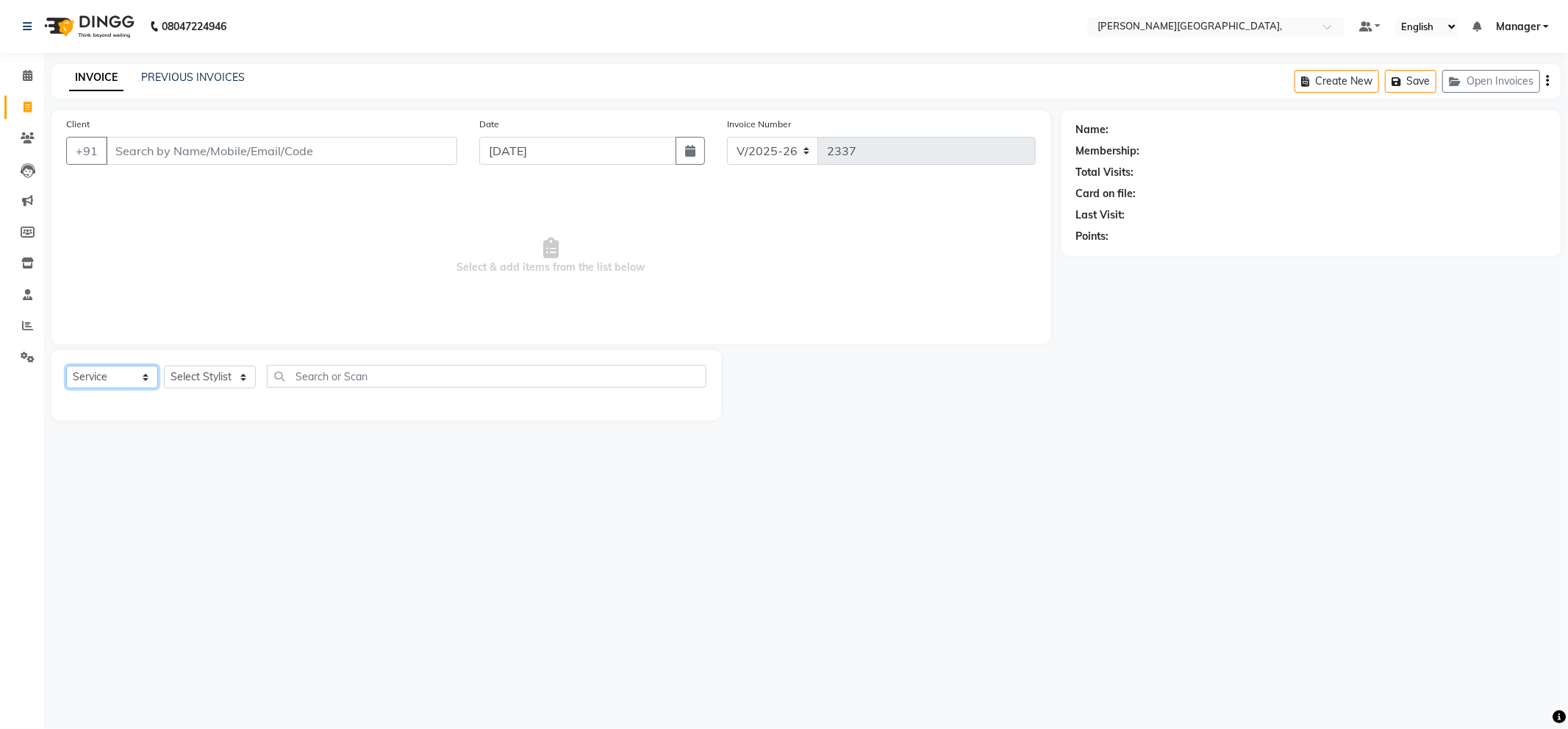
click at [123, 376] on select "Select Service Product Membership Package Voucher Prepaid Gift Card" at bounding box center [112, 376] width 92 height 23
select select "P"
click at [66, 366] on select "Select Service Product Membership Package Voucher Prepaid Gift Card" at bounding box center [112, 376] width 92 height 23
select select "service"
type input "2339"
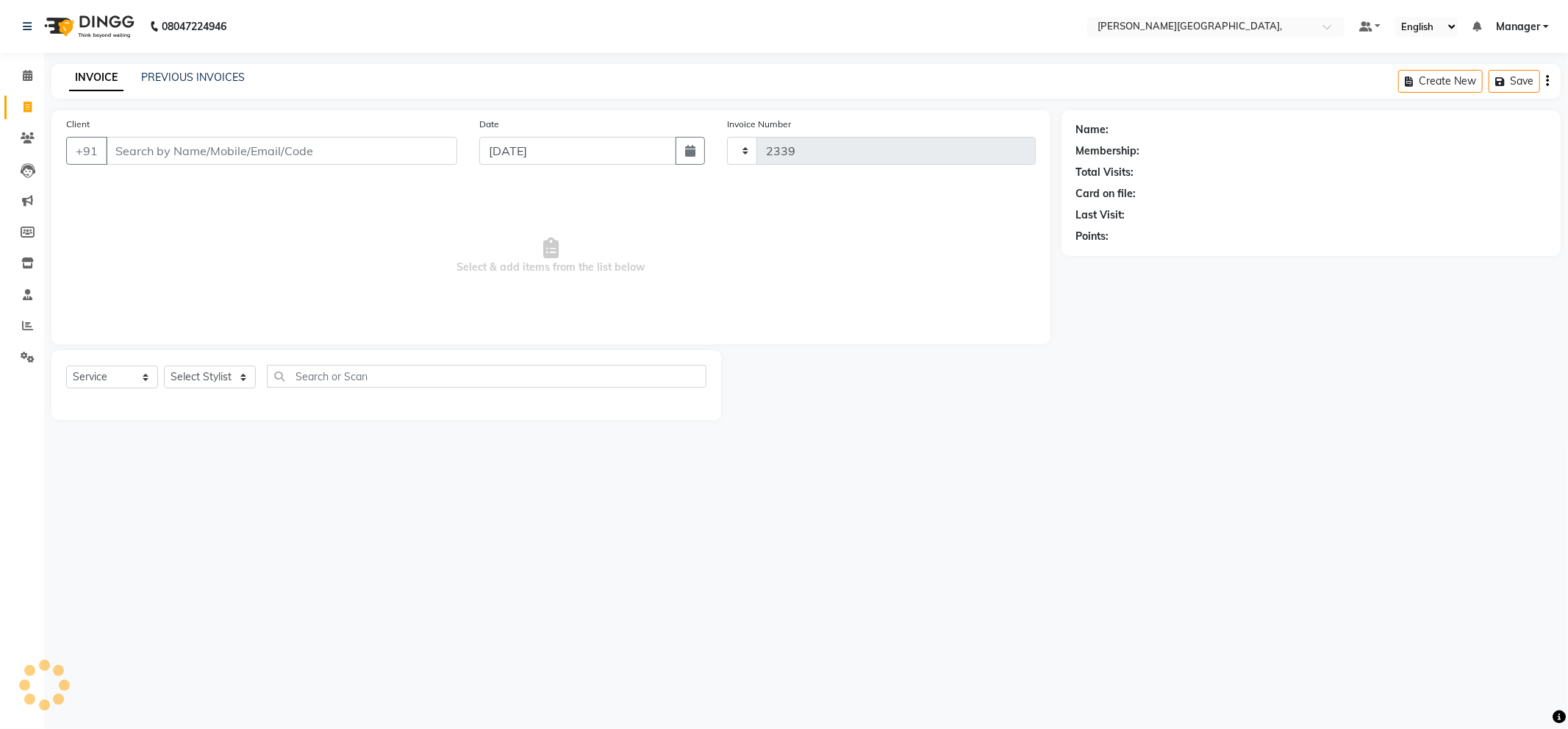
select select "6483"
click at [201, 369] on select "Select Stylist" at bounding box center [210, 376] width 92 height 23
click at [412, 147] on input "Client" at bounding box center [281, 151] width 352 height 28
type input "9711175114"
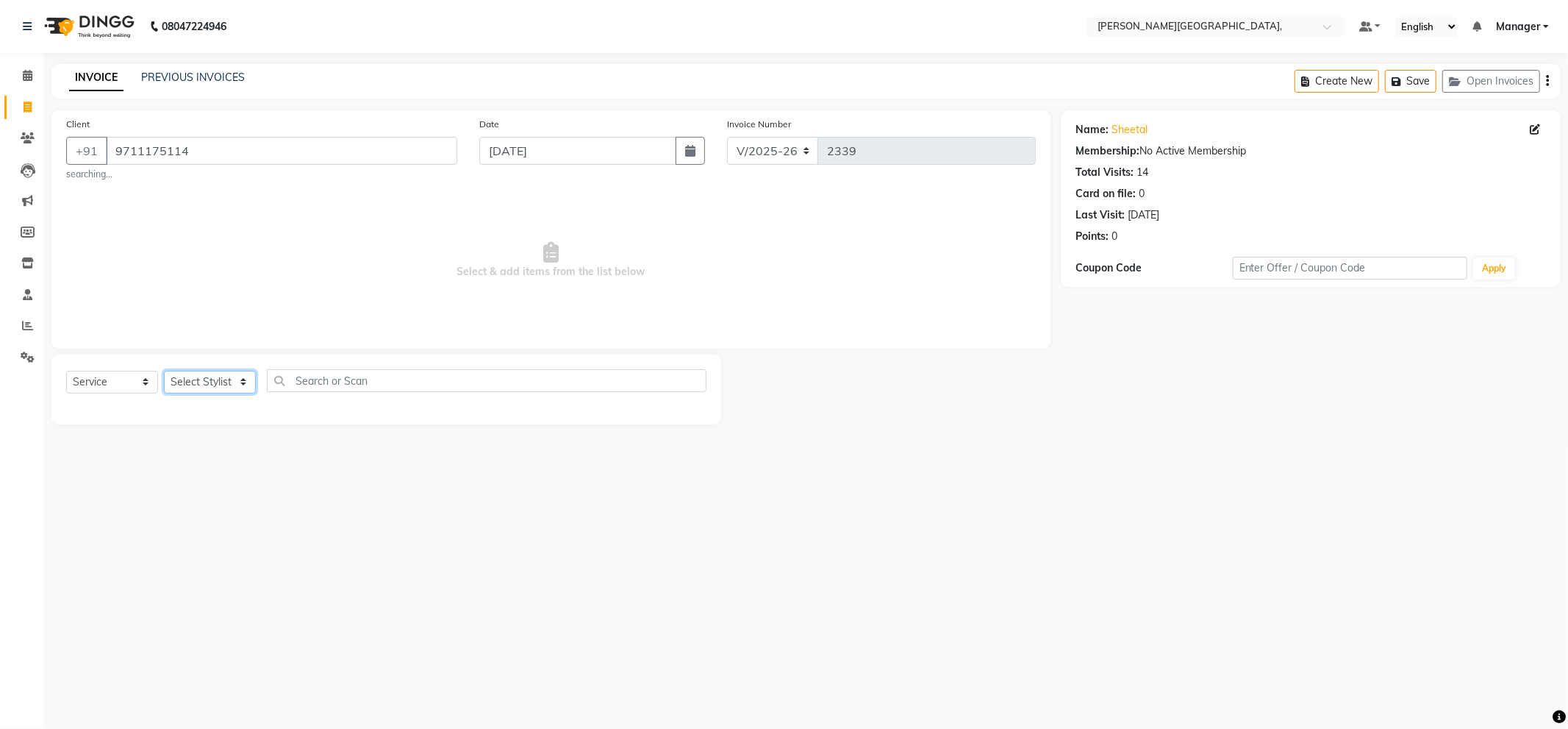
click at [216, 388] on select "Select Stylist [PERSON_NAME] [PERSON_NAME] gungun nails Manager [PERSON_NAME]" at bounding box center [210, 382] width 92 height 23
select select "89498"
click at [164, 371] on select "Select Stylist [PERSON_NAME] [PERSON_NAME] gungun nails Manager [PERSON_NAME]" at bounding box center [210, 382] width 92 height 23
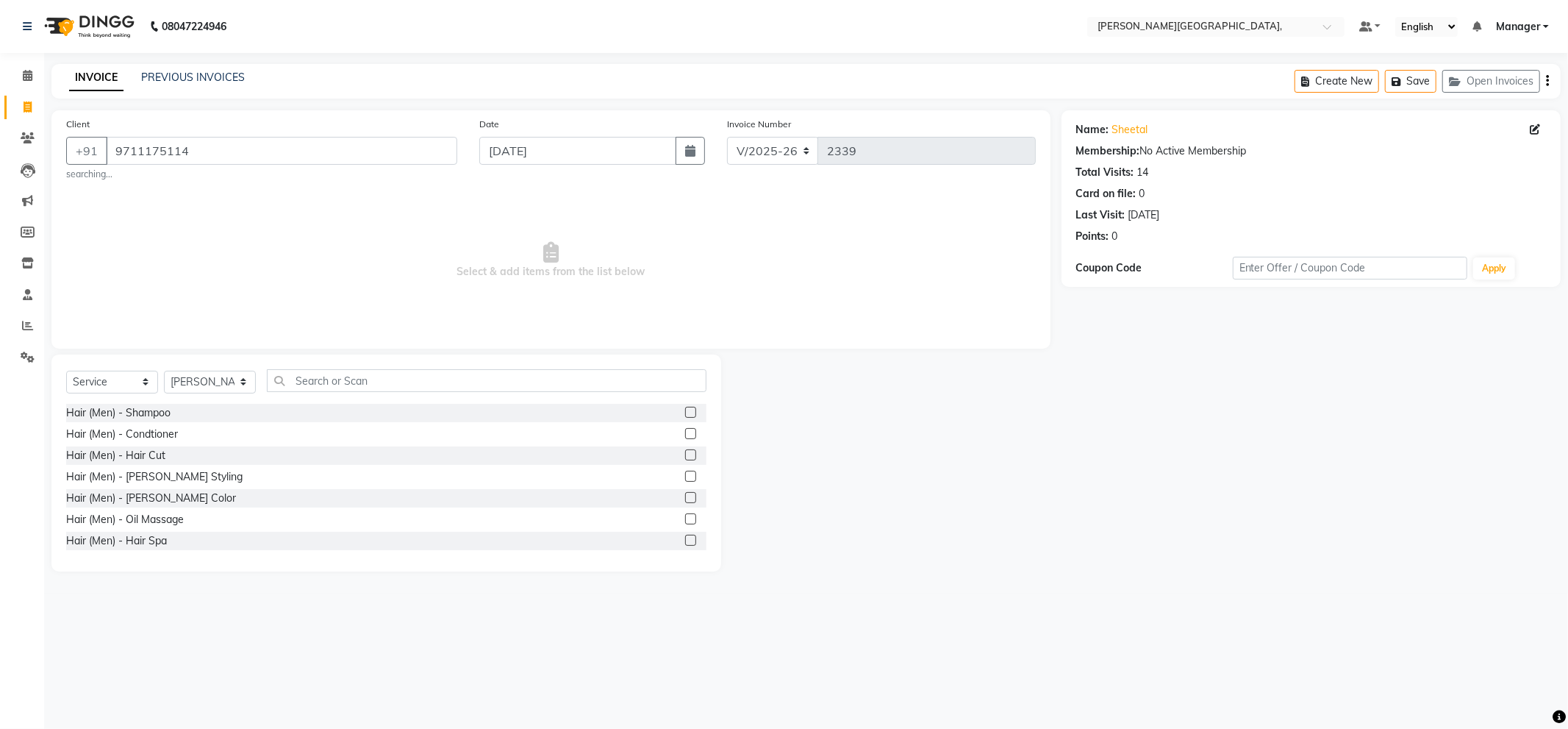
click at [685, 457] on label at bounding box center [691, 455] width 11 height 11
click at [685, 457] on input "checkbox" at bounding box center [690, 456] width 10 height 10
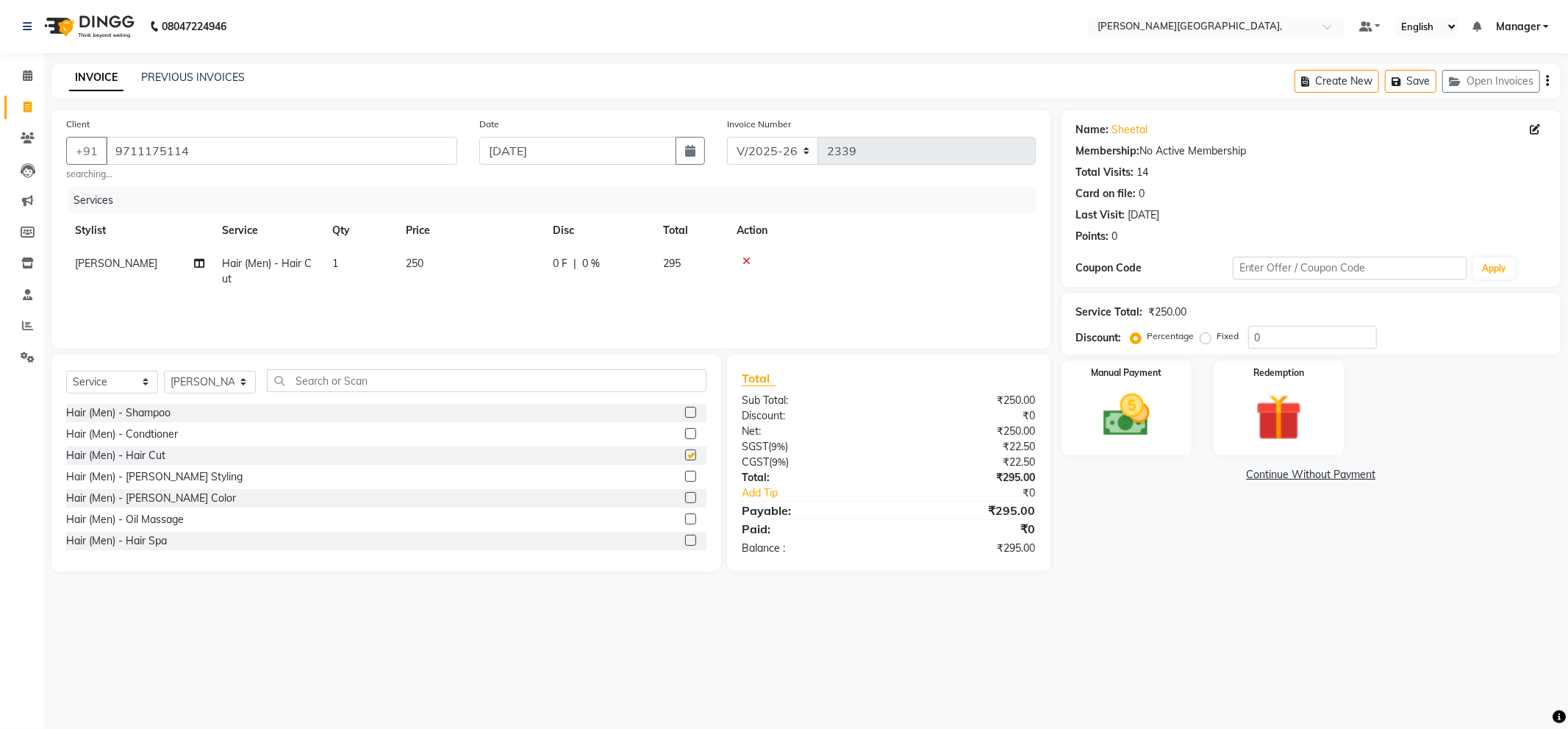
checkbox input "false"
click at [685, 473] on label at bounding box center [691, 476] width 11 height 11
click at [685, 473] on input "checkbox" at bounding box center [690, 477] width 10 height 10
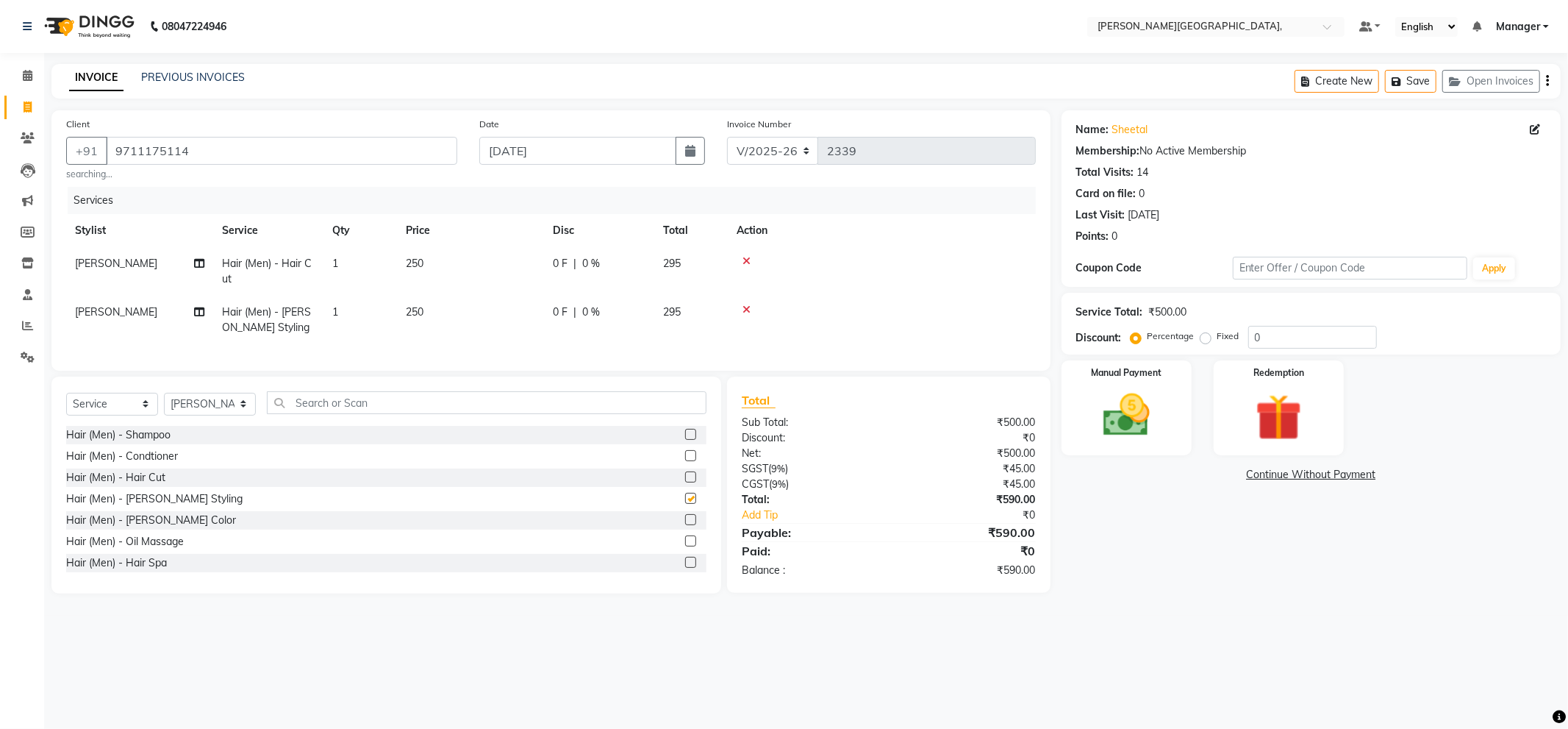
checkbox input "false"
click at [429, 414] on input "text" at bounding box center [487, 402] width 440 height 23
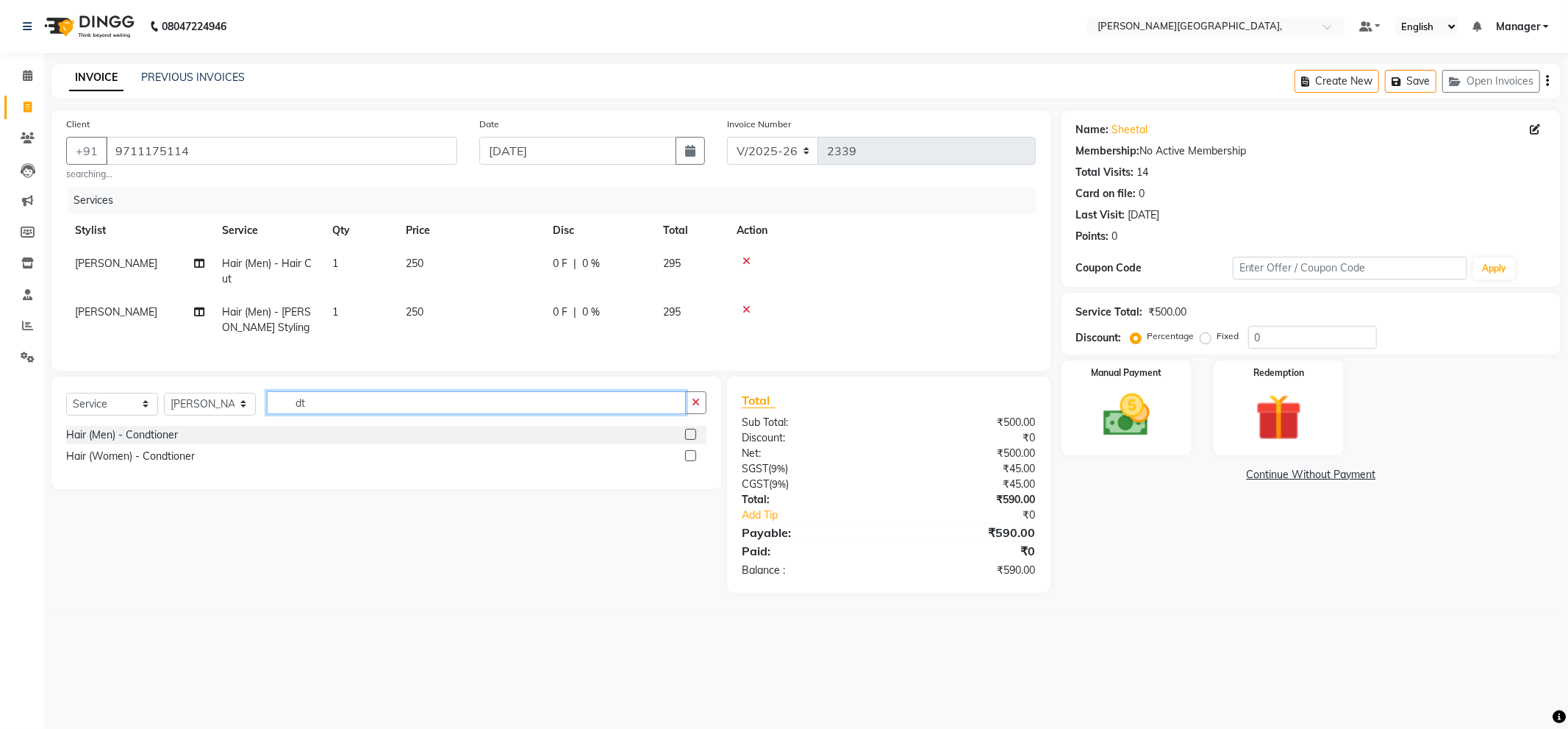
type input "d"
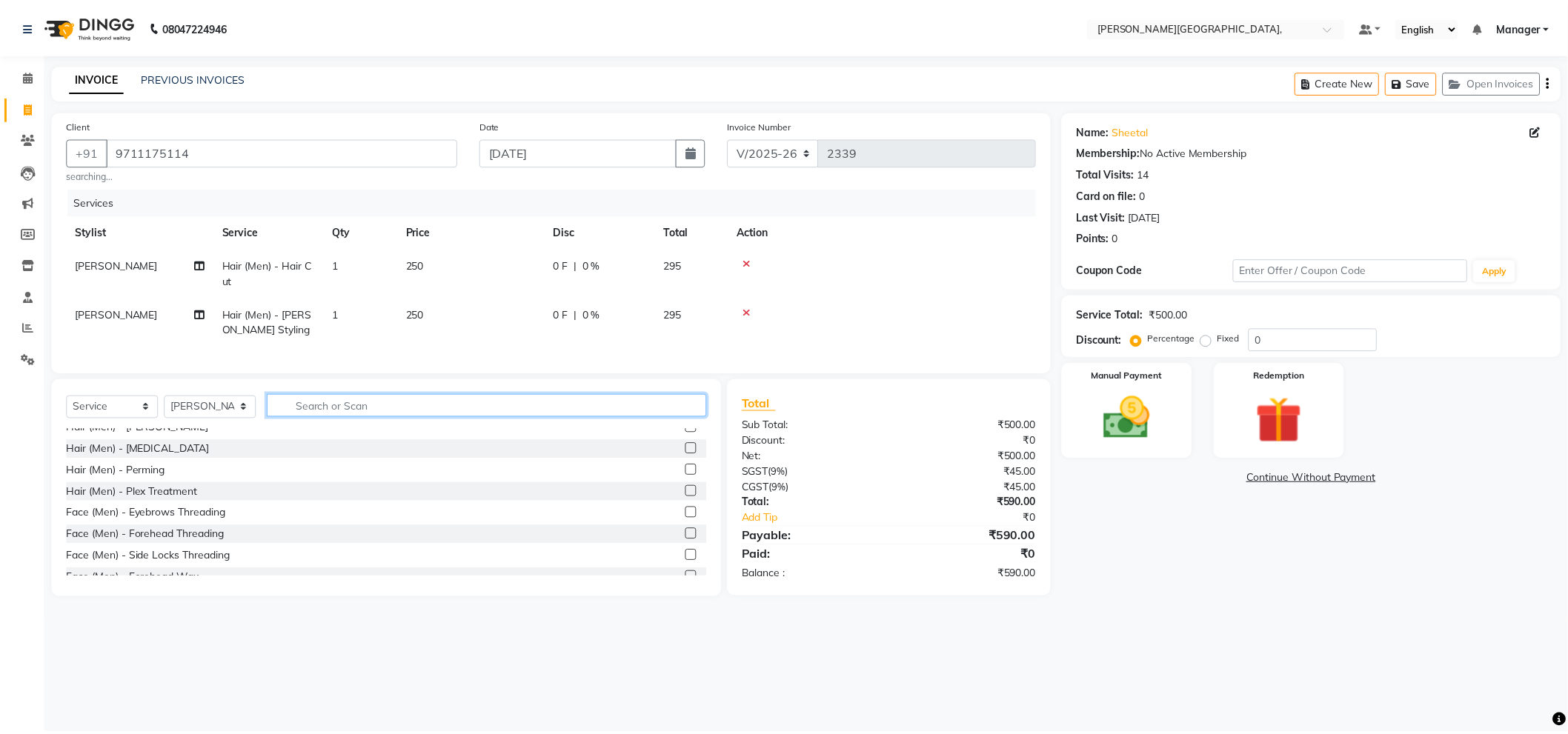
scroll to position [329, 0]
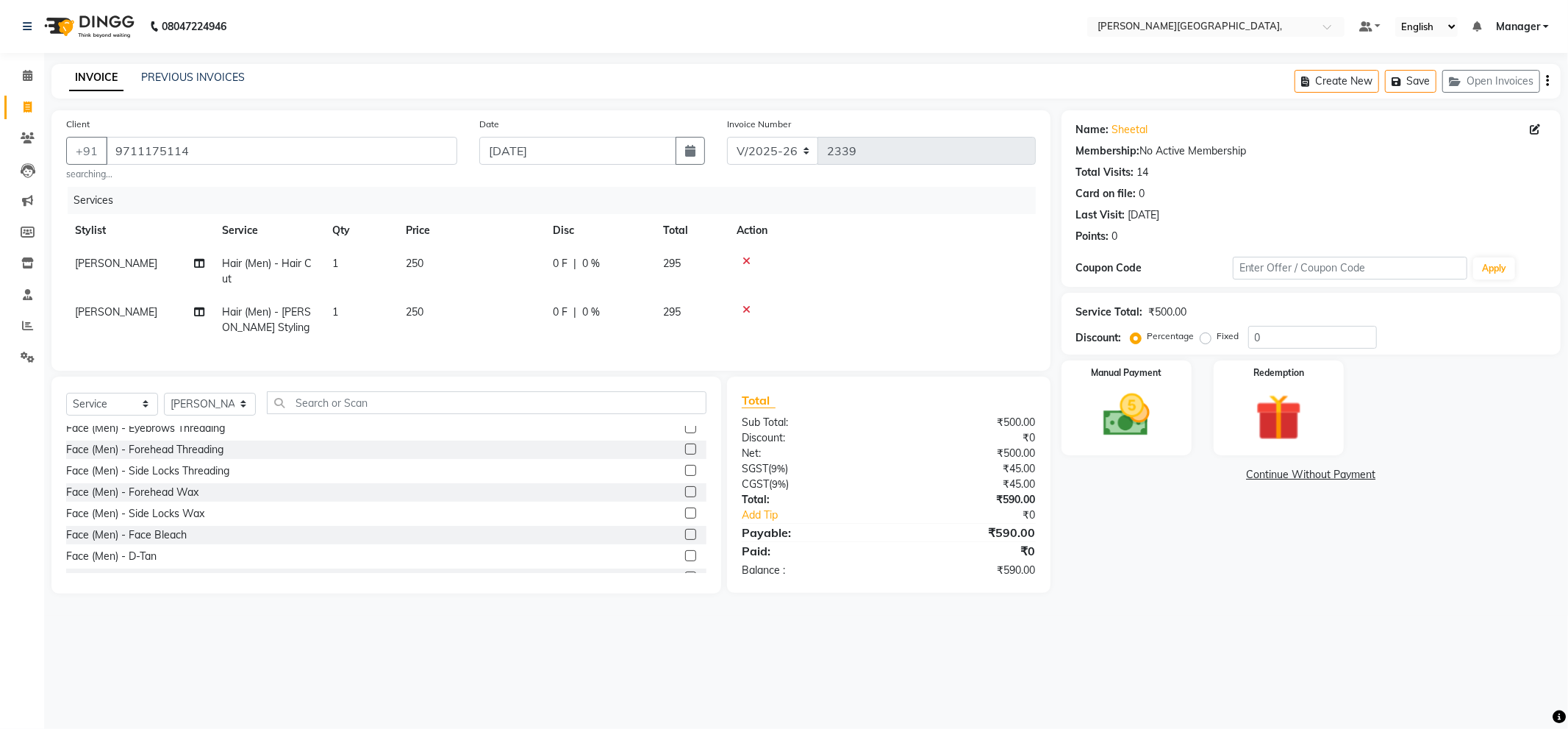
click at [685, 561] on label at bounding box center [691, 556] width 11 height 11
click at [685, 561] on input "checkbox" at bounding box center [690, 557] width 10 height 10
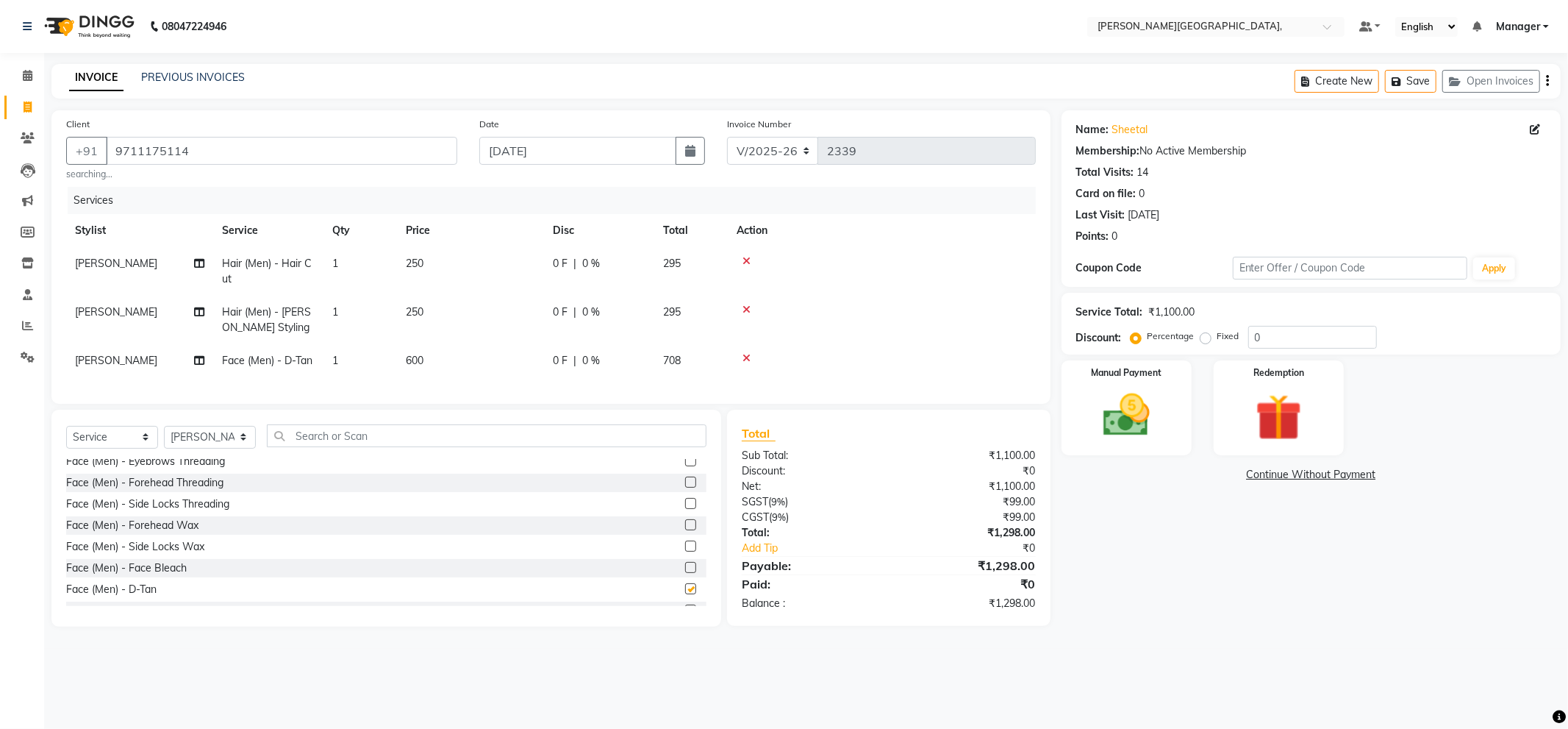
checkbox input "false"
click at [431, 319] on td "250" at bounding box center [470, 320] width 147 height 49
select select "89498"
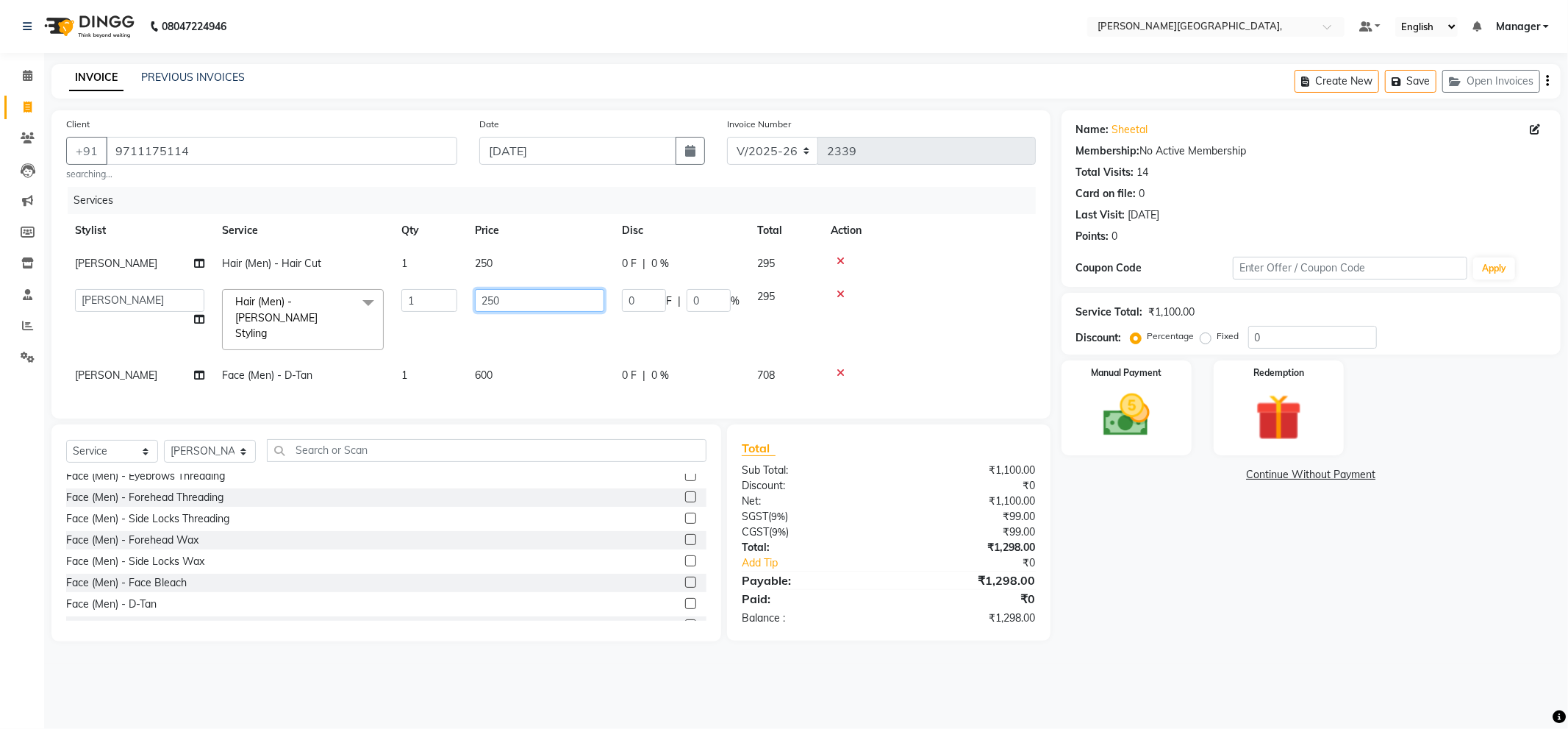
click at [515, 301] on input "250" at bounding box center [540, 300] width 130 height 23
type input "2"
type input "150"
click at [979, 293] on tbody "[PERSON_NAME] Hair (Men) - Hair Cut 1 250 0 F | 0 % 295 [PERSON_NAME] [PERSON_N…" at bounding box center [551, 319] width 970 height 144
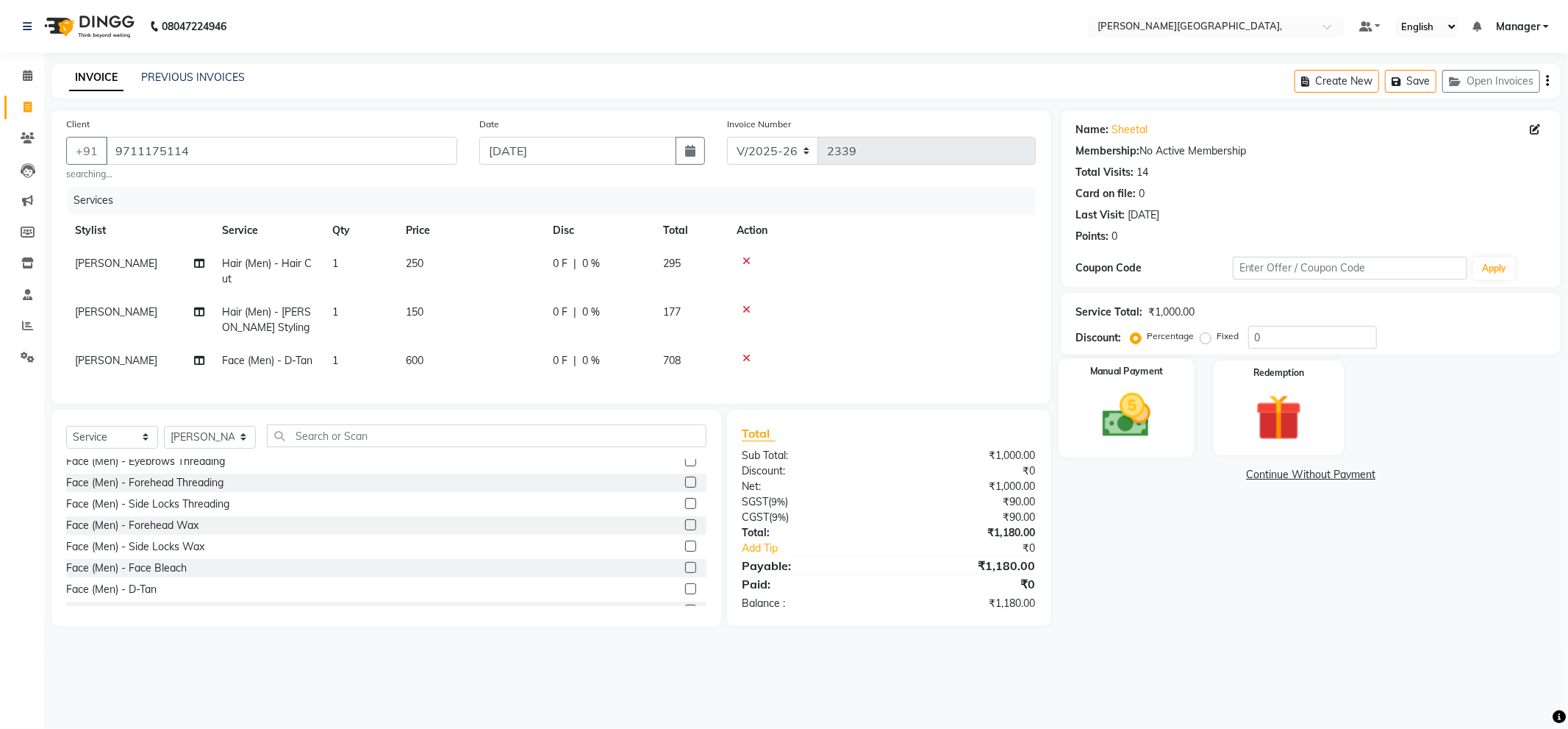
click at [1142, 403] on img at bounding box center [1126, 416] width 78 height 56
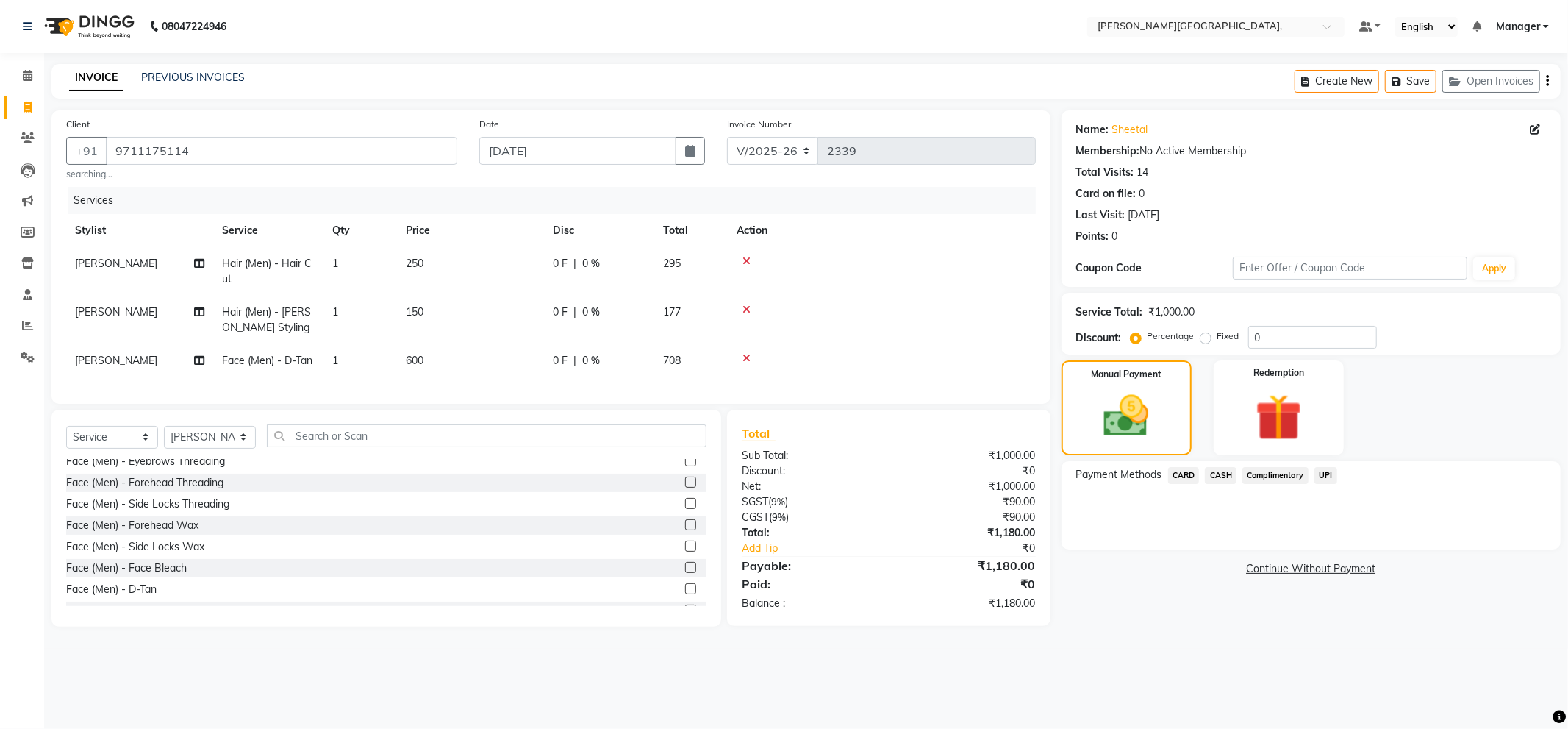
click at [1328, 475] on span "UPI" at bounding box center [1325, 475] width 23 height 17
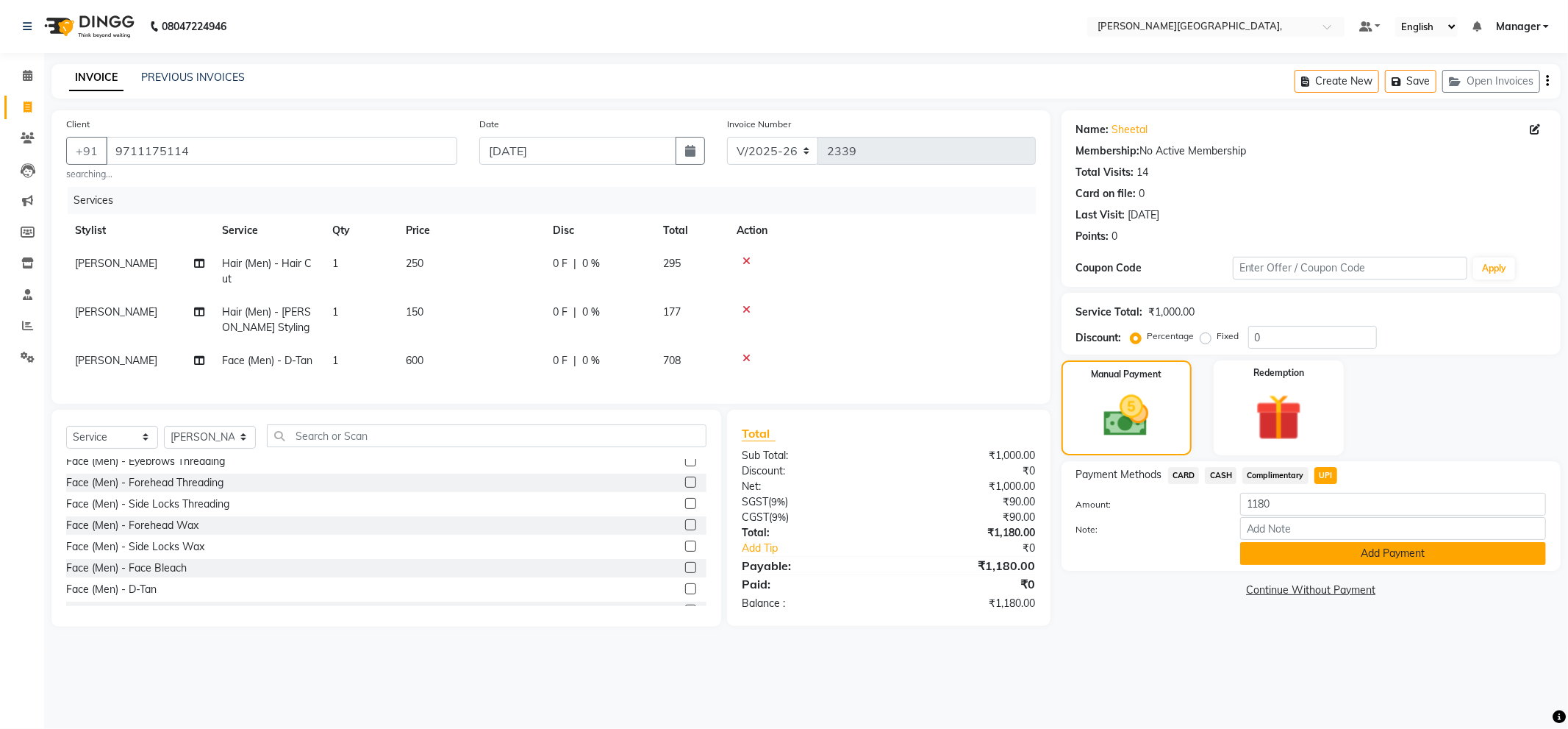
click at [1303, 556] on button "Add Payment" at bounding box center [1393, 553] width 306 height 23
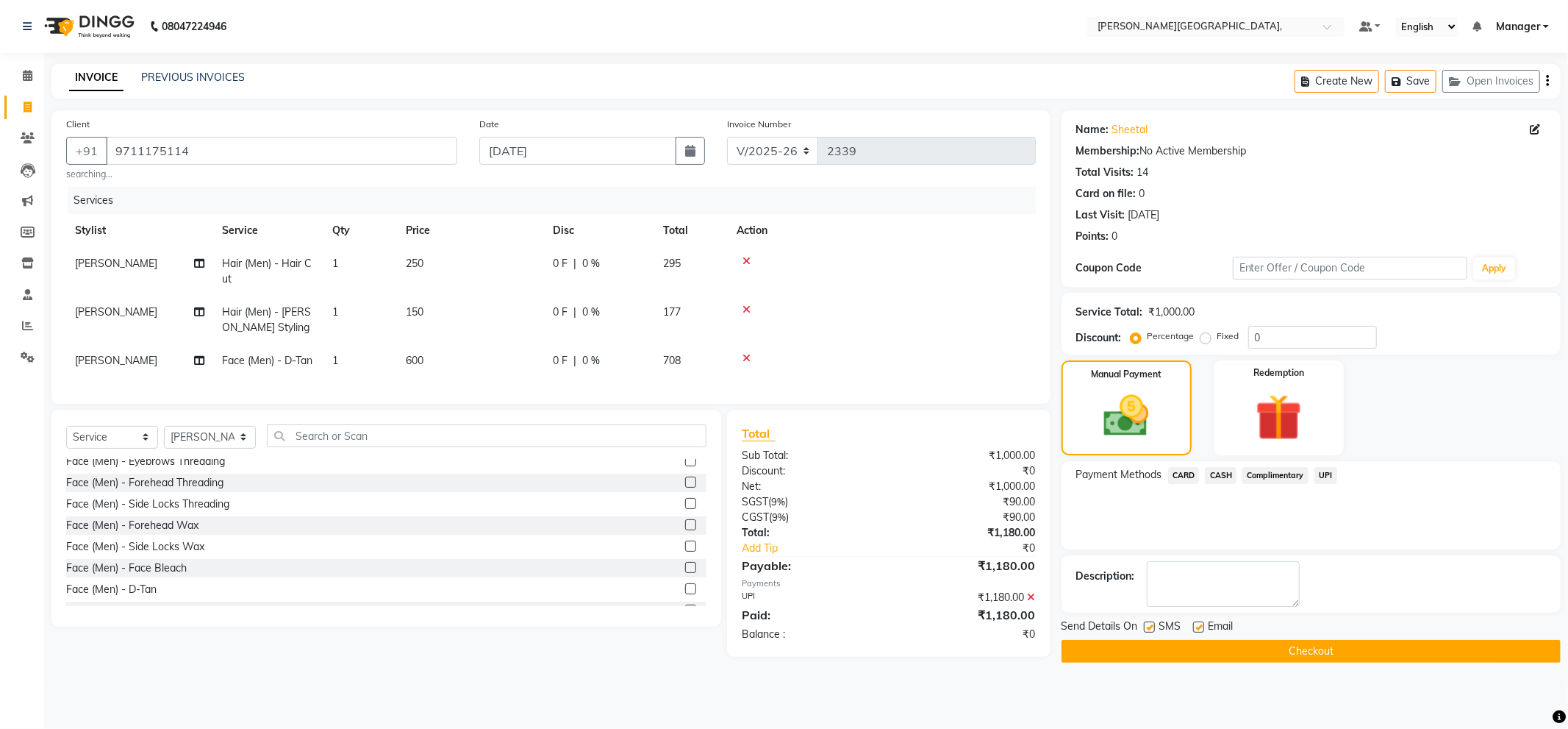
click at [1289, 650] on button "Checkout" at bounding box center [1311, 651] width 500 height 23
